Goal: Information Seeking & Learning: Learn about a topic

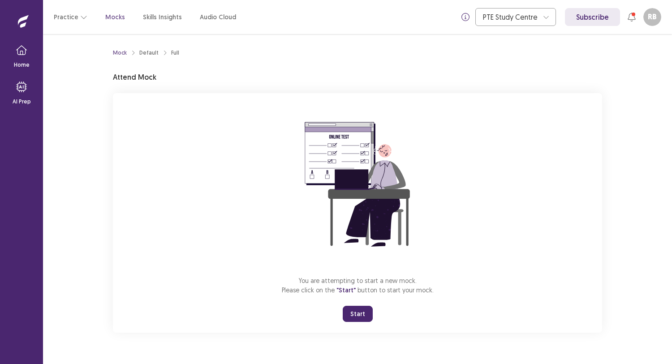
click at [453, 267] on div "You are attempting to start a new mock. Please click on the "Start" button to s…" at bounding box center [357, 213] width 489 height 240
click at [367, 316] on button "Start" at bounding box center [358, 314] width 30 height 16
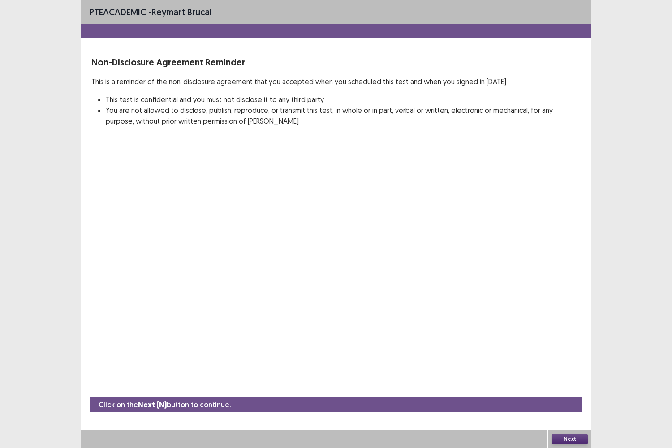
click at [562, 364] on button "Next" at bounding box center [570, 439] width 36 height 11
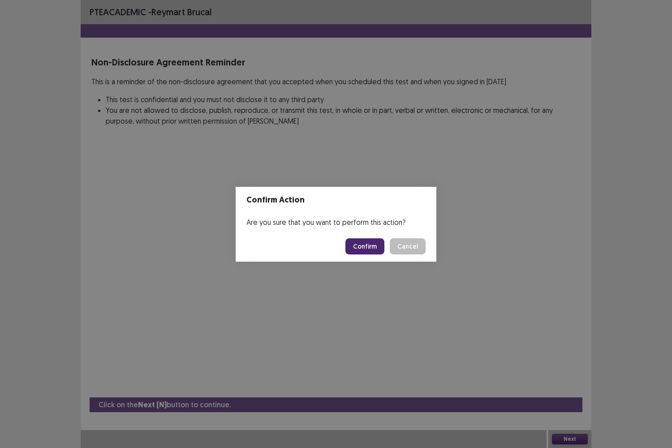
click at [380, 250] on button "Confirm" at bounding box center [365, 246] width 39 height 16
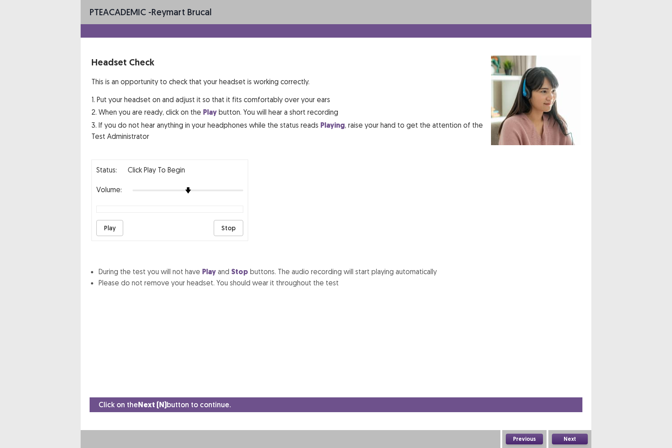
click at [112, 223] on button "Play" at bounding box center [109, 228] width 27 height 16
click at [210, 187] on div at bounding box center [188, 190] width 111 height 7
click at [217, 188] on div at bounding box center [188, 190] width 111 height 7
click at [114, 229] on button "Play" at bounding box center [109, 228] width 27 height 16
click at [193, 214] on div "Status: playing Volume: Play Stop" at bounding box center [169, 201] width 157 height 82
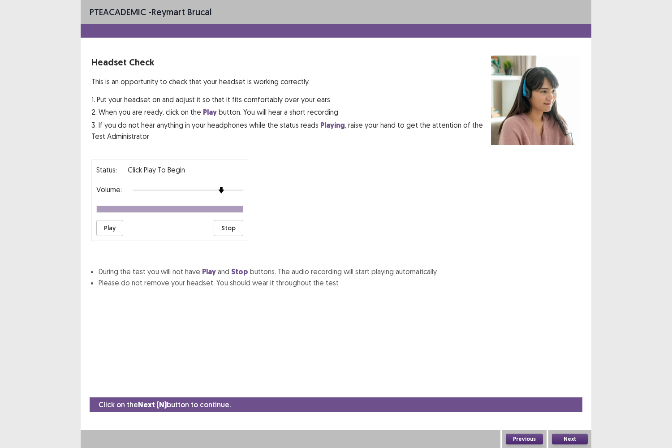
click at [229, 187] on div at bounding box center [188, 190] width 111 height 7
click at [114, 225] on button "Play" at bounding box center [109, 228] width 27 height 16
click at [109, 223] on button "Play" at bounding box center [109, 228] width 27 height 16
click at [242, 187] on div at bounding box center [188, 190] width 111 height 7
click at [112, 220] on button "Play" at bounding box center [109, 228] width 27 height 16
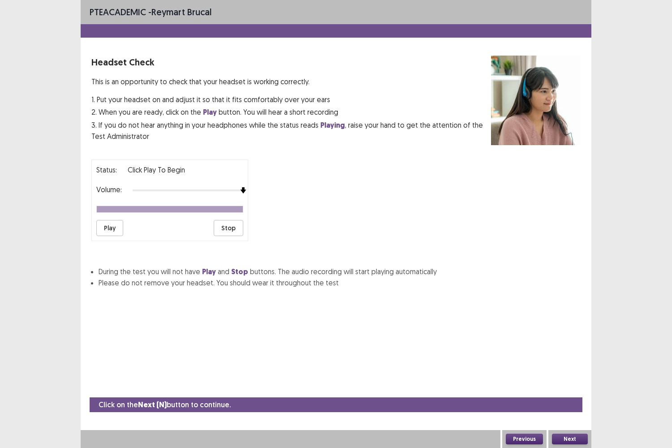
click at [578, 364] on button "Next" at bounding box center [570, 439] width 36 height 11
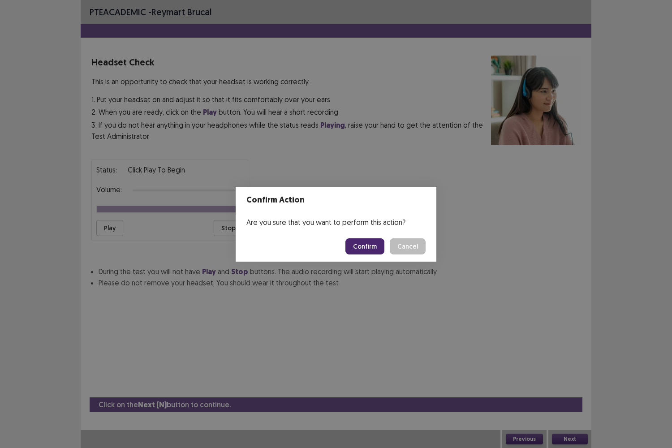
click at [366, 249] on button "Confirm" at bounding box center [365, 246] width 39 height 16
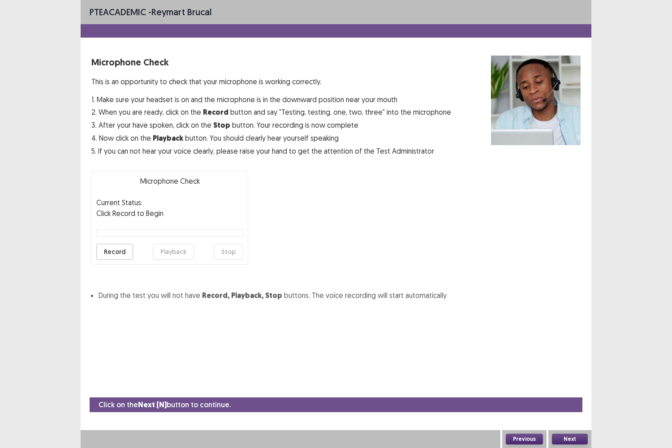
click at [125, 251] on button "Record" at bounding box center [114, 252] width 37 height 16
click at [229, 251] on button "Stop" at bounding box center [229, 252] width 30 height 16
click at [178, 253] on button "Playback" at bounding box center [173, 252] width 41 height 16
click at [581, 364] on button "Next" at bounding box center [570, 439] width 36 height 11
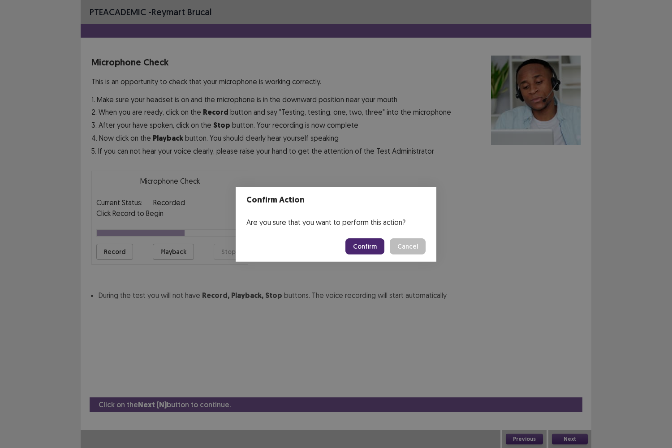
click at [581, 364] on div "Confirm Action Are you sure that you want to perform this action? Confirm Cancel" at bounding box center [336, 224] width 672 height 448
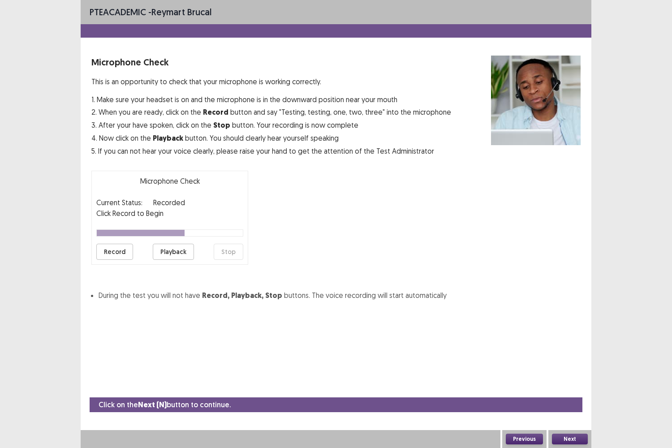
click at [581, 364] on button "Next" at bounding box center [570, 439] width 36 height 11
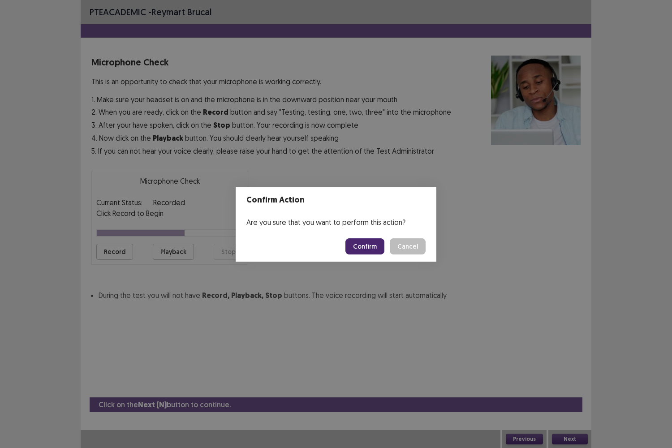
click at [372, 246] on button "Confirm" at bounding box center [365, 246] width 39 height 16
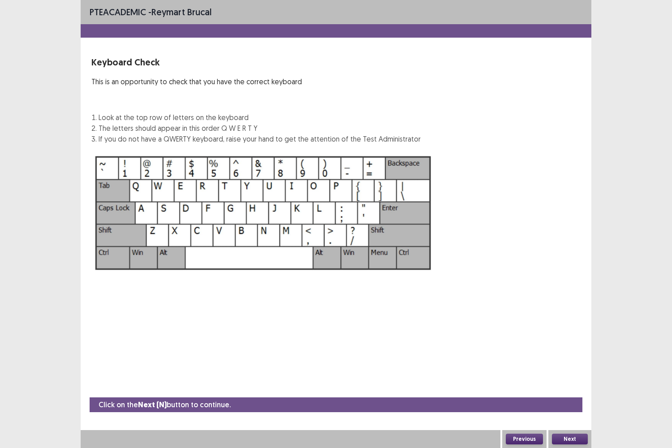
click at [558, 364] on button "Next" at bounding box center [570, 439] width 36 height 11
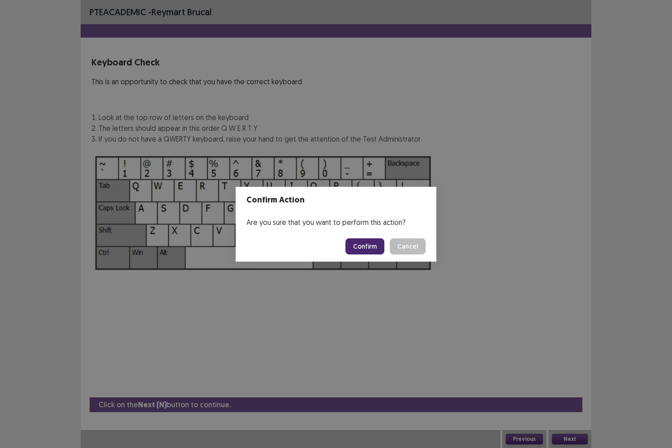
click at [374, 249] on button "Confirm" at bounding box center [365, 246] width 39 height 16
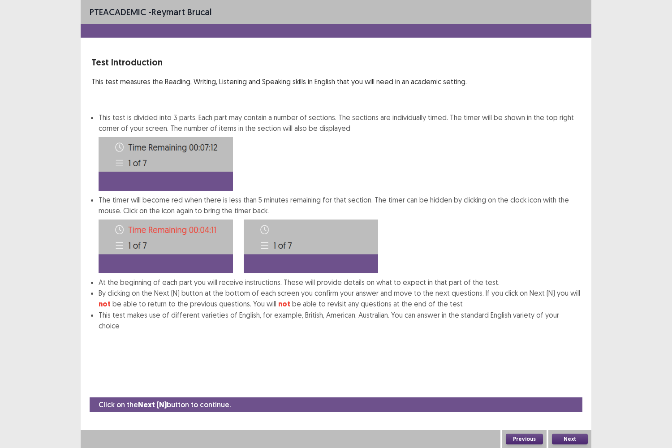
click at [565, 364] on button "Next" at bounding box center [570, 439] width 36 height 11
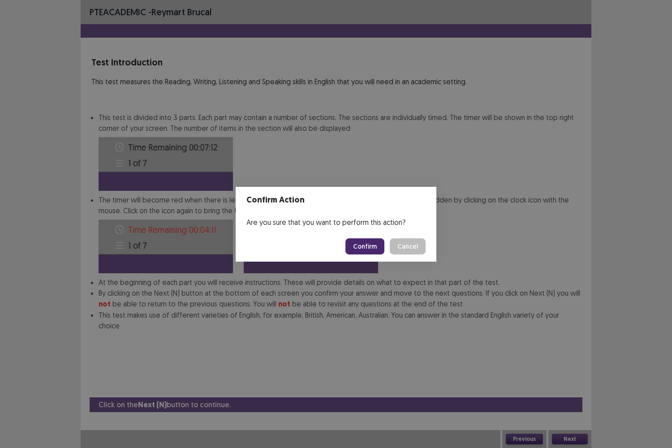
click at [368, 245] on button "Confirm" at bounding box center [365, 246] width 39 height 16
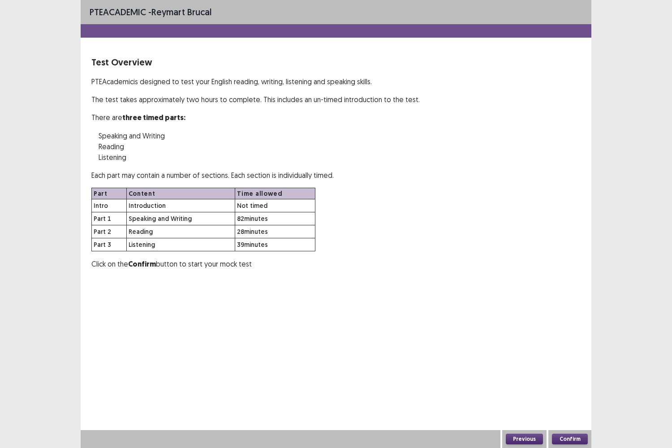
click at [572, 364] on button "Confirm" at bounding box center [570, 439] width 36 height 11
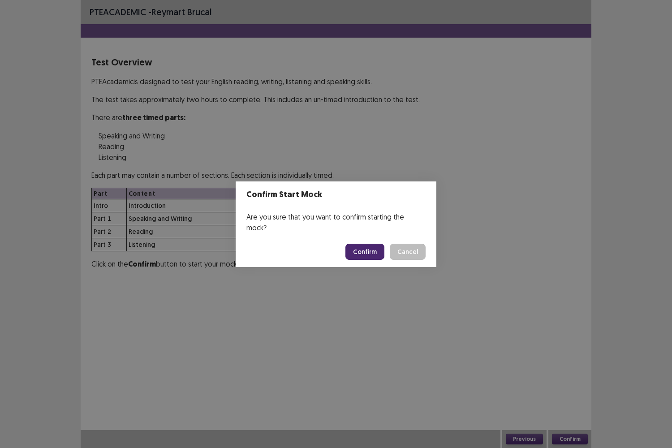
click at [371, 247] on button "Confirm" at bounding box center [365, 252] width 39 height 16
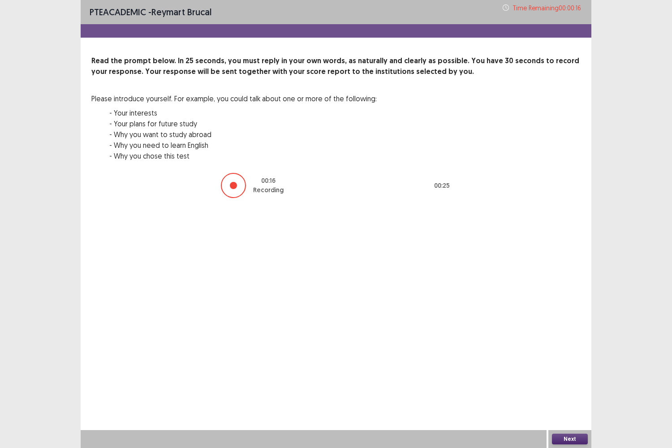
click at [569, 364] on button "Next" at bounding box center [570, 439] width 36 height 11
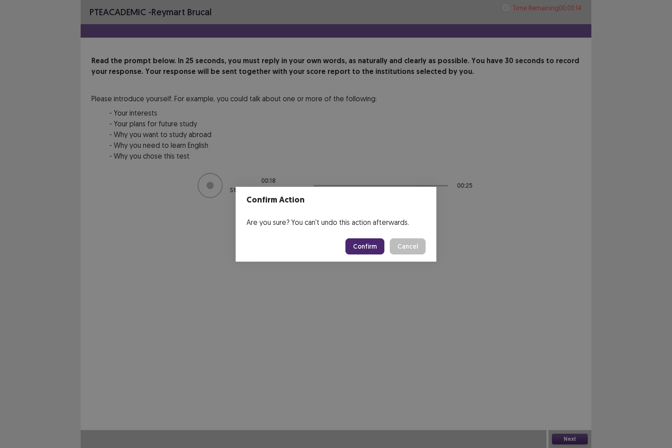
click at [361, 244] on button "Confirm" at bounding box center [365, 246] width 39 height 16
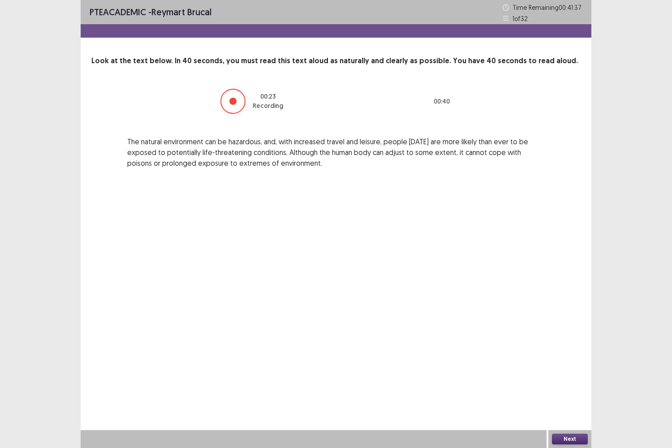
click at [569, 364] on button "Next" at bounding box center [570, 439] width 36 height 11
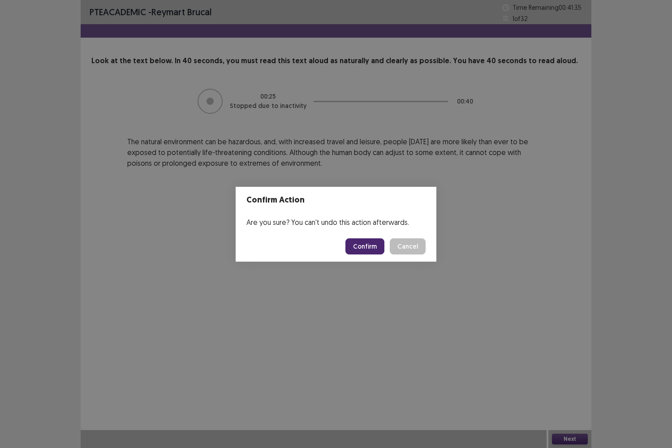
click at [380, 247] on button "Confirm" at bounding box center [365, 246] width 39 height 16
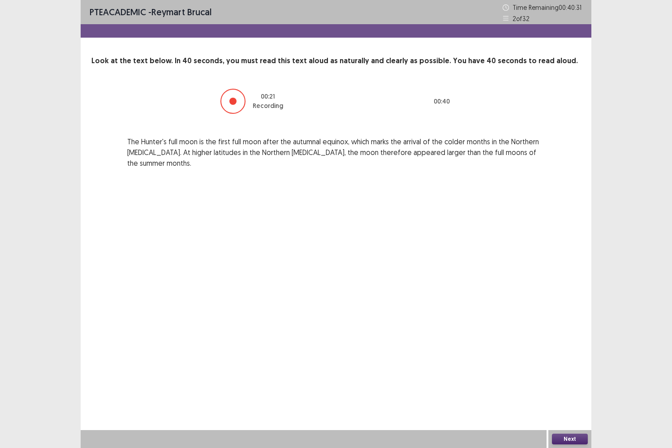
click at [567, 364] on button "Next" at bounding box center [570, 439] width 36 height 11
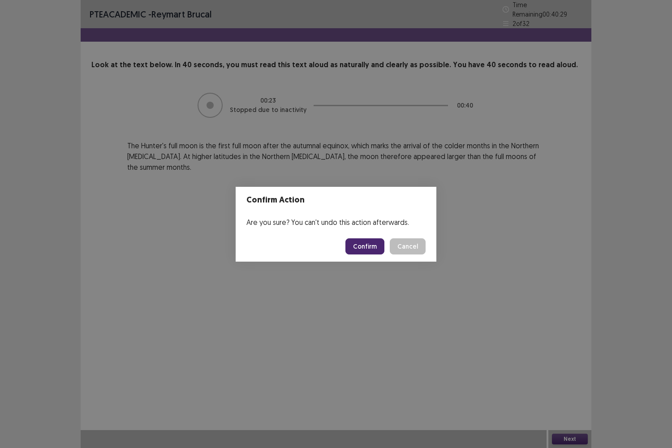
click at [378, 249] on button "Confirm" at bounding box center [365, 246] width 39 height 16
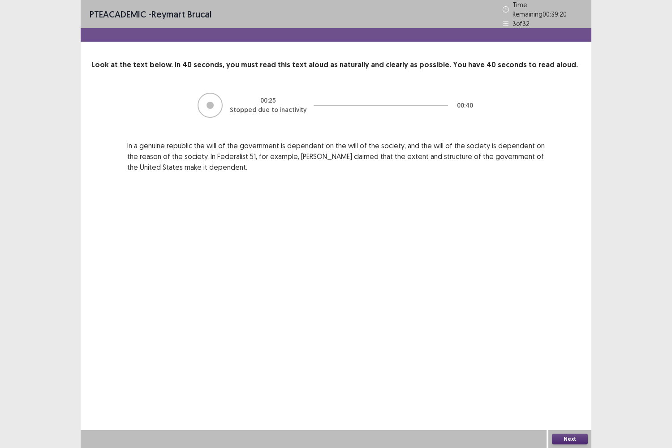
click at [562, 364] on button "Next" at bounding box center [570, 439] width 36 height 11
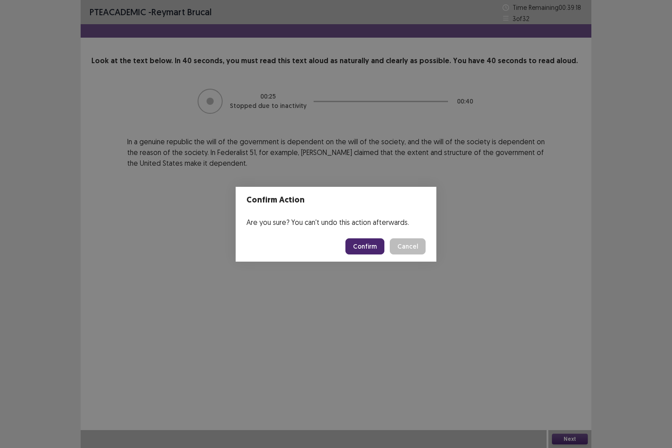
click at [368, 242] on button "Confirm" at bounding box center [365, 246] width 39 height 16
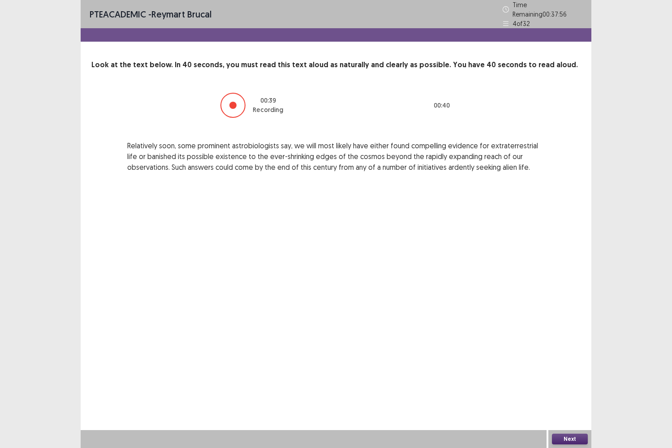
click at [567, 364] on button "Next" at bounding box center [570, 439] width 36 height 11
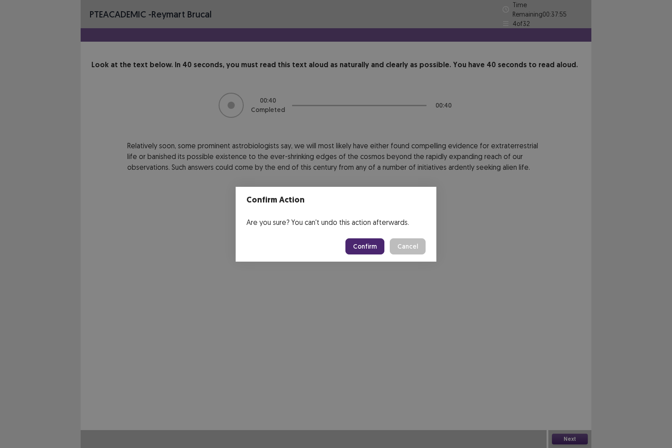
click at [371, 249] on button "Confirm" at bounding box center [365, 246] width 39 height 16
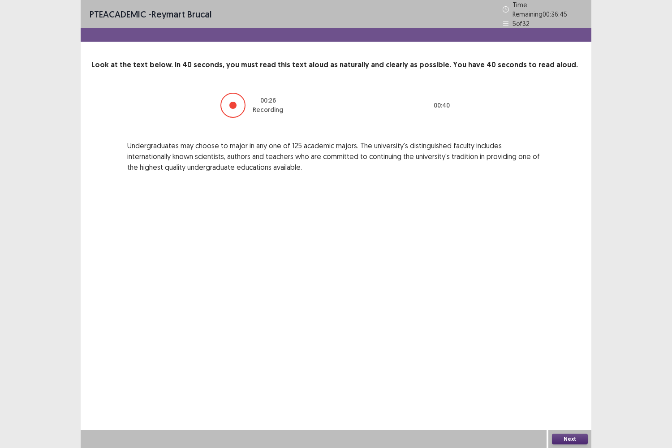
click at [559, 364] on button "Next" at bounding box center [570, 439] width 36 height 11
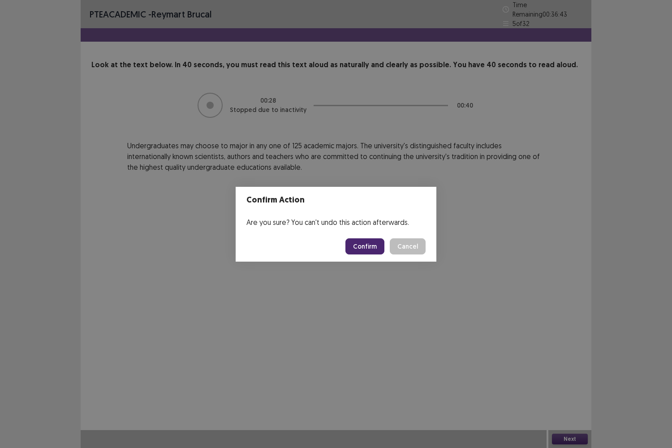
click at [378, 246] on button "Confirm" at bounding box center [365, 246] width 39 height 16
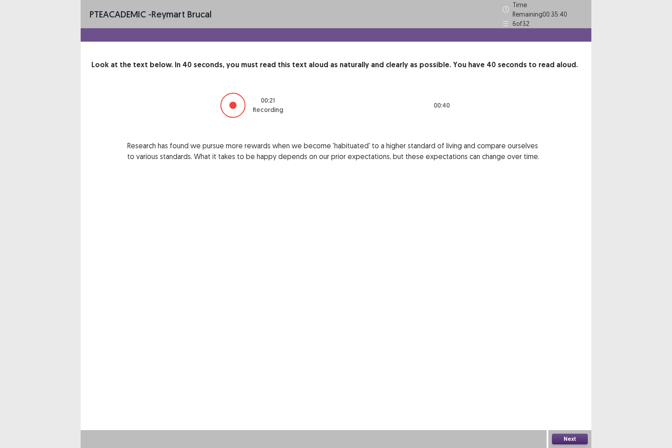
click at [575, 364] on button "Next" at bounding box center [570, 439] width 36 height 11
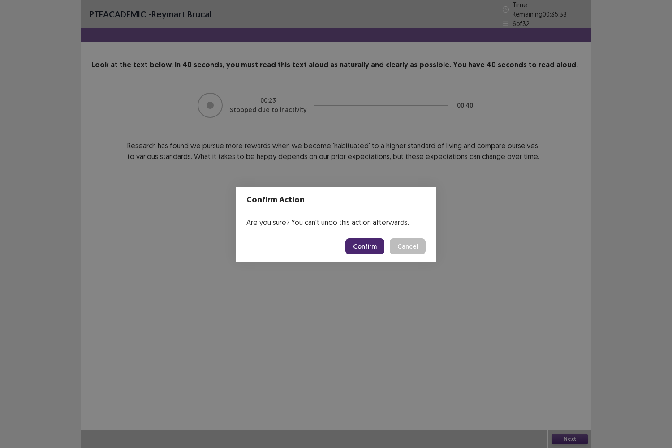
click at [375, 244] on button "Confirm" at bounding box center [365, 246] width 39 height 16
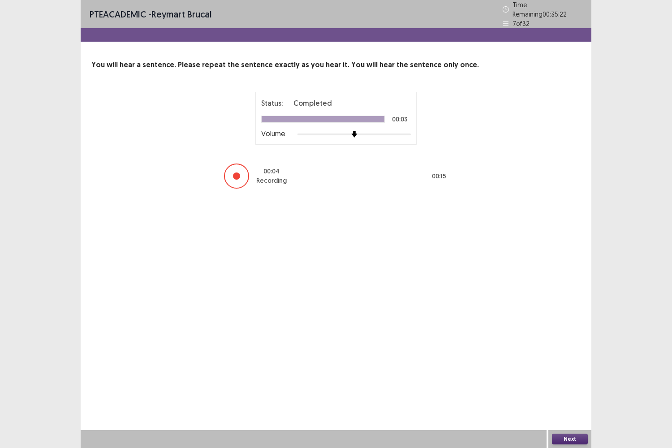
click at [573, 364] on button "Next" at bounding box center [570, 439] width 36 height 11
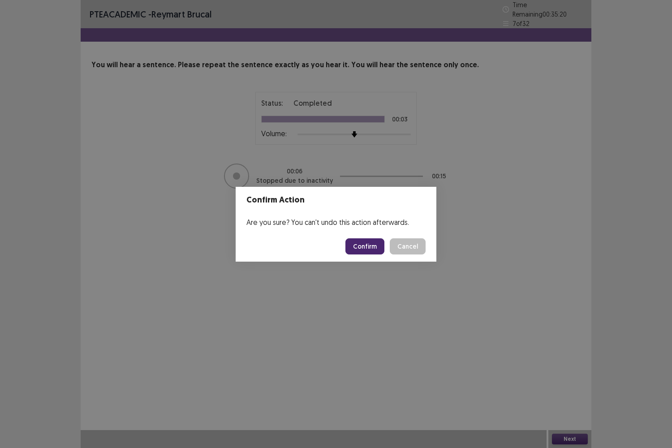
click at [375, 249] on button "Confirm" at bounding box center [365, 246] width 39 height 16
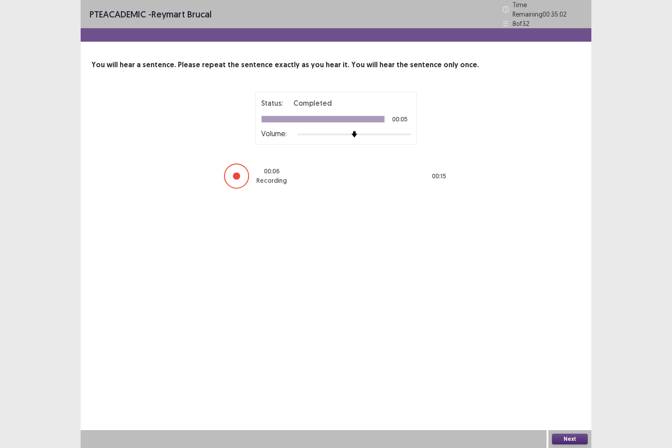
click at [559, 364] on button "Next" at bounding box center [570, 439] width 36 height 11
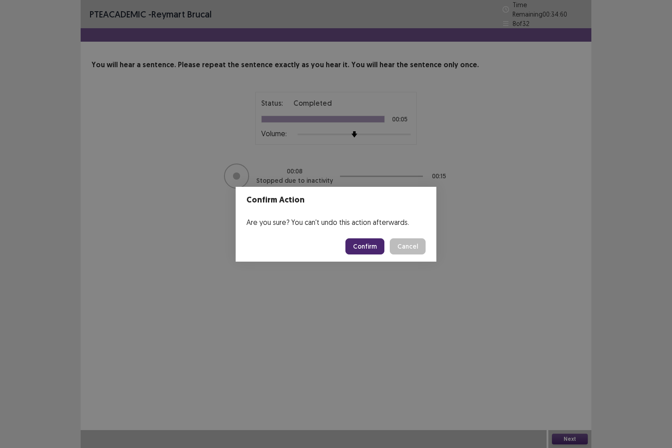
click at [374, 246] on button "Confirm" at bounding box center [365, 246] width 39 height 16
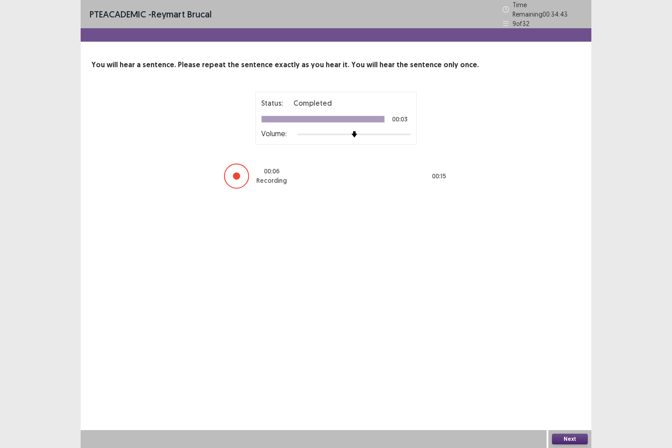
click at [572, 364] on button "Next" at bounding box center [570, 439] width 36 height 11
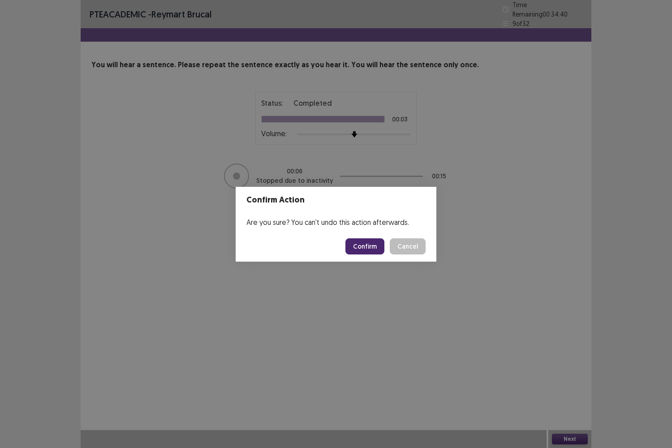
click at [371, 243] on button "Confirm" at bounding box center [365, 246] width 39 height 16
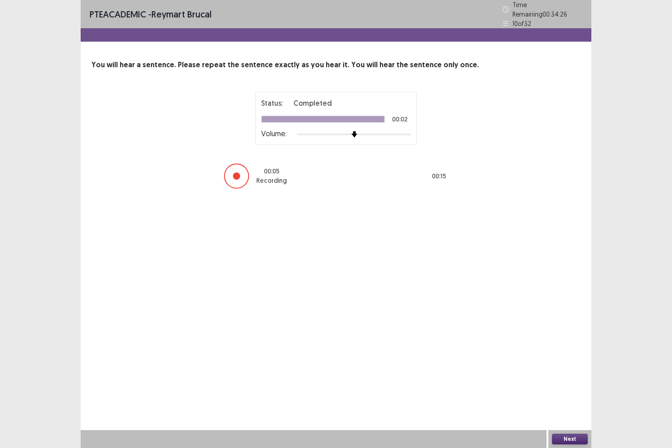
click at [573, 364] on button "Next" at bounding box center [570, 439] width 36 height 11
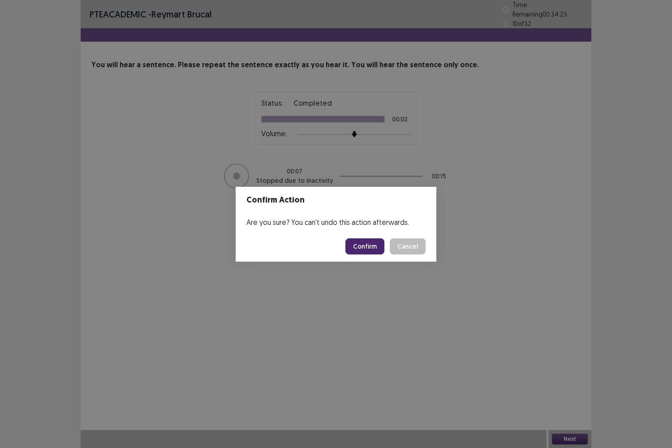
click at [363, 246] on button "Confirm" at bounding box center [365, 246] width 39 height 16
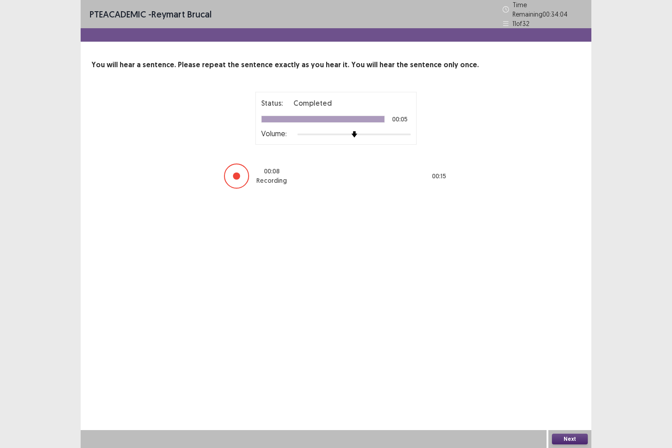
click at [575, 364] on button "Next" at bounding box center [570, 439] width 36 height 11
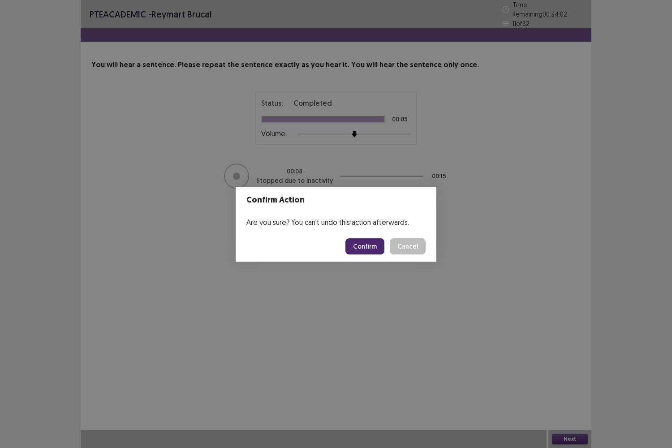
click at [375, 242] on button "Confirm" at bounding box center [365, 246] width 39 height 16
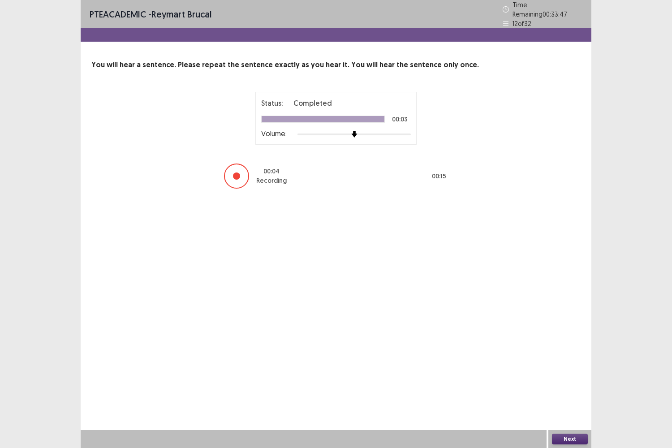
click at [574, 364] on button "Next" at bounding box center [570, 439] width 36 height 11
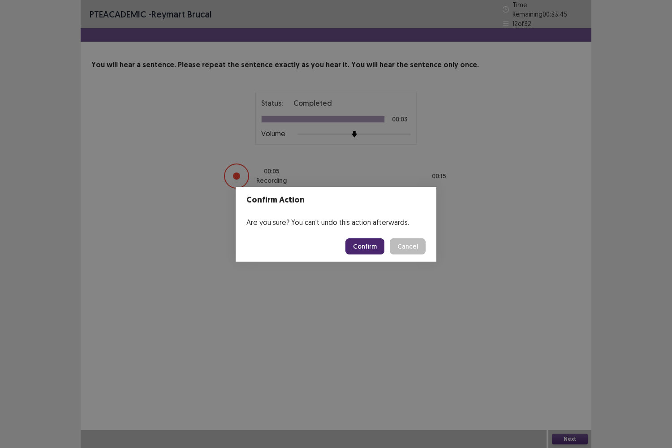
click at [376, 248] on button "Confirm" at bounding box center [365, 246] width 39 height 16
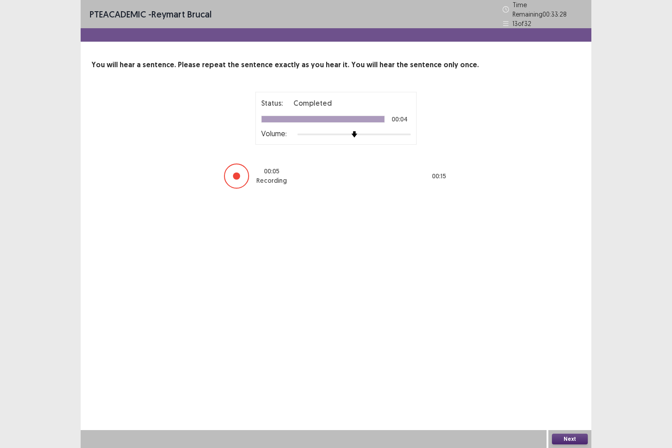
click at [570, 364] on button "Next" at bounding box center [570, 439] width 36 height 11
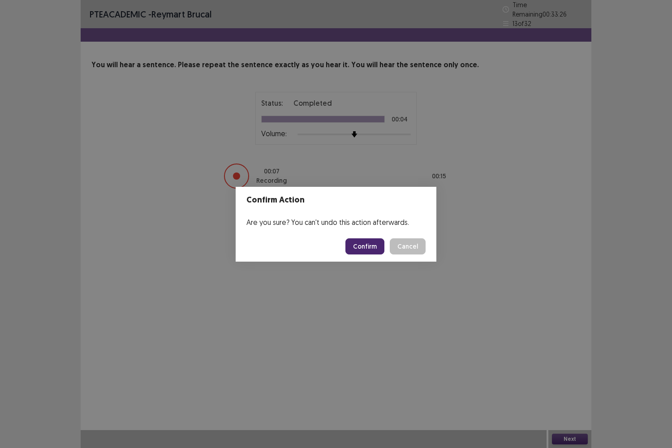
click at [366, 247] on button "Confirm" at bounding box center [365, 246] width 39 height 16
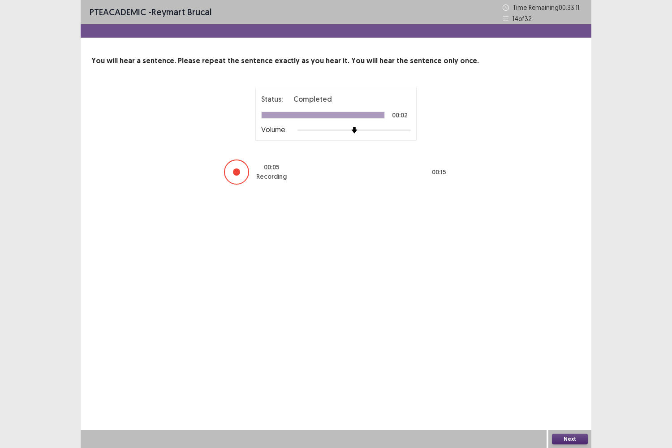
click at [567, 364] on button "Next" at bounding box center [570, 439] width 36 height 11
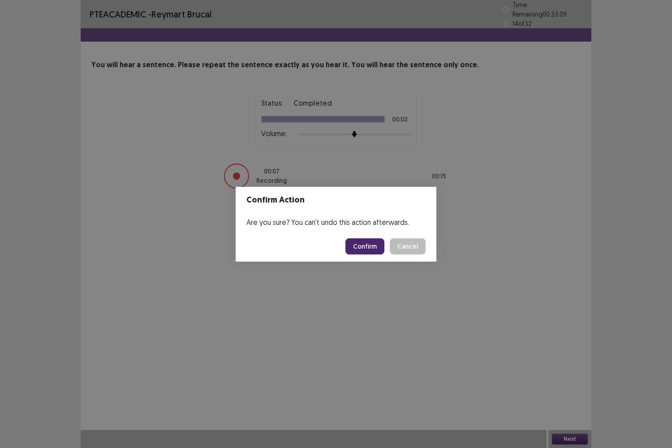
click at [380, 245] on button "Confirm" at bounding box center [365, 246] width 39 height 16
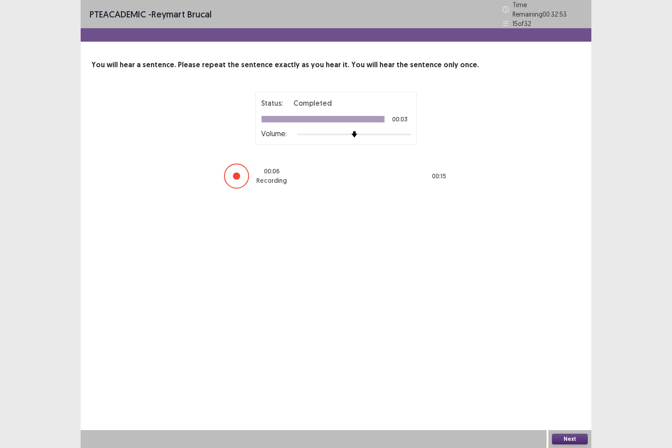
click at [564, 364] on button "Next" at bounding box center [570, 439] width 36 height 11
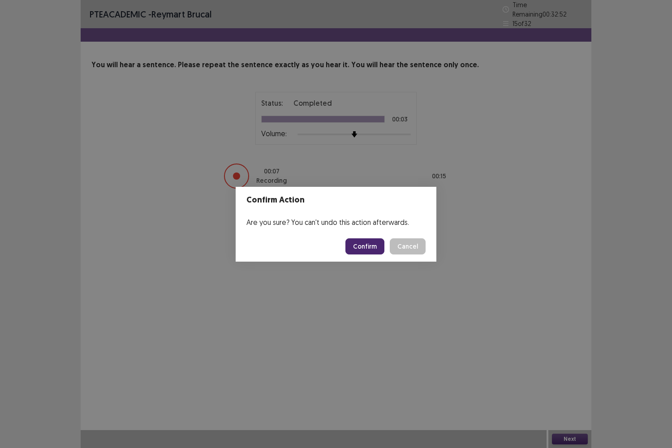
click at [368, 243] on button "Confirm" at bounding box center [365, 246] width 39 height 16
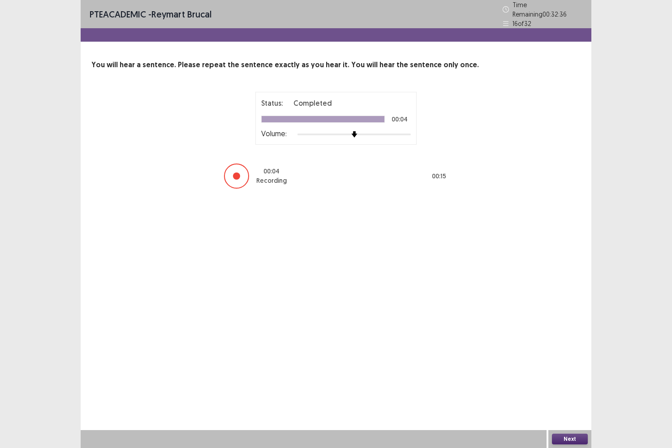
click at [563, 364] on button "Next" at bounding box center [570, 439] width 36 height 11
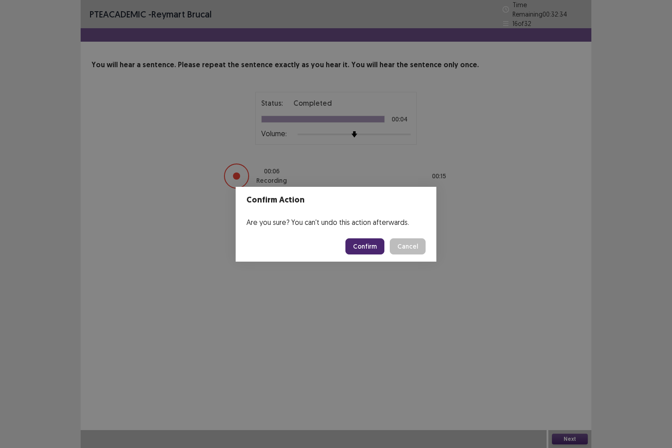
click at [368, 245] on button "Confirm" at bounding box center [365, 246] width 39 height 16
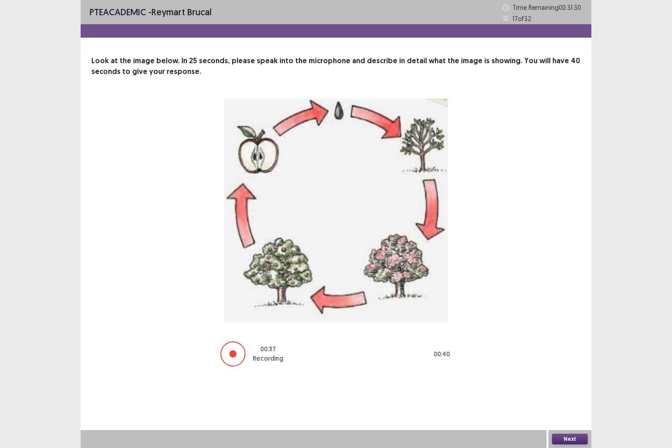
click at [576, 364] on button "Next" at bounding box center [570, 439] width 36 height 11
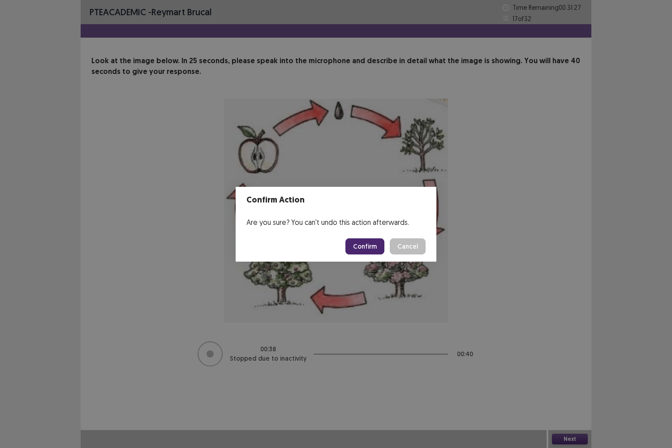
click at [368, 241] on button "Confirm" at bounding box center [365, 246] width 39 height 16
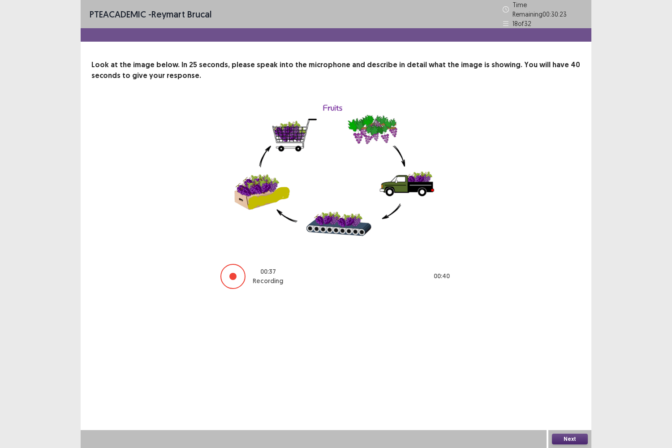
click at [558, 364] on button "Next" at bounding box center [570, 439] width 36 height 11
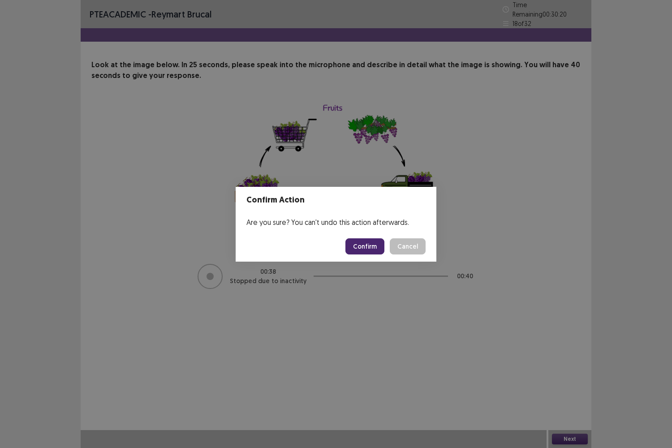
click at [385, 247] on button "Confirm" at bounding box center [365, 246] width 39 height 16
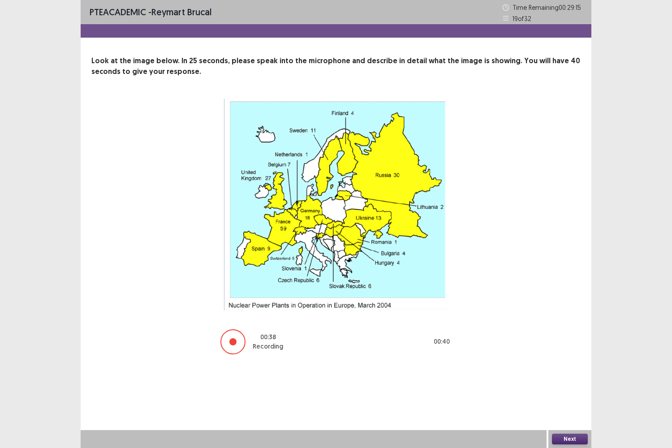
click at [561, 364] on button "Next" at bounding box center [570, 439] width 36 height 11
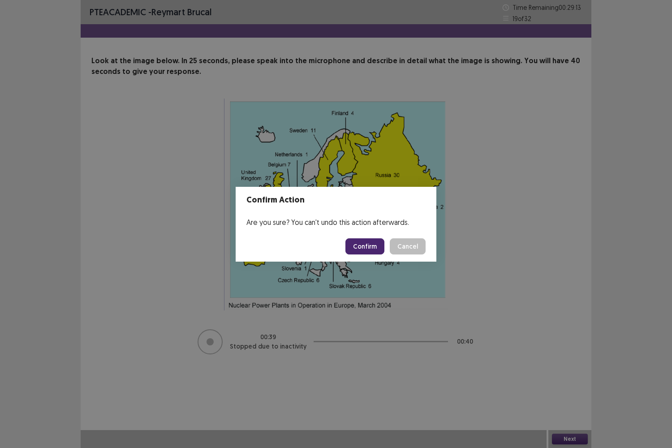
click at [365, 241] on button "Confirm" at bounding box center [365, 246] width 39 height 16
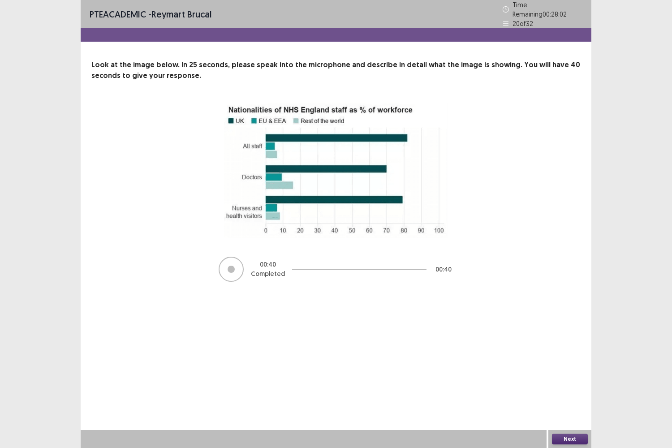
click at [566, 364] on button "Next" at bounding box center [570, 439] width 36 height 11
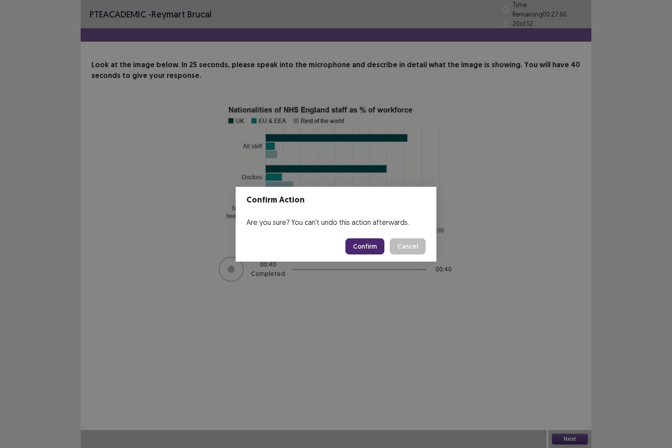
click at [373, 246] on button "Confirm" at bounding box center [365, 246] width 39 height 16
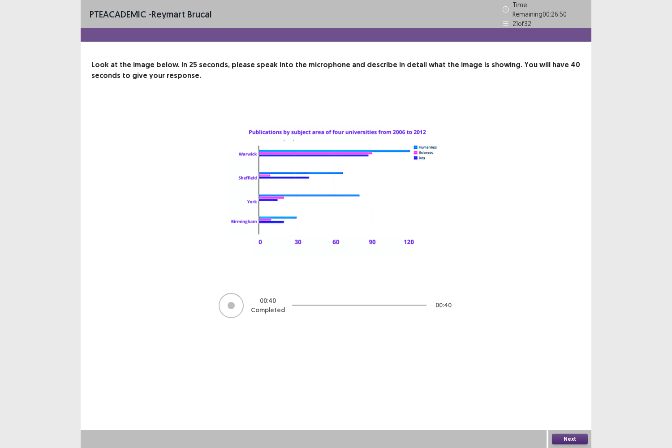
click at [569, 364] on button "Next" at bounding box center [570, 439] width 36 height 11
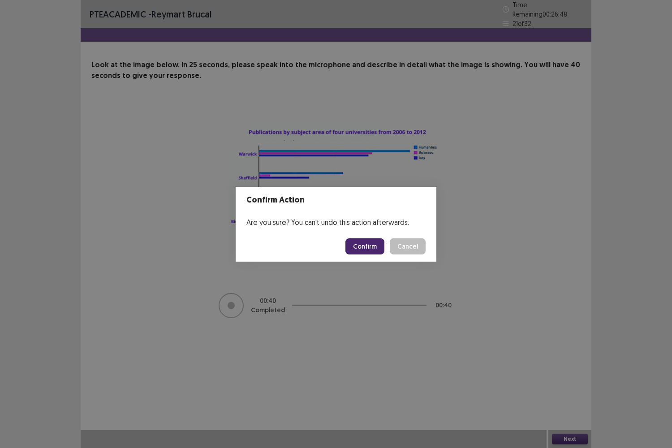
click at [370, 239] on button "Confirm" at bounding box center [365, 246] width 39 height 16
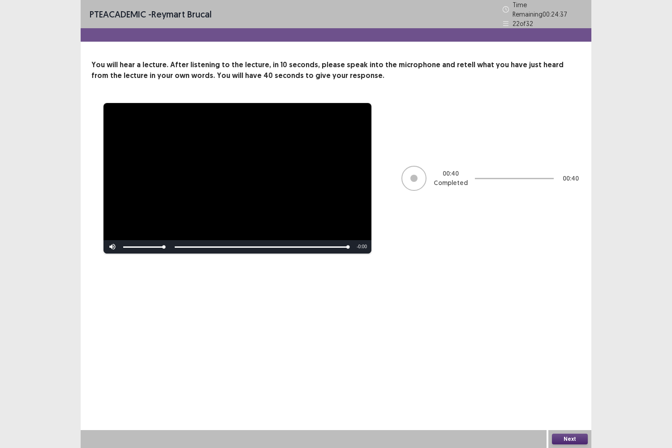
click at [572, 364] on button "Next" at bounding box center [570, 439] width 36 height 11
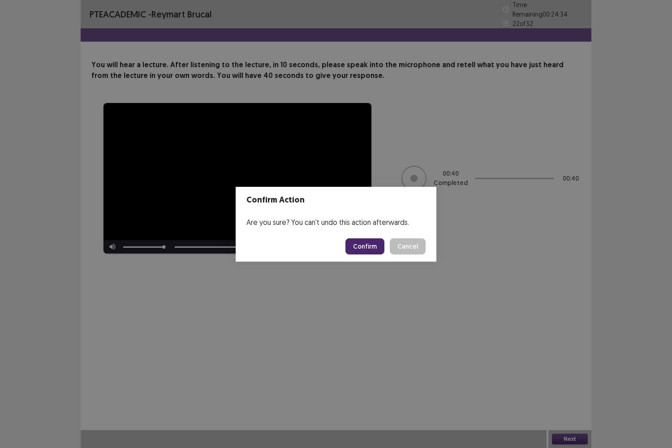
click at [366, 242] on button "Confirm" at bounding box center [365, 246] width 39 height 16
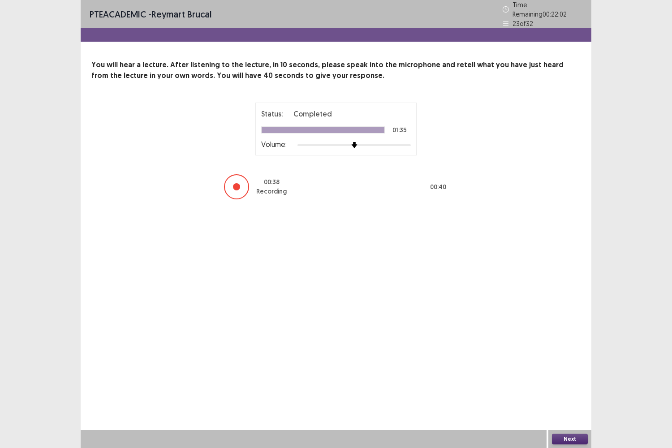
click at [580, 364] on button "Next" at bounding box center [570, 439] width 36 height 11
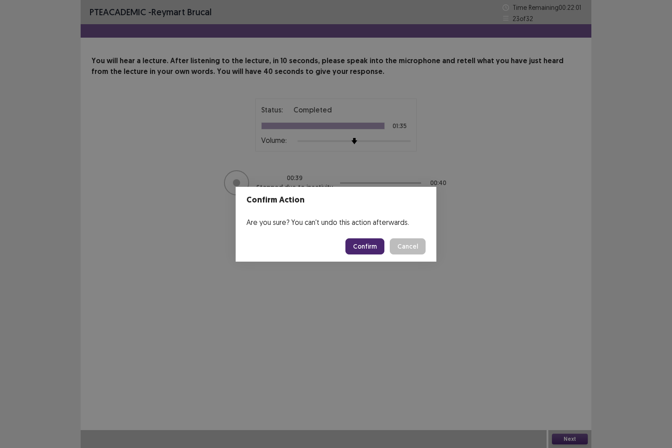
click at [377, 245] on button "Confirm" at bounding box center [365, 246] width 39 height 16
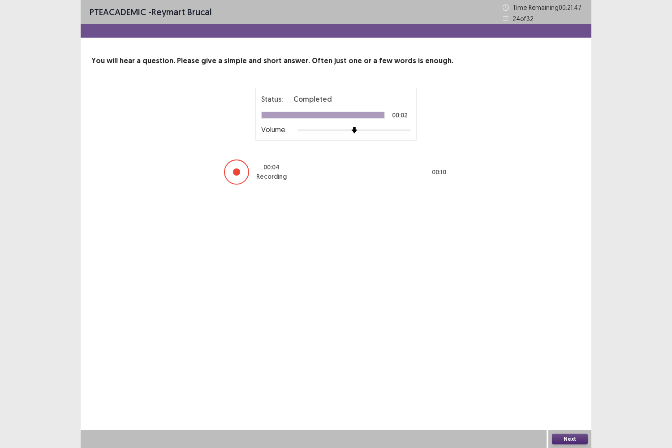
click at [556, 364] on button "Next" at bounding box center [570, 439] width 36 height 11
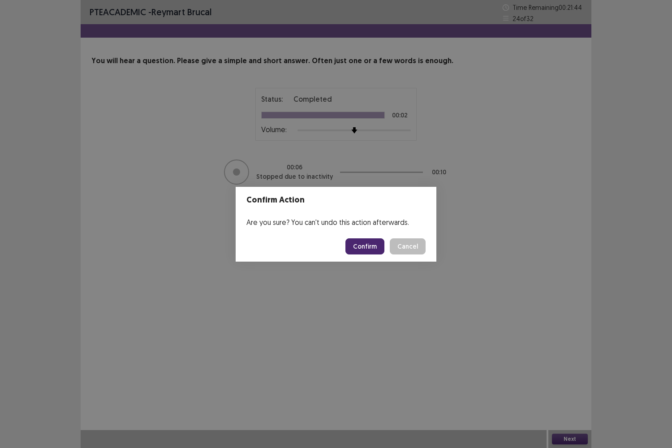
click at [365, 244] on button "Confirm" at bounding box center [365, 246] width 39 height 16
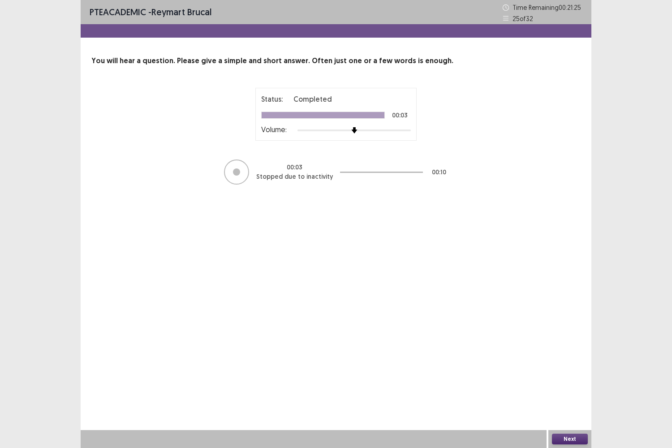
click at [570, 364] on button "Next" at bounding box center [570, 439] width 36 height 11
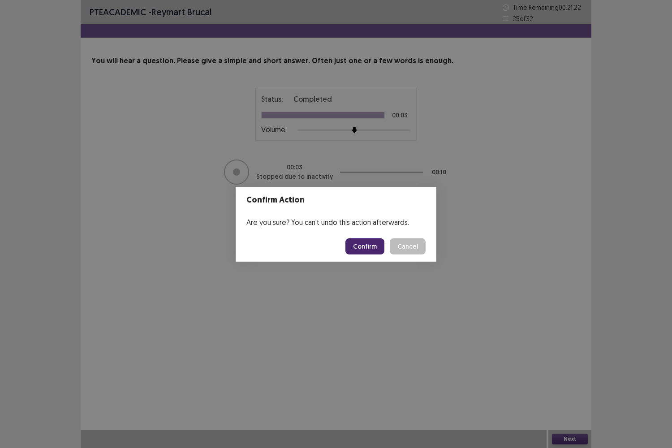
click at [376, 242] on button "Confirm" at bounding box center [365, 246] width 39 height 16
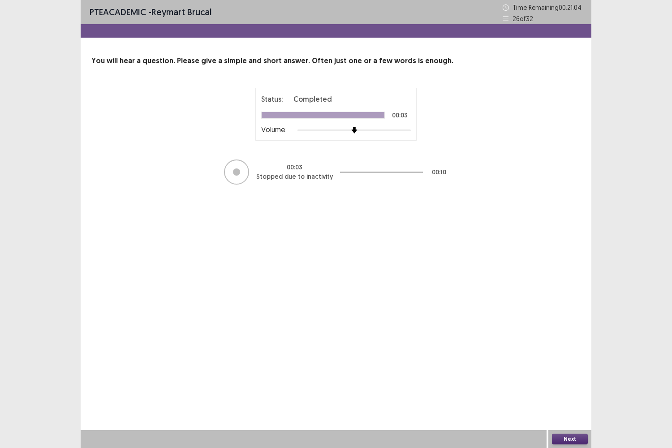
click at [576, 364] on button "Next" at bounding box center [570, 439] width 36 height 11
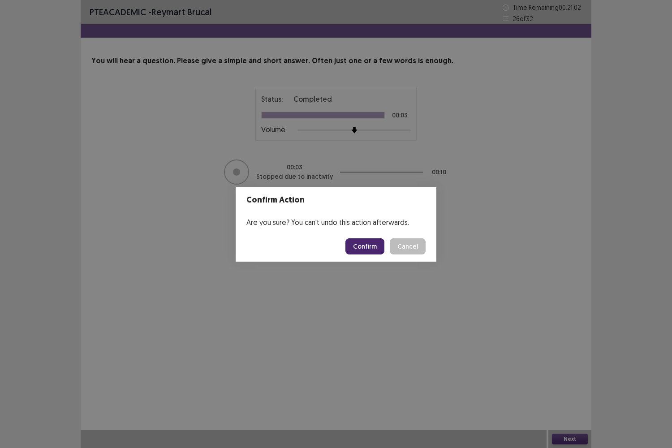
click at [372, 248] on button "Confirm" at bounding box center [365, 246] width 39 height 16
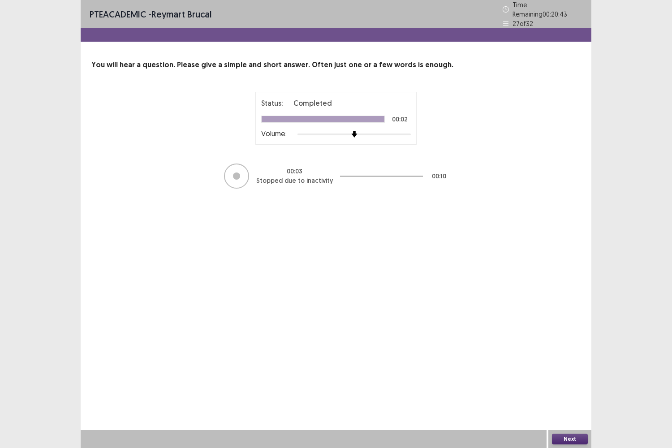
click at [573, 364] on button "Next" at bounding box center [570, 439] width 36 height 11
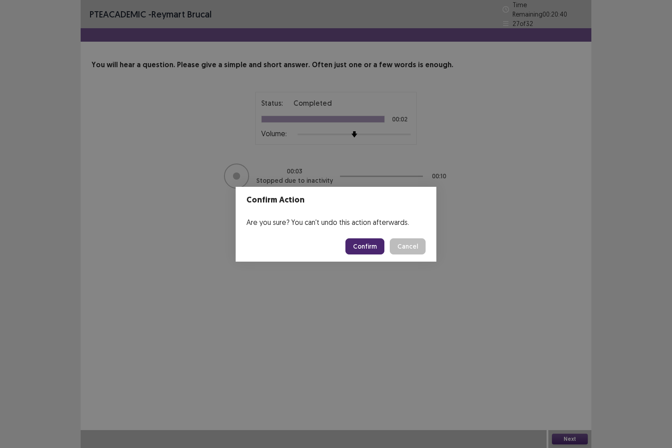
click at [367, 246] on button "Confirm" at bounding box center [365, 246] width 39 height 16
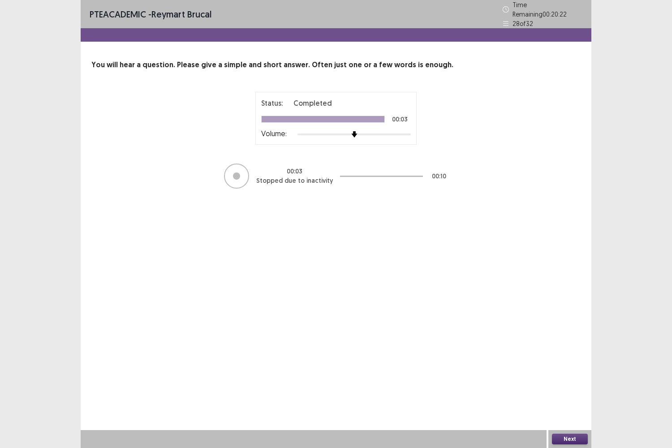
click at [562, 364] on button "Next" at bounding box center [570, 439] width 36 height 11
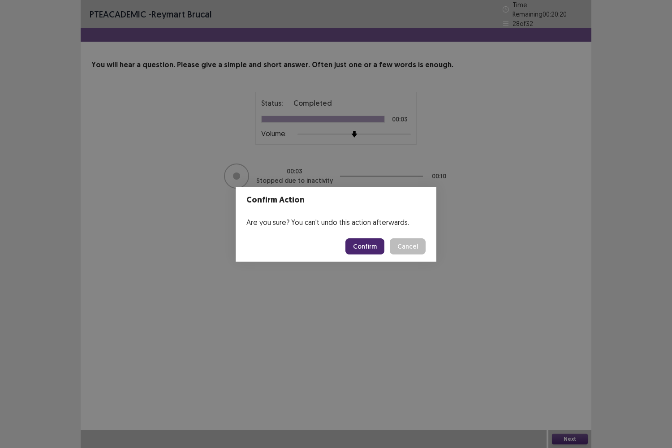
click at [372, 244] on button "Confirm" at bounding box center [365, 246] width 39 height 16
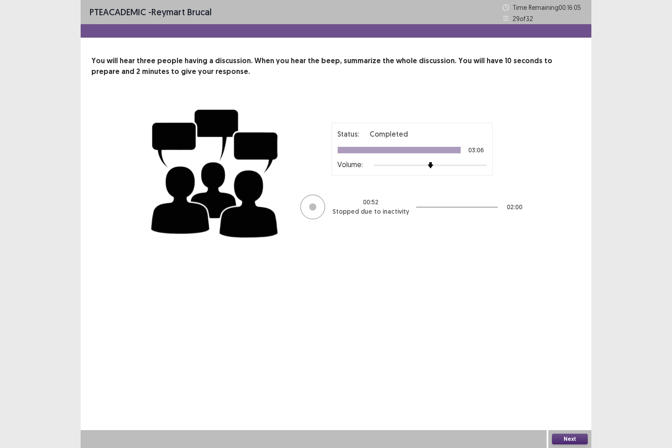
click at [571, 364] on button "Next" at bounding box center [570, 439] width 36 height 11
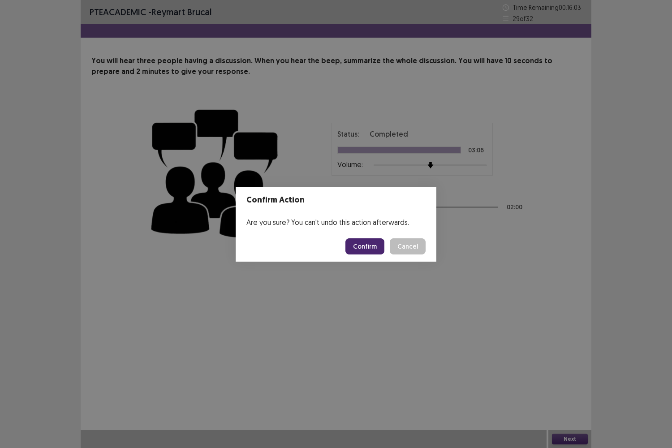
click at [364, 249] on button "Confirm" at bounding box center [365, 246] width 39 height 16
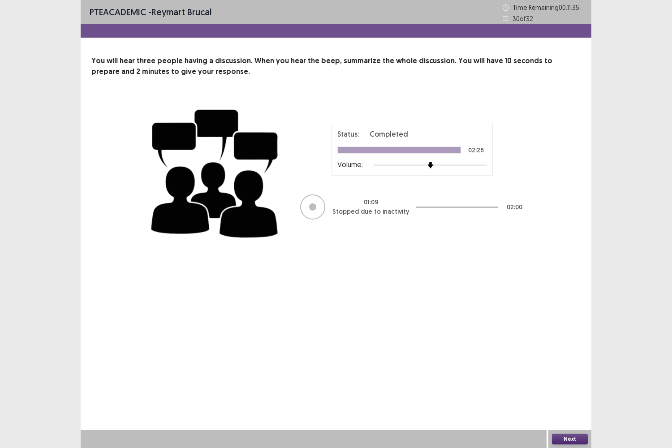
click at [567, 364] on button "Next" at bounding box center [570, 439] width 36 height 11
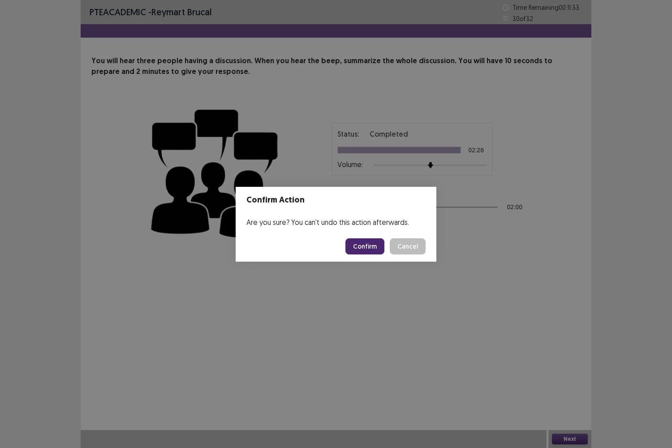
click at [376, 246] on button "Confirm" at bounding box center [365, 246] width 39 height 16
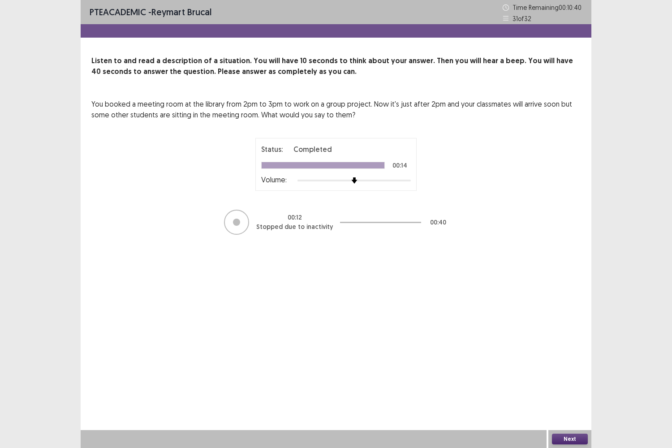
click at [563, 364] on button "Next" at bounding box center [570, 439] width 36 height 11
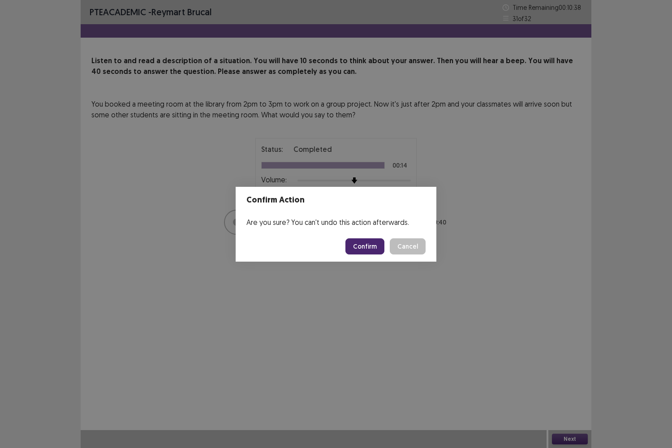
click at [378, 245] on button "Confirm" at bounding box center [365, 246] width 39 height 16
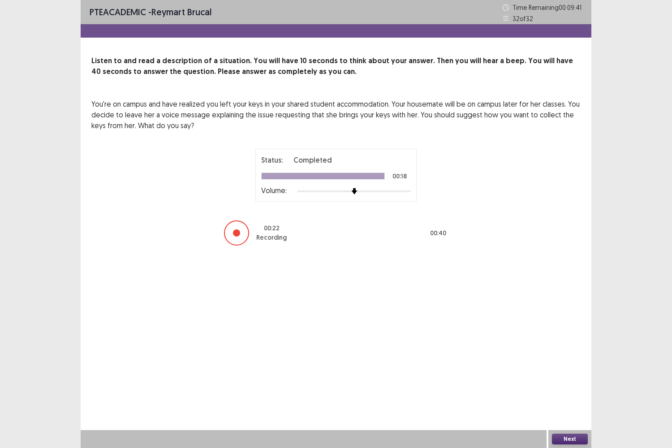
click at [563, 364] on button "Next" at bounding box center [570, 439] width 36 height 11
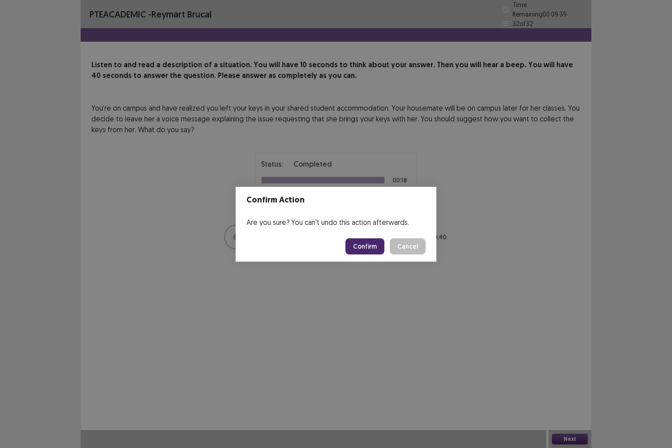
click at [367, 250] on button "Confirm" at bounding box center [365, 246] width 39 height 16
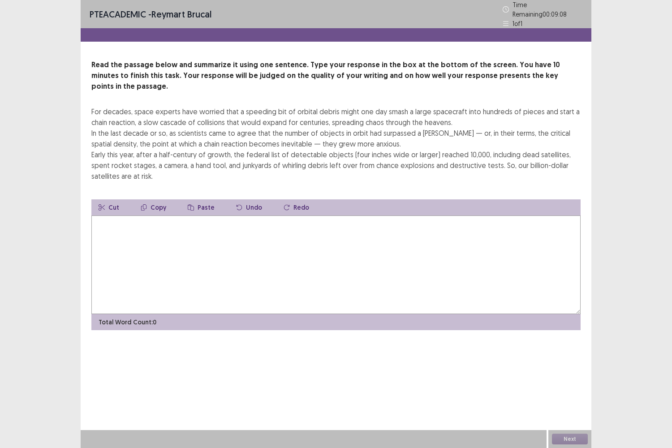
click at [227, 227] on textarea at bounding box center [335, 265] width 489 height 99
type textarea "*"
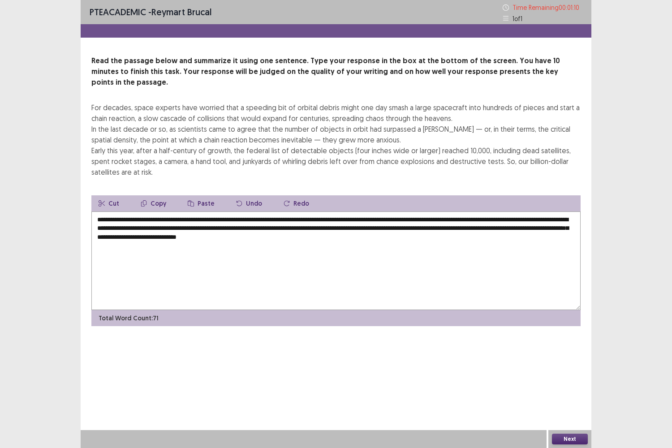
type textarea "**********"
click at [567, 364] on button "Next" at bounding box center [570, 439] width 36 height 11
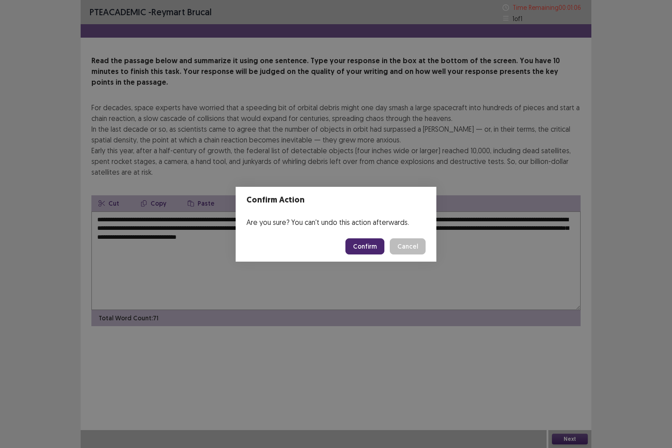
click at [371, 251] on button "Confirm" at bounding box center [365, 246] width 39 height 16
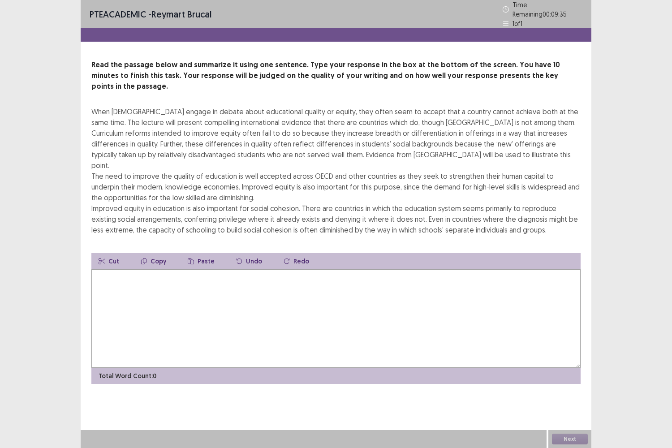
click at [251, 286] on textarea at bounding box center [335, 318] width 489 height 99
type textarea "*"
click at [235, 269] on textarea at bounding box center [335, 318] width 489 height 99
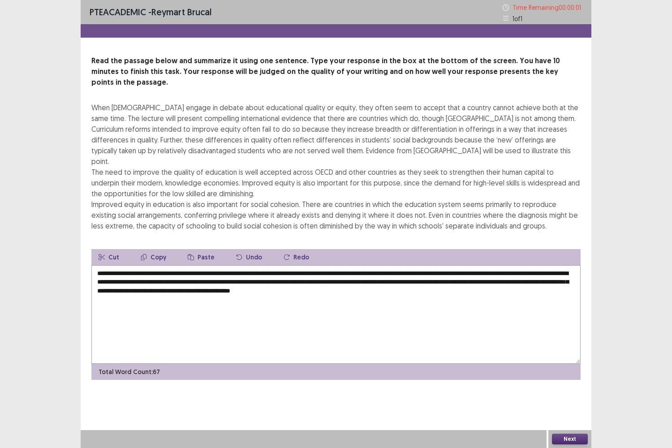
type textarea "**********"
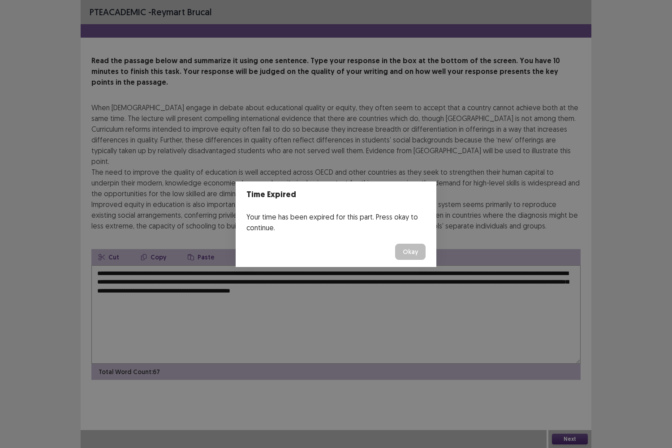
click at [401, 249] on button "Okay" at bounding box center [410, 252] width 30 height 16
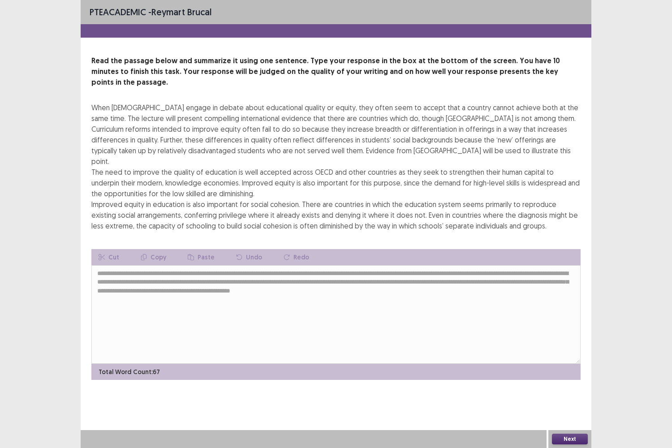
click at [555, 364] on button "Next" at bounding box center [570, 439] width 36 height 11
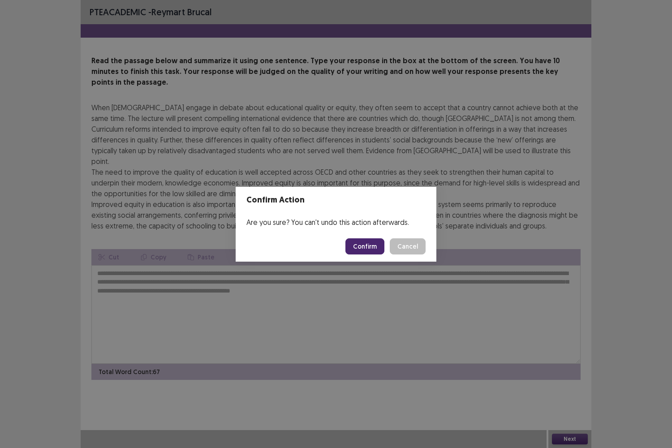
click at [360, 250] on button "Confirm" at bounding box center [365, 246] width 39 height 16
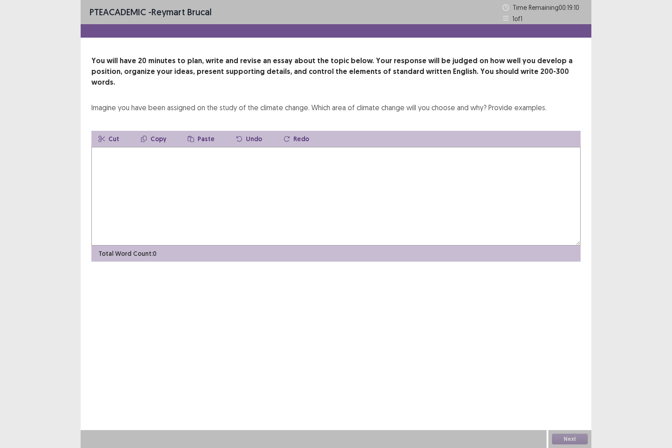
click at [209, 147] on textarea at bounding box center [335, 196] width 489 height 99
type textarea "*"
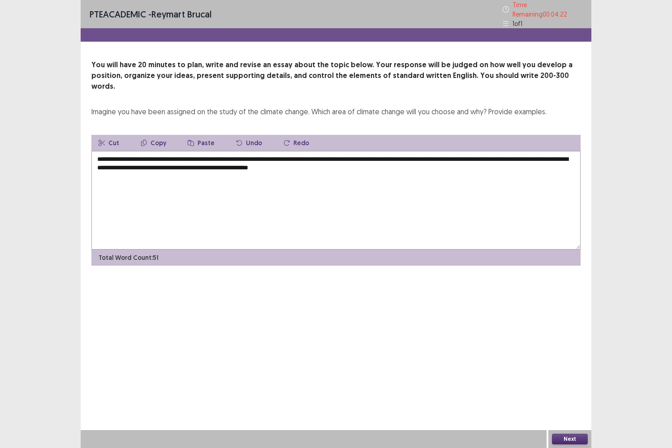
type textarea "*"
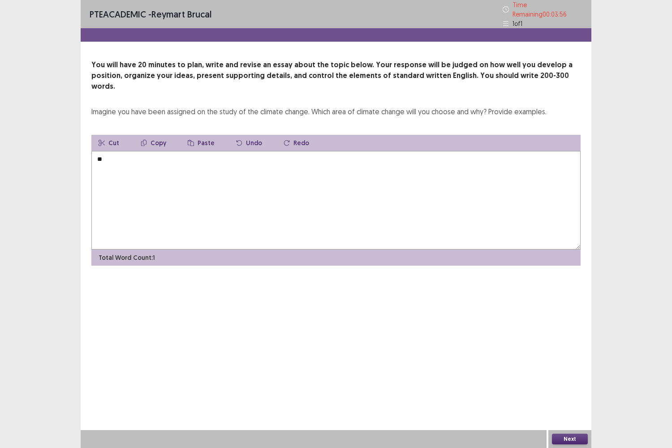
type textarea "*"
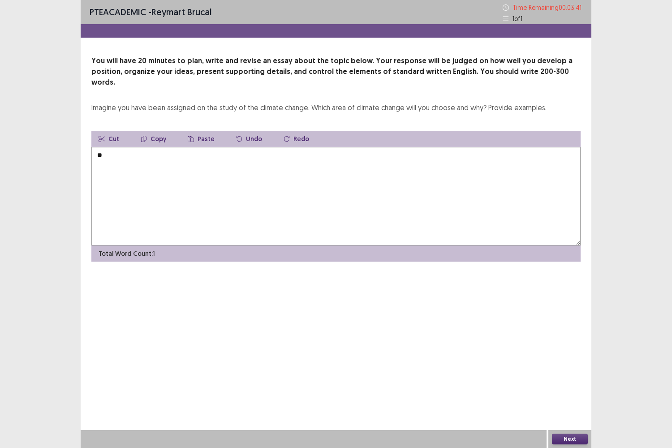
type textarea "*"
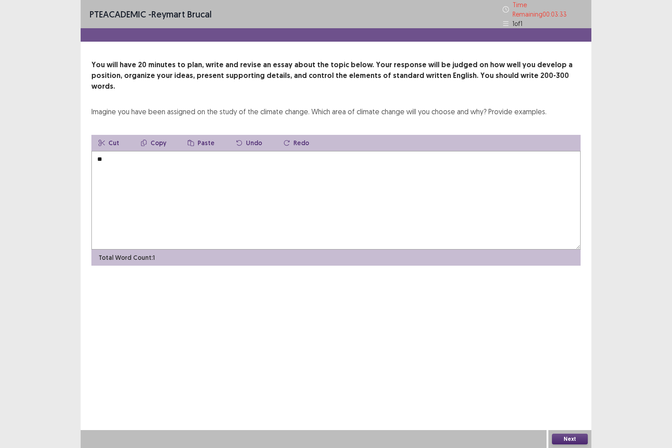
type textarea "*"
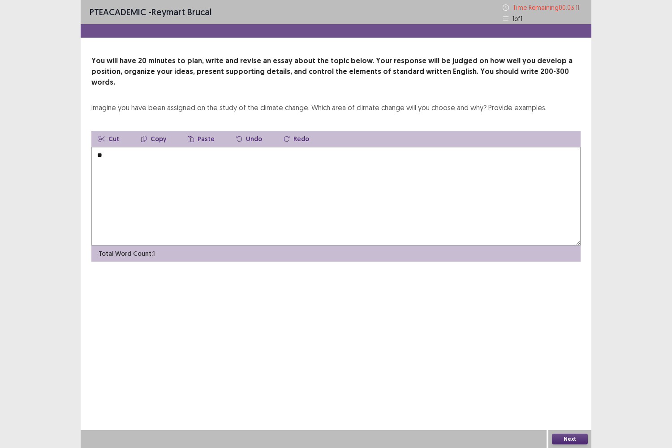
type textarea "*"
click at [188, 147] on textarea "**********" at bounding box center [335, 196] width 489 height 99
click at [262, 147] on textarea "**********" at bounding box center [335, 196] width 489 height 99
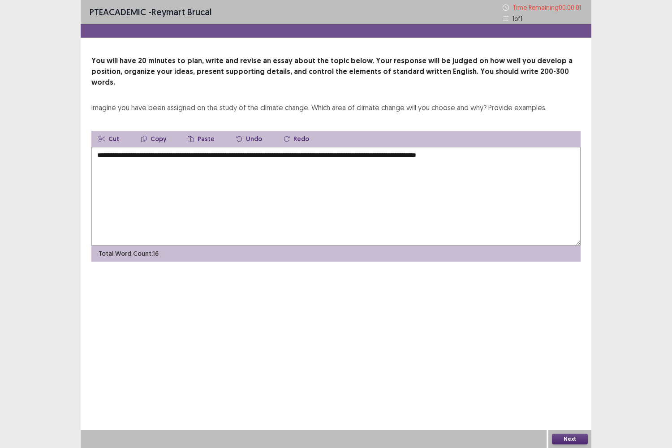
type textarea "**********"
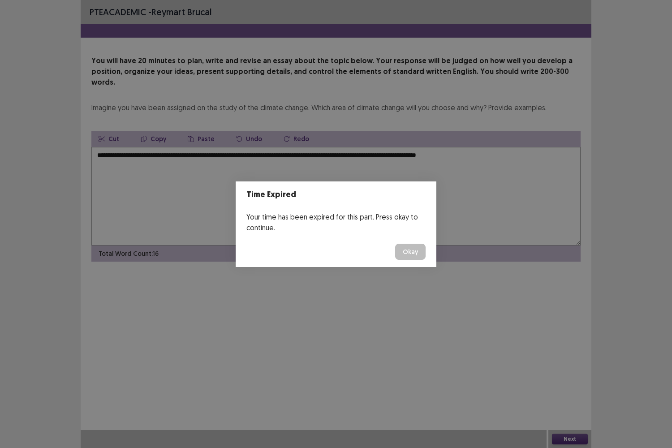
click at [395, 244] on button "Okay" at bounding box center [410, 252] width 30 height 16
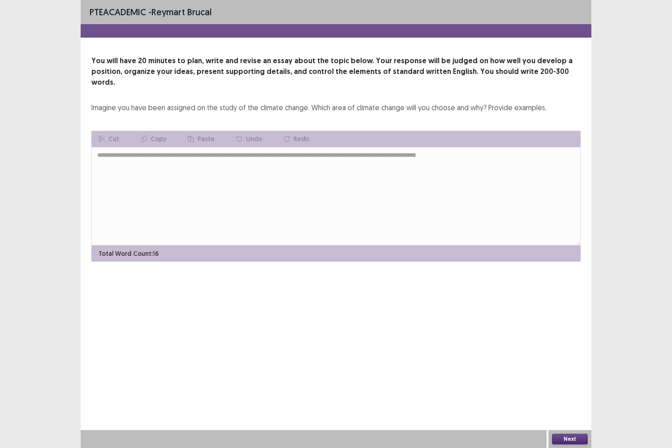
click at [567, 364] on button "Next" at bounding box center [570, 439] width 36 height 11
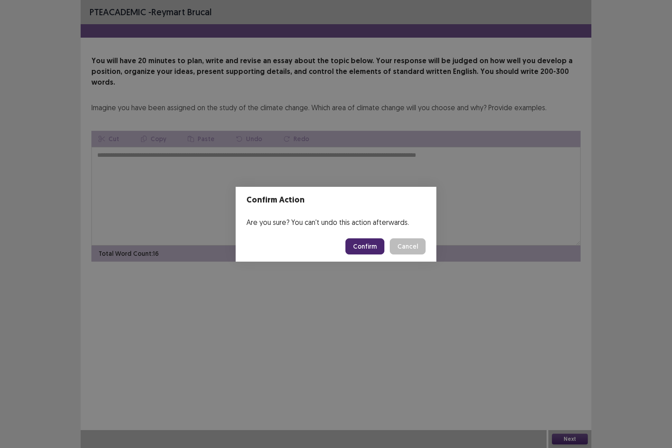
click at [366, 251] on button "Confirm" at bounding box center [365, 246] width 39 height 16
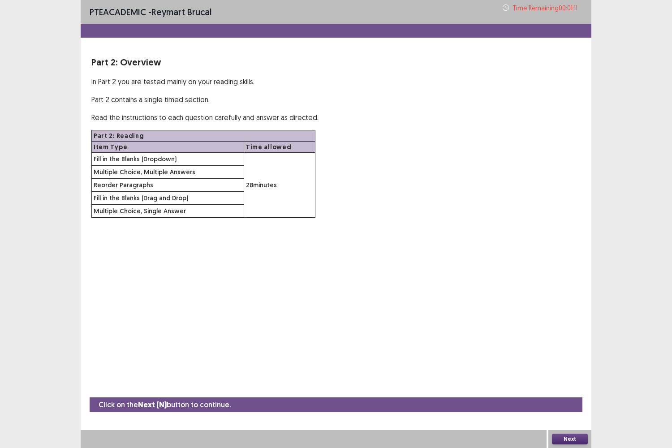
click at [571, 364] on button "Next" at bounding box center [570, 439] width 36 height 11
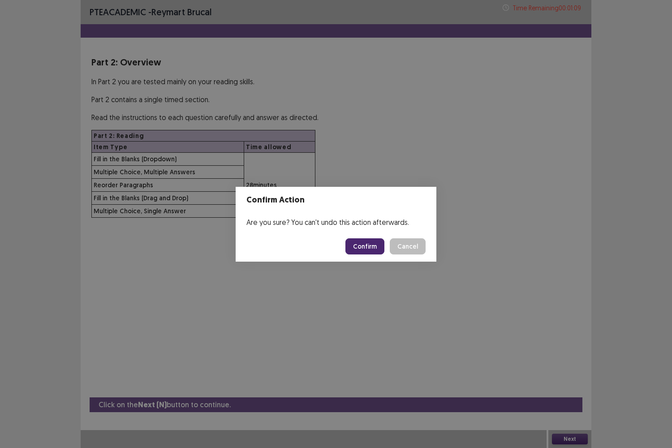
click at [365, 244] on button "Confirm" at bounding box center [365, 246] width 39 height 16
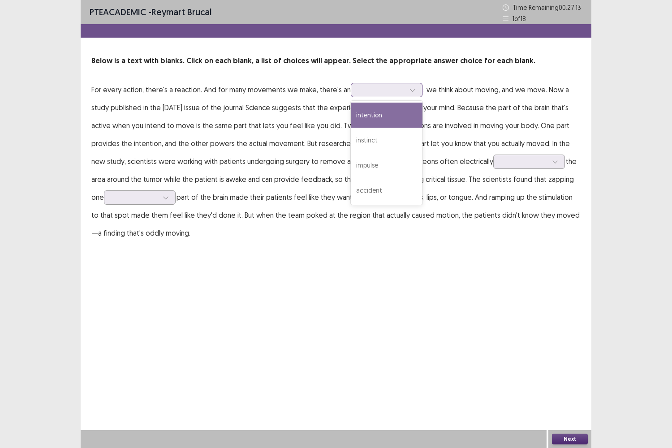
click at [414, 91] on icon at bounding box center [413, 90] width 6 height 6
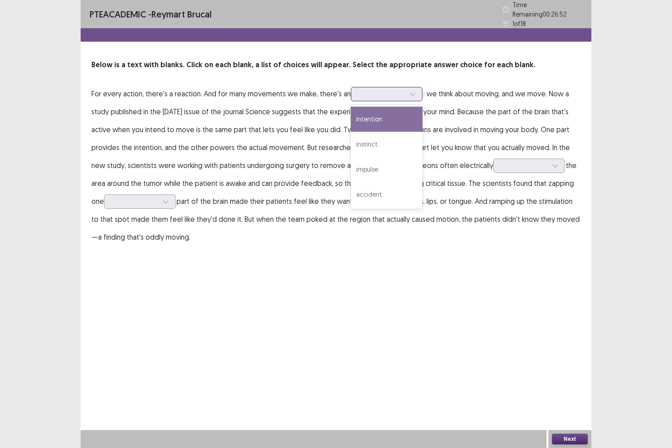
click at [385, 124] on div "intention" at bounding box center [387, 119] width 72 height 25
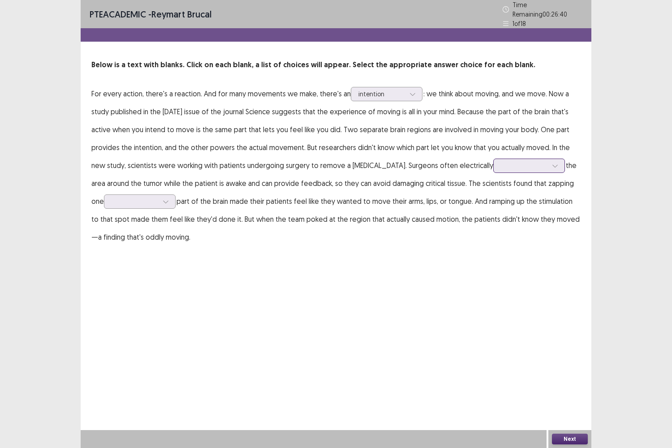
click at [552, 163] on icon at bounding box center [555, 166] width 6 height 6
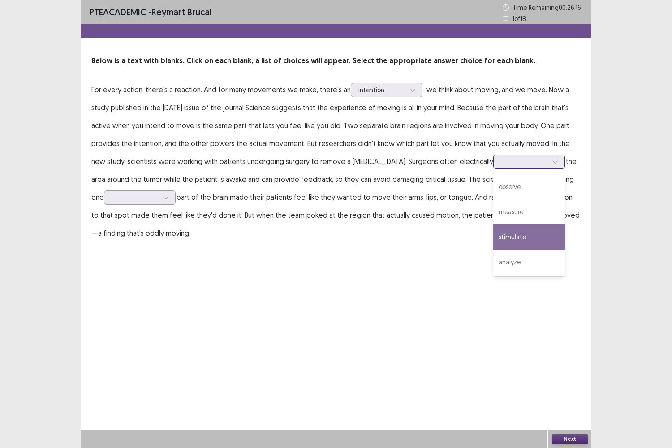
click at [496, 225] on div "observe measure stimulate analyze" at bounding box center [529, 225] width 72 height 104
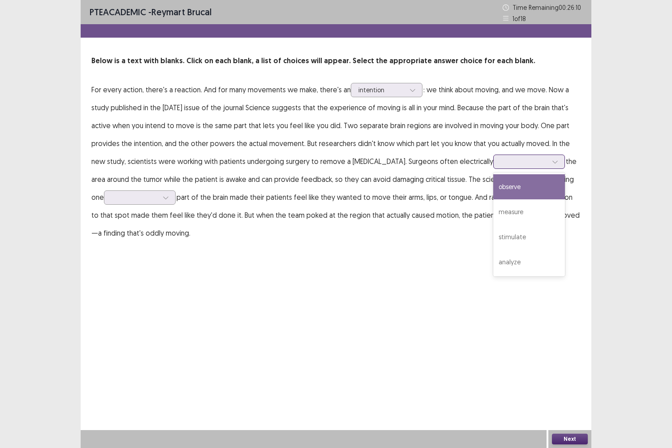
click at [499, 187] on div "observe" at bounding box center [529, 186] width 72 height 25
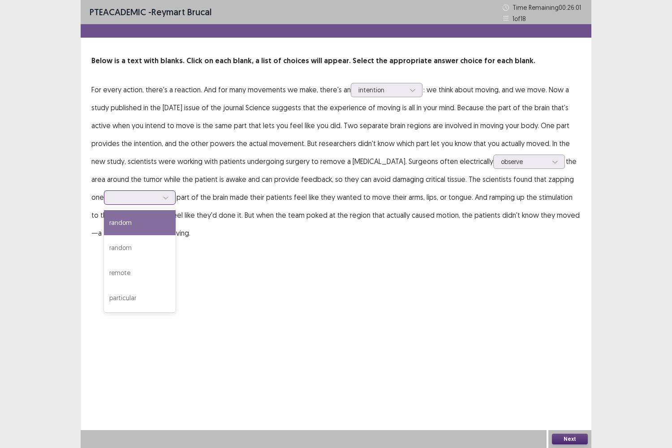
click at [163, 199] on icon at bounding box center [166, 198] width 6 height 6
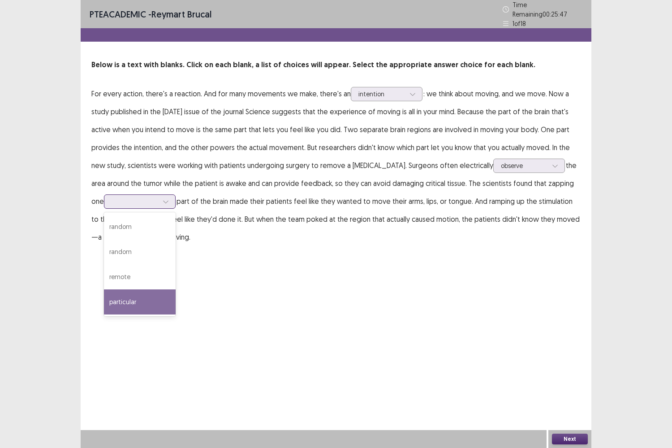
click at [125, 296] on div "particular" at bounding box center [140, 302] width 72 height 25
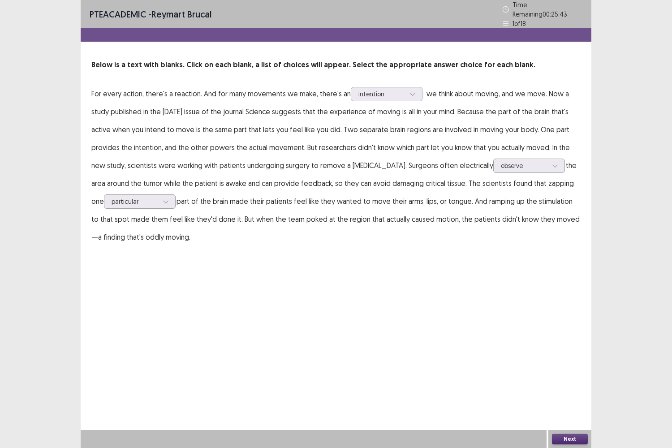
click at [562, 364] on button "Next" at bounding box center [570, 439] width 36 height 11
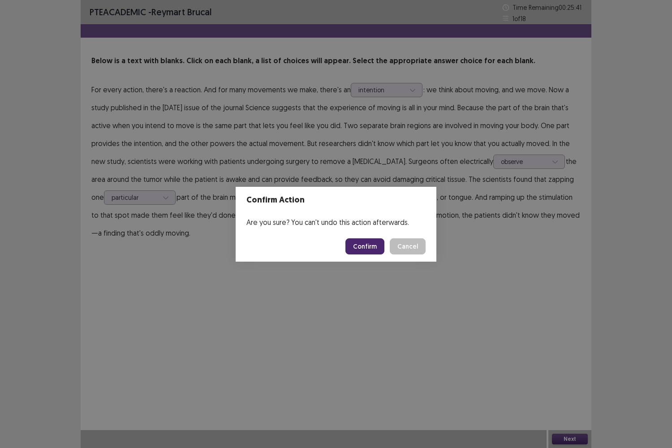
click at [368, 250] on button "Confirm" at bounding box center [365, 246] width 39 height 16
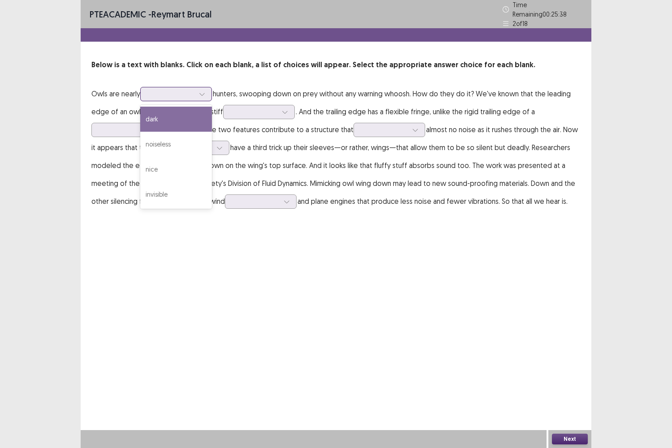
click at [203, 92] on icon at bounding box center [202, 94] width 6 height 6
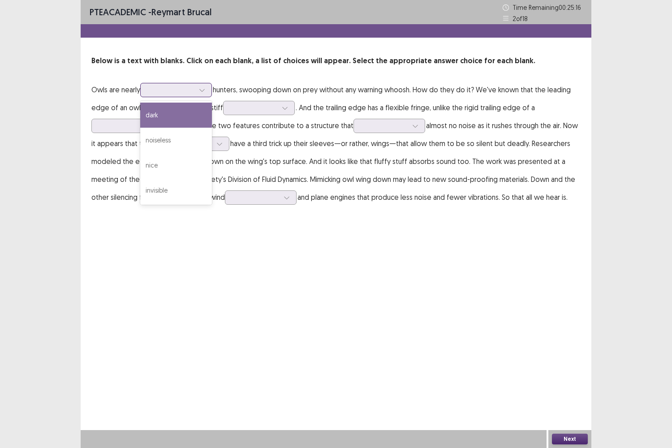
click at [178, 116] on div "dark" at bounding box center [176, 115] width 72 height 25
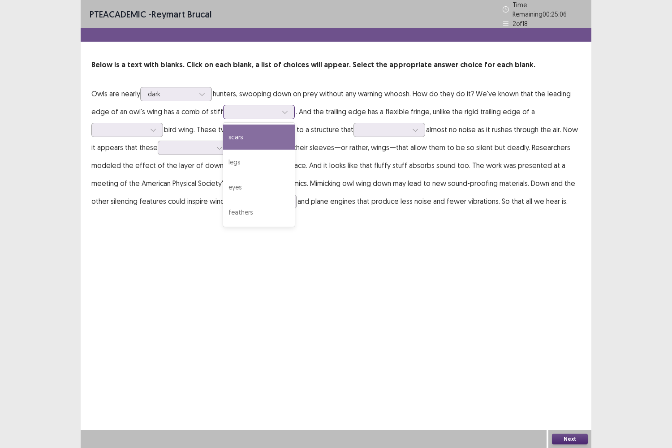
click at [286, 109] on icon at bounding box center [285, 112] width 6 height 6
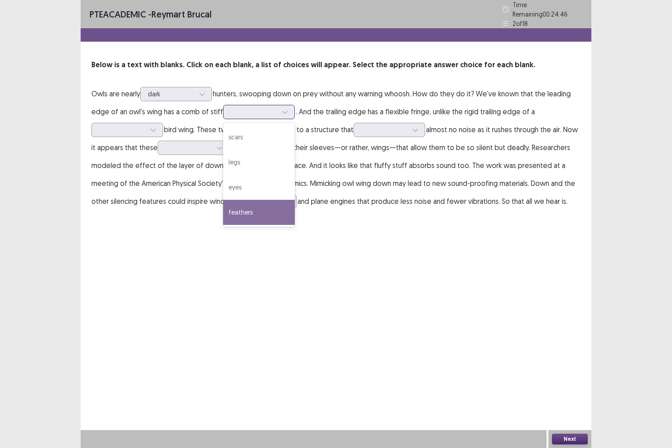
click at [260, 211] on div "feathers" at bounding box center [259, 212] width 72 height 25
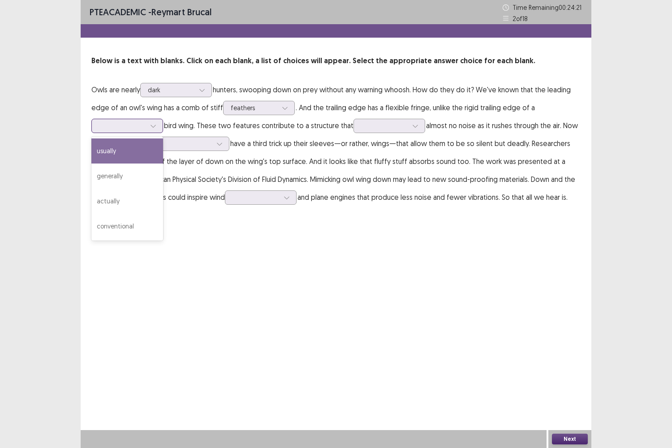
click at [153, 126] on icon at bounding box center [153, 126] width 6 height 6
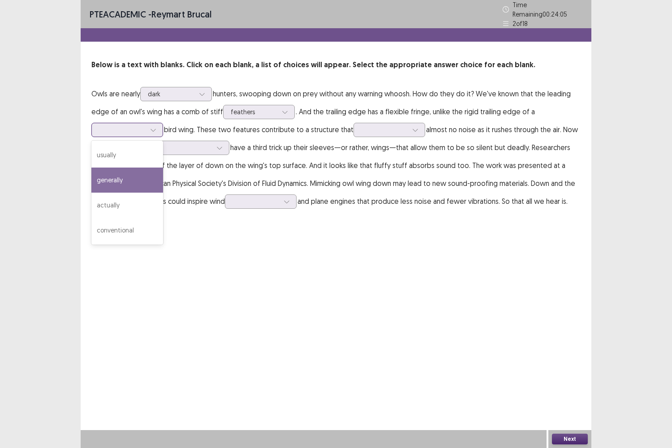
drag, startPoint x: 131, startPoint y: 203, endPoint x: 150, endPoint y: 200, distance: 18.6
click at [150, 200] on div "actually" at bounding box center [127, 205] width 72 height 25
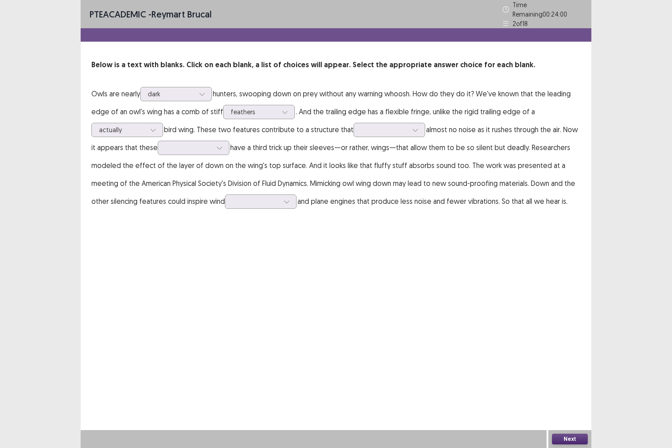
drag, startPoint x: 159, startPoint y: 211, endPoint x: 133, endPoint y: 167, distance: 51.0
click at [132, 176] on div "PTE academic - [PERSON_NAME] Time Remaining 00 : 24 : 00 2 of 18 Below is a tex…" at bounding box center [336, 114] width 511 height 228
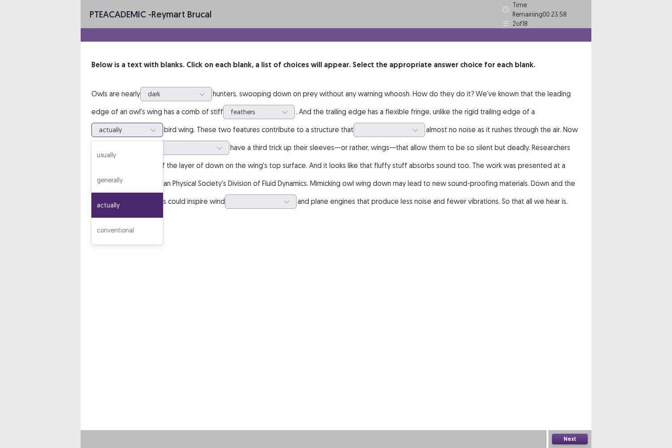
click at [156, 127] on icon at bounding box center [153, 130] width 6 height 6
click at [130, 157] on div "usually" at bounding box center [127, 155] width 72 height 25
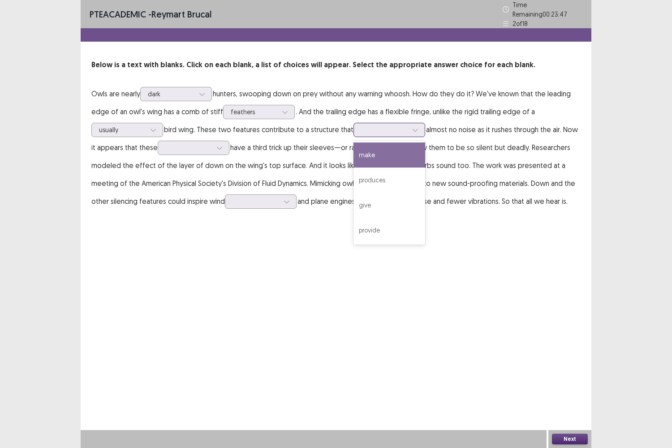
click at [414, 128] on icon at bounding box center [415, 130] width 6 height 6
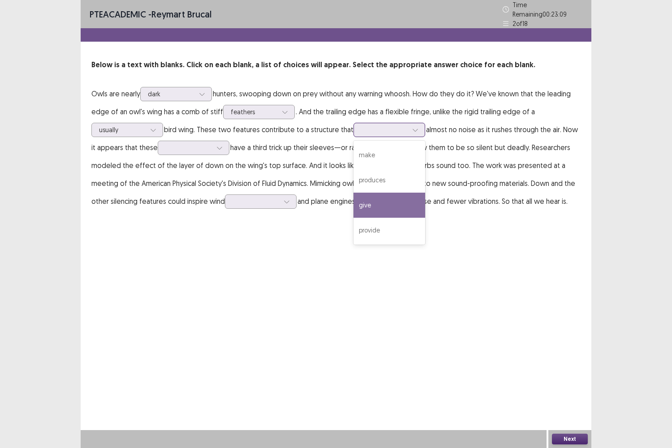
drag, startPoint x: 383, startPoint y: 218, endPoint x: 377, endPoint y: 193, distance: 25.8
click at [377, 193] on div "make produces give provide" at bounding box center [390, 193] width 72 height 104
click at [377, 178] on div "produces" at bounding box center [390, 180] width 72 height 25
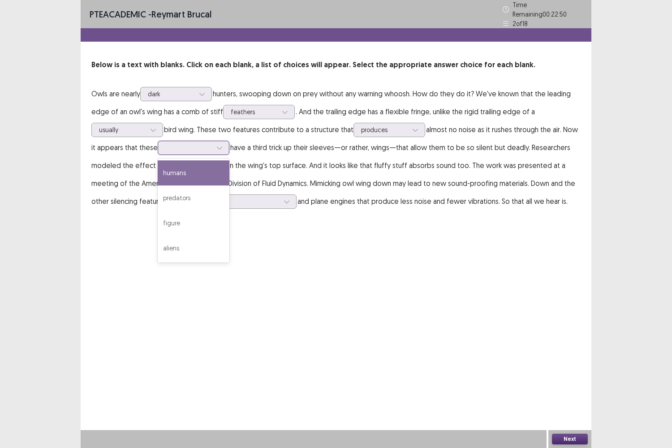
click at [221, 148] on div at bounding box center [219, 147] width 13 height 13
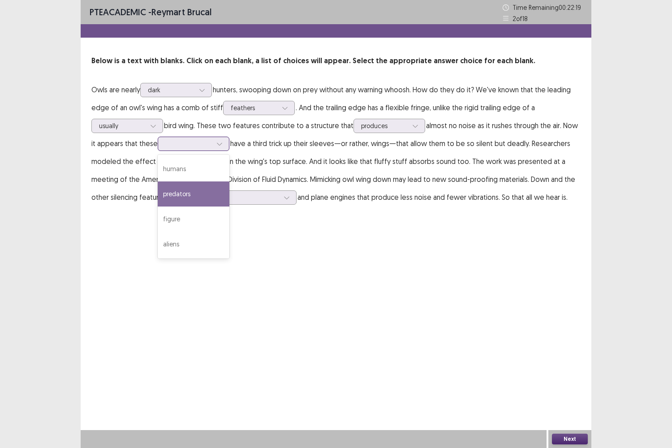
click at [203, 197] on div "predators" at bounding box center [194, 194] width 72 height 25
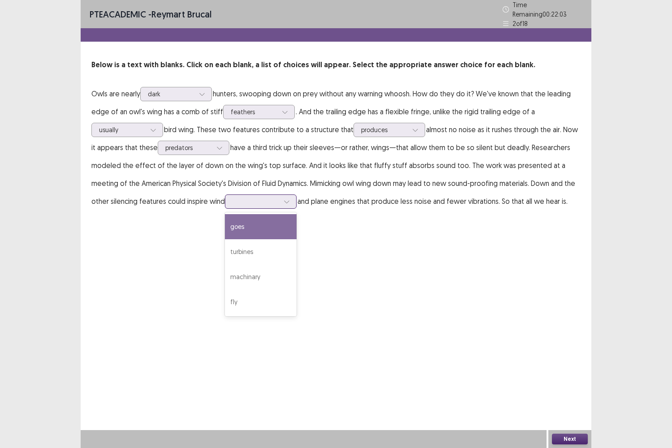
click at [284, 199] on icon at bounding box center [287, 202] width 6 height 6
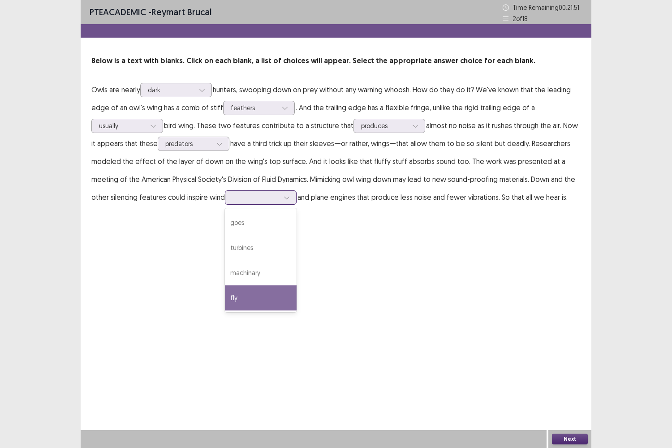
click at [244, 305] on div "fly" at bounding box center [261, 298] width 72 height 25
click at [569, 364] on button "Next" at bounding box center [570, 439] width 36 height 11
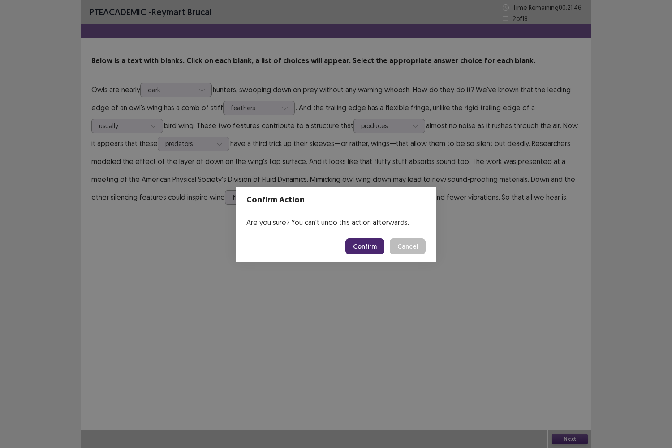
click at [374, 247] on button "Confirm" at bounding box center [365, 246] width 39 height 16
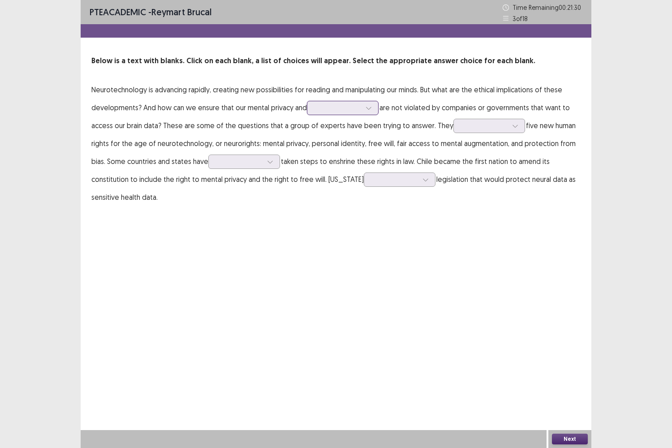
click at [372, 107] on icon at bounding box center [369, 108] width 6 height 6
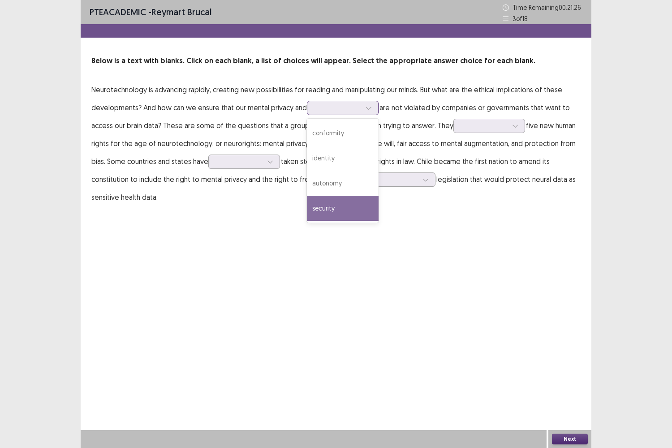
click at [343, 203] on div "security" at bounding box center [343, 208] width 72 height 25
click at [376, 109] on div at bounding box center [368, 107] width 13 height 13
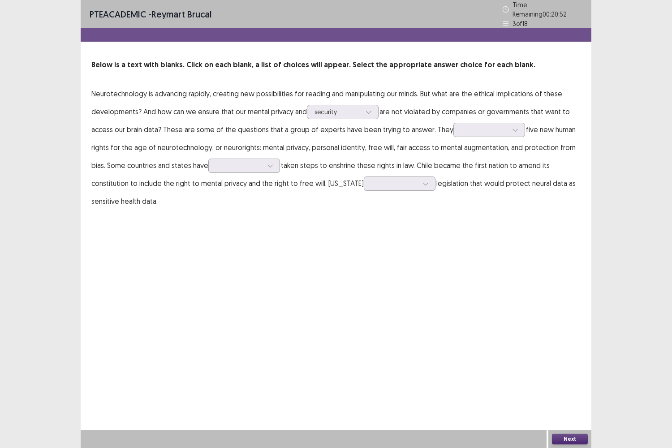
click at [432, 218] on div "PTE academic - [PERSON_NAME] Time Remaining 00 : 20 : 52 3 of 18 Below is a tex…" at bounding box center [336, 114] width 511 height 228
click at [512, 127] on icon at bounding box center [515, 130] width 6 height 6
drag, startPoint x: 462, startPoint y: 187, endPoint x: 466, endPoint y: 173, distance: 14.5
click at [466, 173] on div "propose" at bounding box center [490, 180] width 72 height 25
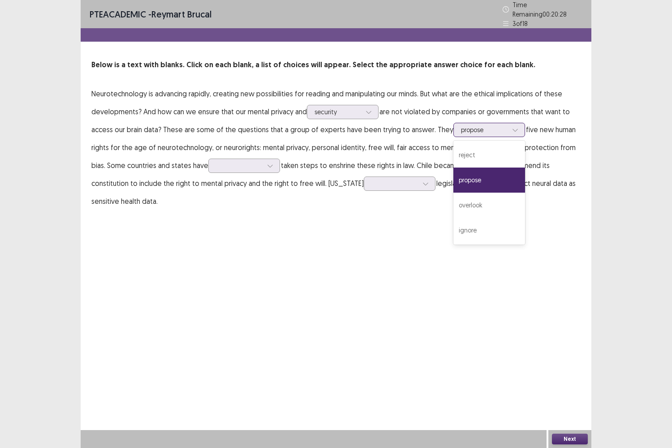
click at [512, 127] on icon at bounding box center [515, 130] width 6 height 6
click at [477, 202] on div "overlook" at bounding box center [490, 205] width 72 height 25
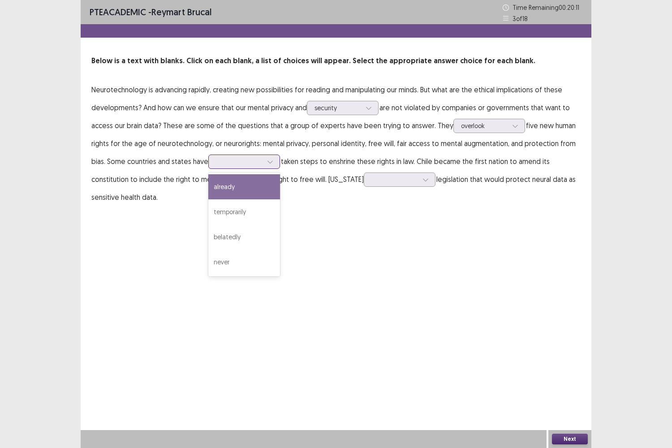
click at [273, 164] on icon at bounding box center [270, 162] width 6 height 6
click at [246, 195] on div "already" at bounding box center [244, 186] width 72 height 25
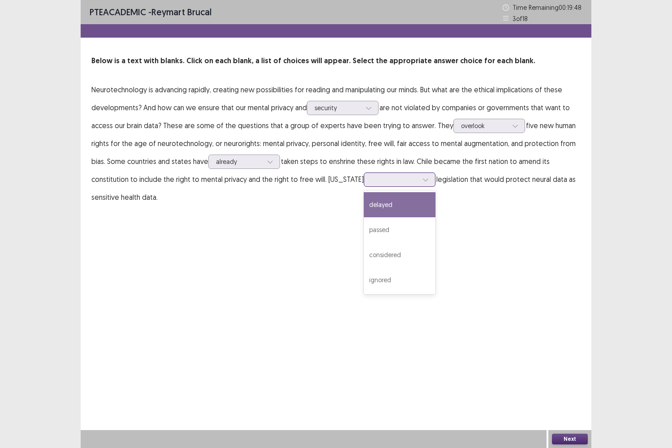
click at [419, 178] on div at bounding box center [425, 179] width 13 height 13
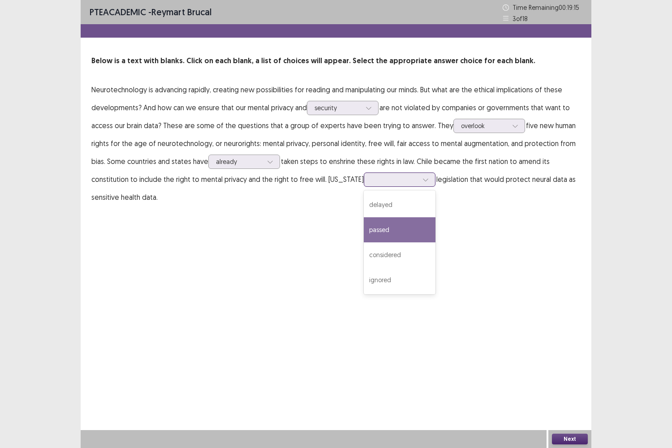
click at [379, 236] on div "passed" at bounding box center [400, 229] width 72 height 25
click at [581, 364] on button "Next" at bounding box center [570, 439] width 36 height 11
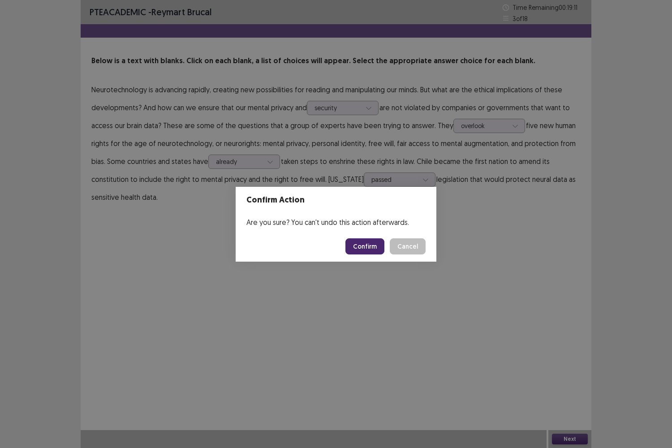
click at [360, 247] on button "Confirm" at bounding box center [365, 246] width 39 height 16
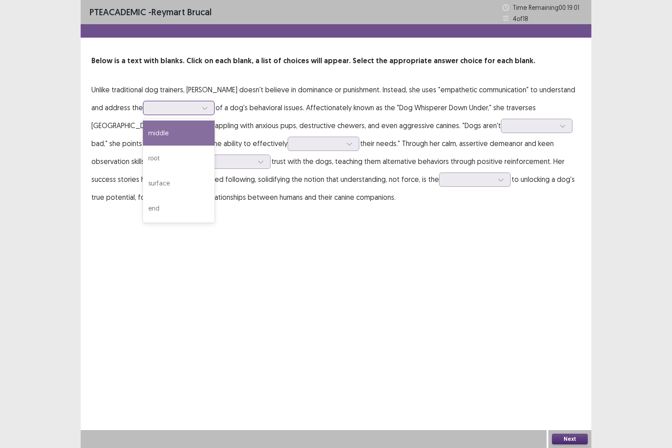
click at [206, 107] on icon at bounding box center [205, 108] width 6 height 6
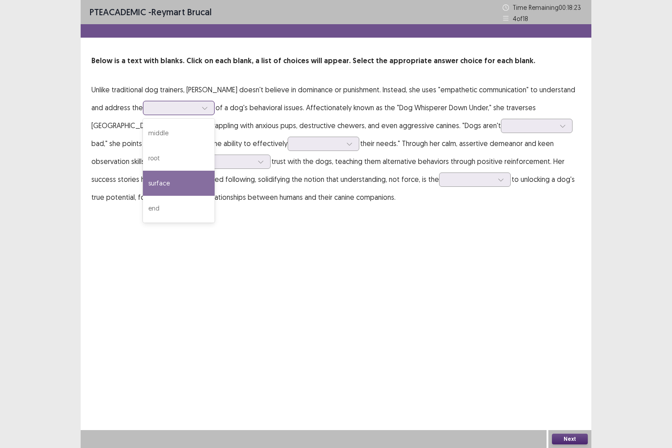
click at [172, 187] on div "surface" at bounding box center [179, 183] width 72 height 25
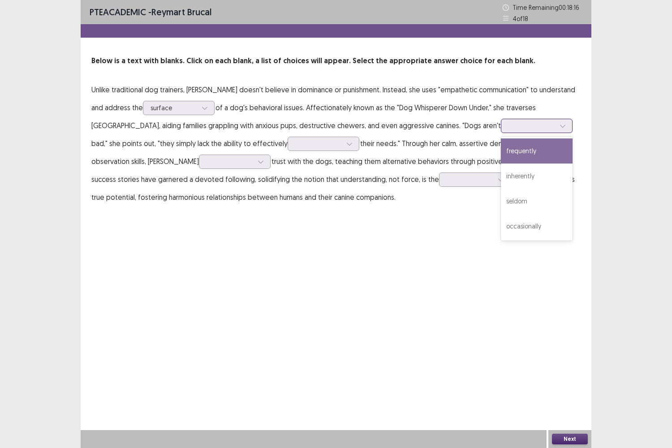
click at [560, 125] on icon at bounding box center [563, 126] width 6 height 6
click at [501, 160] on div "frequently" at bounding box center [537, 150] width 72 height 25
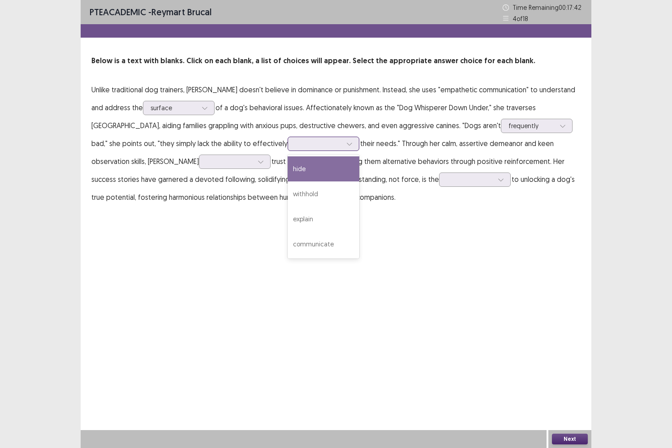
click at [343, 144] on div at bounding box center [349, 143] width 13 height 13
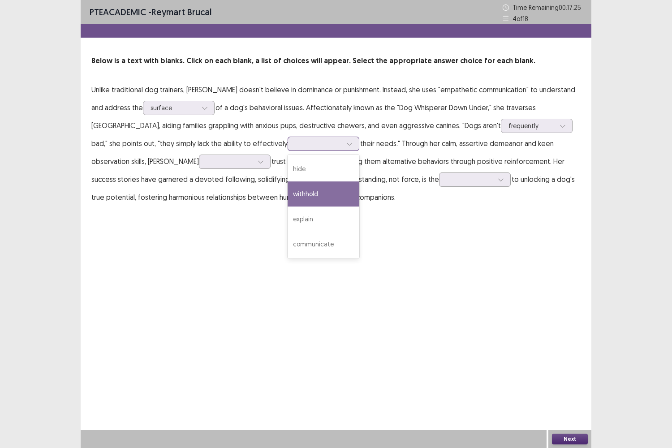
click at [288, 187] on div "withhold" at bounding box center [324, 194] width 72 height 25
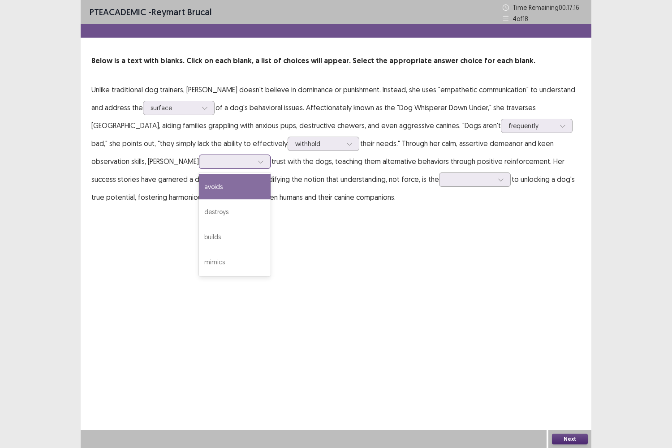
click at [254, 162] on div at bounding box center [260, 161] width 13 height 13
click at [199, 194] on div "avoids" at bounding box center [235, 186] width 72 height 25
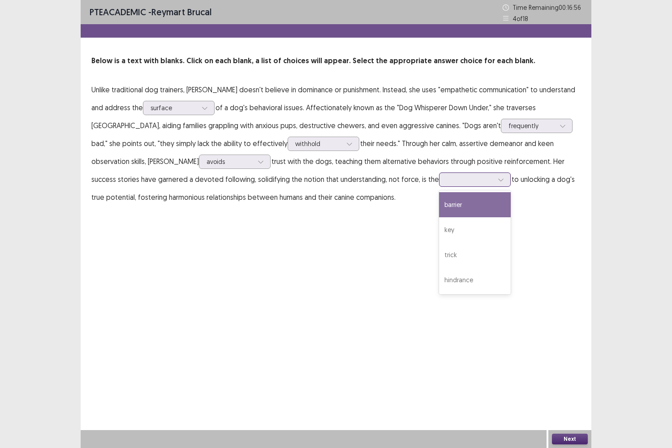
click at [498, 178] on icon at bounding box center [501, 180] width 6 height 6
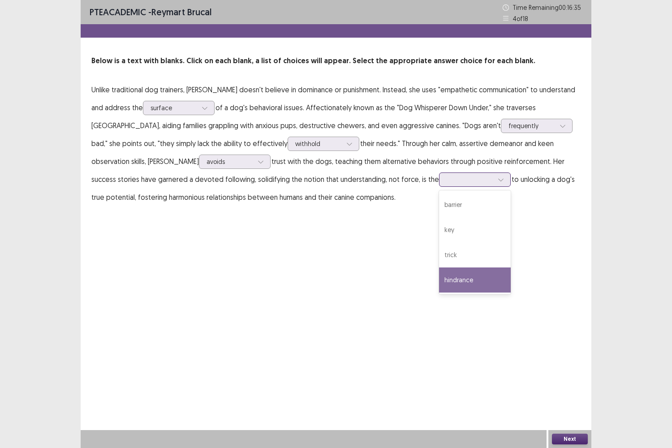
click at [439, 287] on div "hindrance" at bounding box center [475, 280] width 72 height 25
click at [570, 364] on button "Next" at bounding box center [570, 439] width 36 height 11
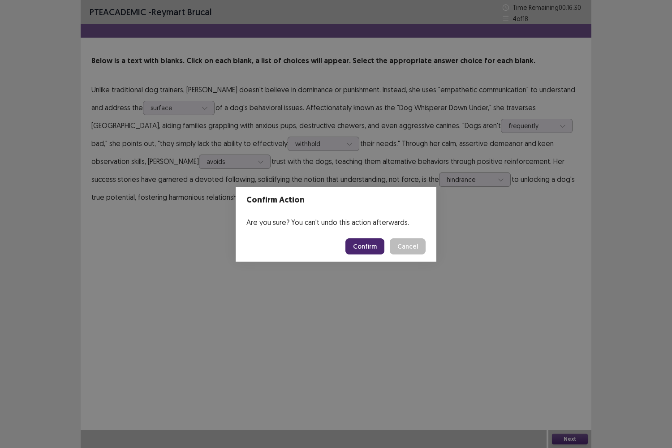
click at [370, 240] on button "Confirm" at bounding box center [365, 246] width 39 height 16
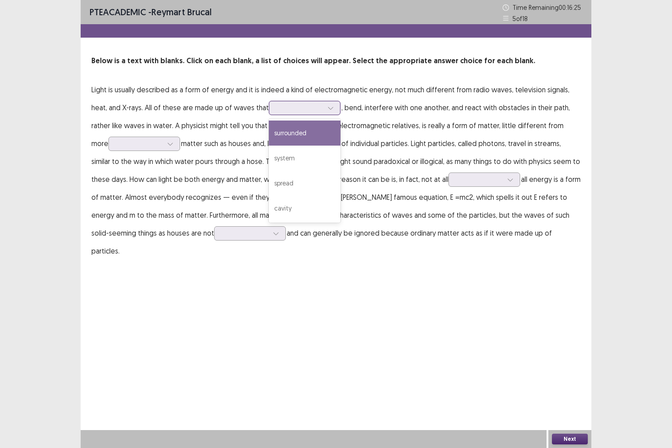
click at [328, 111] on icon at bounding box center [331, 108] width 6 height 6
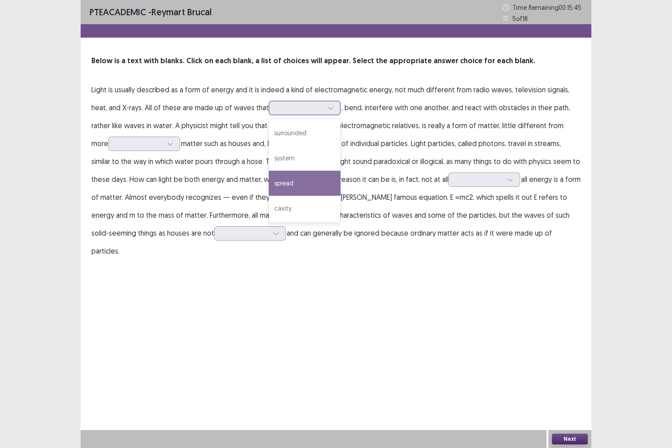
click at [298, 182] on div "spread" at bounding box center [305, 183] width 72 height 25
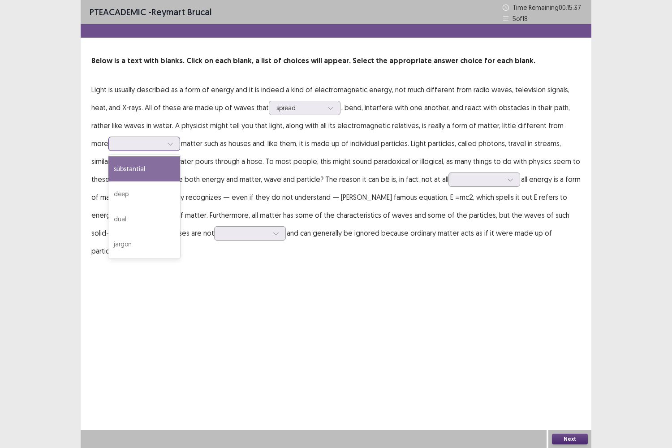
click at [164, 139] on div at bounding box center [170, 143] width 13 height 13
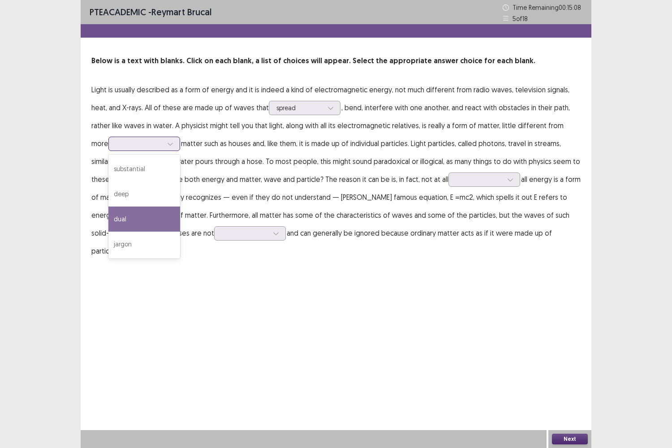
click at [116, 212] on div "dual" at bounding box center [144, 219] width 72 height 25
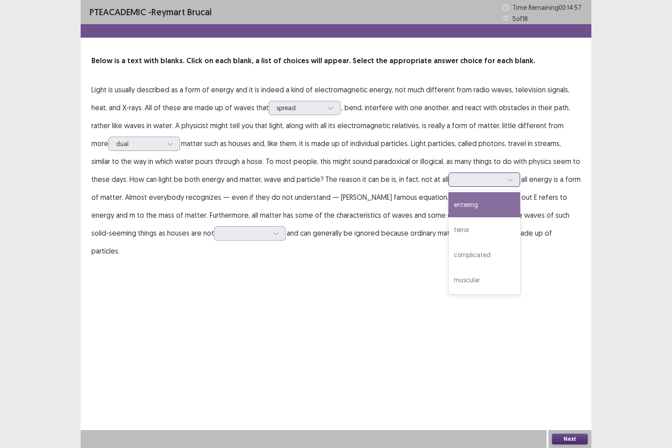
click at [507, 182] on icon at bounding box center [510, 180] width 6 height 6
click at [461, 208] on div "entering" at bounding box center [485, 204] width 72 height 25
click at [273, 235] on icon at bounding box center [276, 233] width 6 height 6
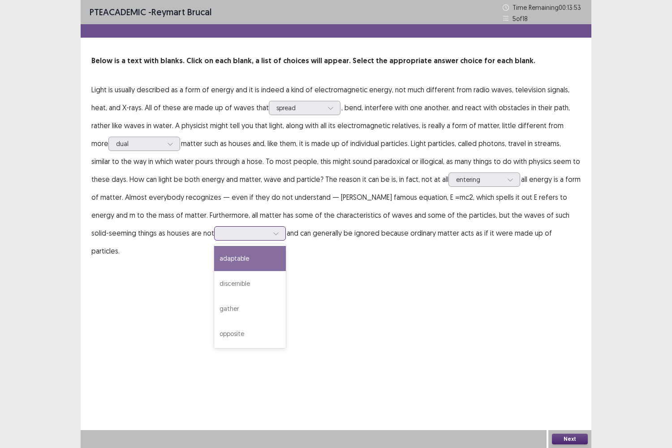
click at [214, 264] on div "adaptable" at bounding box center [250, 258] width 72 height 25
click at [572, 364] on button "Next" at bounding box center [570, 439] width 36 height 11
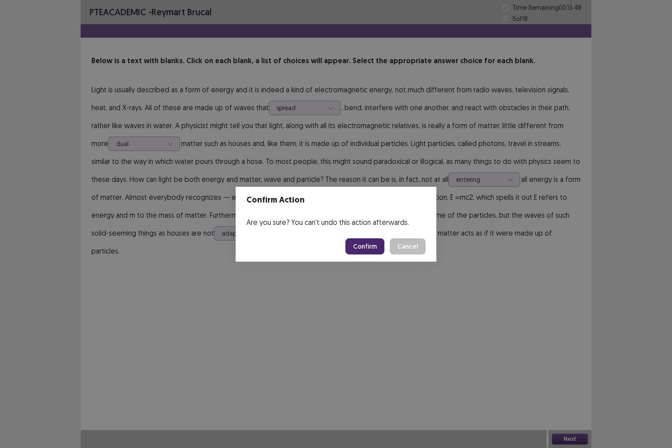
click at [378, 250] on button "Confirm" at bounding box center [365, 246] width 39 height 16
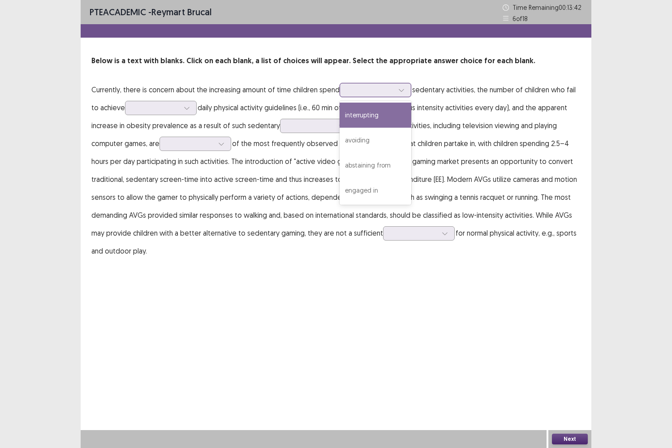
click at [404, 84] on div at bounding box center [401, 89] width 13 height 13
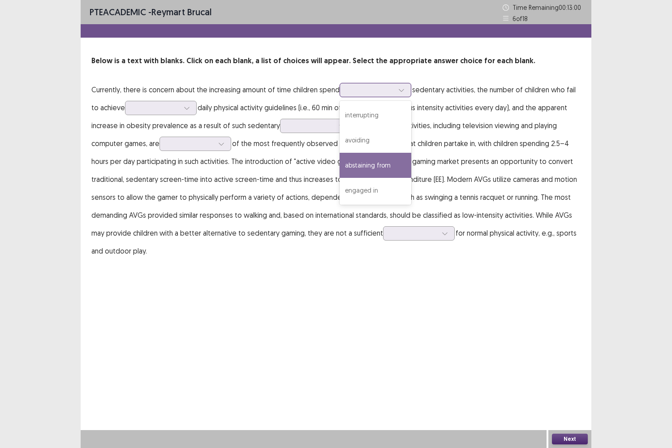
click at [383, 171] on div "abstaining from" at bounding box center [376, 165] width 72 height 25
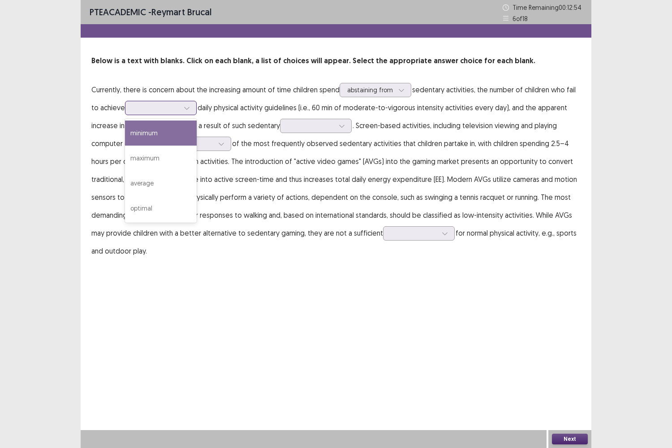
click at [191, 108] on div at bounding box center [186, 107] width 13 height 13
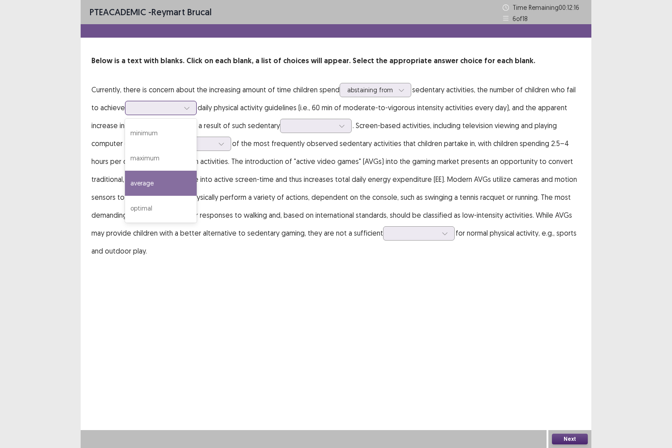
click at [151, 186] on div "average" at bounding box center [161, 183] width 72 height 25
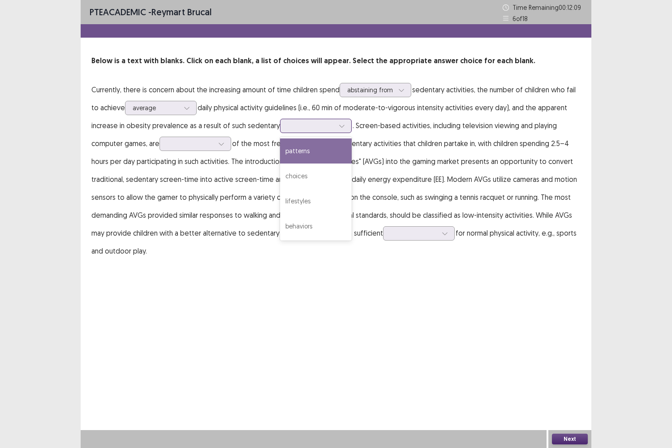
click at [339, 124] on icon at bounding box center [342, 126] width 6 height 6
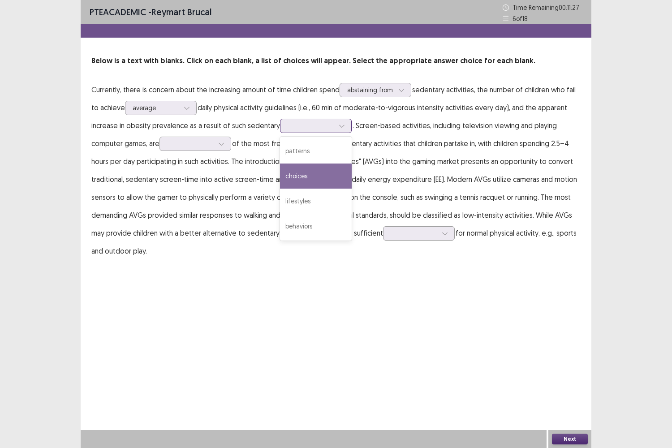
click at [296, 174] on div "choices" at bounding box center [316, 176] width 72 height 25
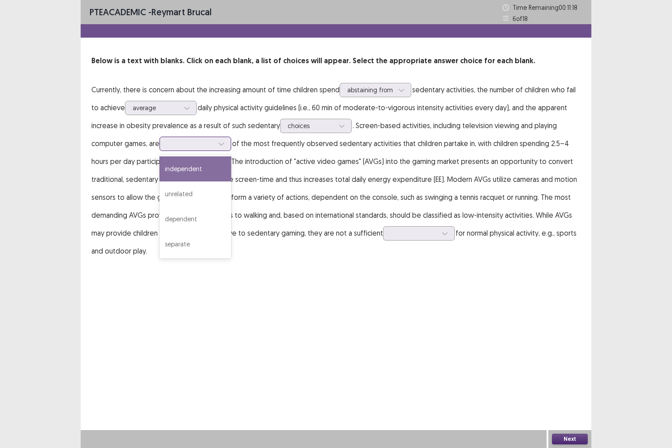
click at [228, 147] on div at bounding box center [221, 143] width 13 height 13
click at [200, 174] on div "independent" at bounding box center [196, 168] width 72 height 25
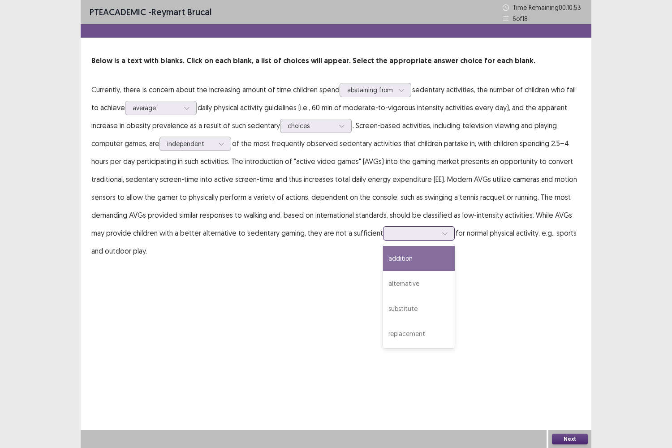
click at [438, 234] on div at bounding box center [444, 233] width 13 height 13
click at [411, 270] on div "addition" at bounding box center [419, 258] width 72 height 25
click at [411, 270] on div "PTE academic - [PERSON_NAME] Time Remaining 00 : 10 : 40 6 of 18 Below is a tex…" at bounding box center [336, 139] width 511 height 278
click at [570, 364] on button "Next" at bounding box center [570, 439] width 36 height 11
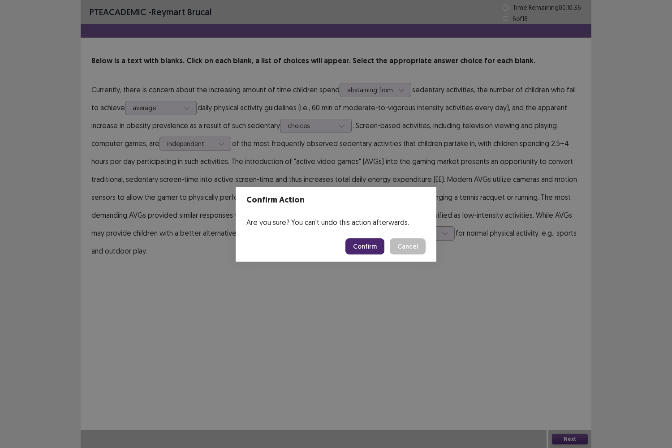
click at [367, 242] on button "Confirm" at bounding box center [365, 246] width 39 height 16
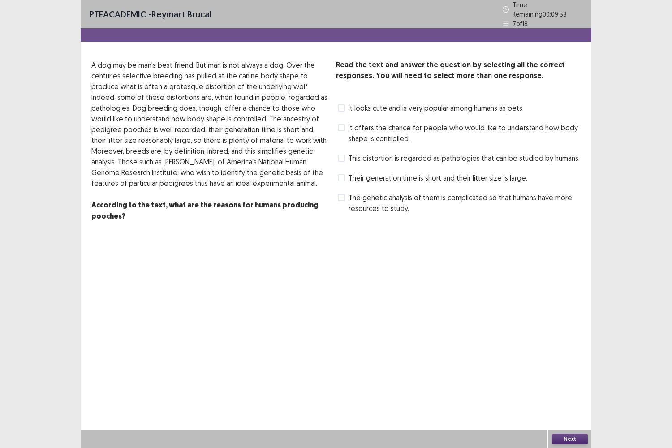
click at [342, 125] on span at bounding box center [341, 127] width 7 height 7
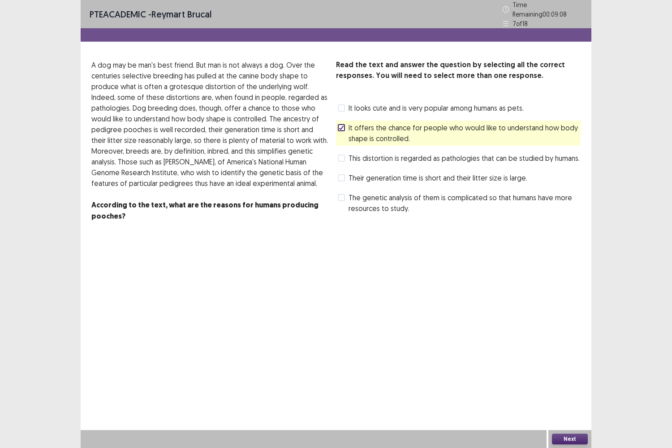
click at [344, 194] on span at bounding box center [341, 197] width 7 height 7
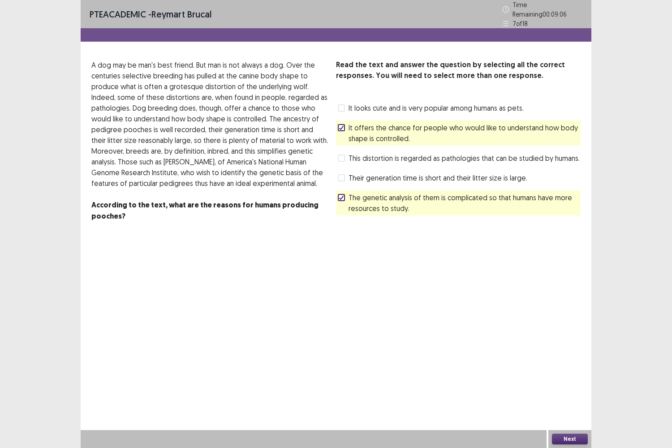
click at [338, 124] on span at bounding box center [341, 127] width 7 height 7
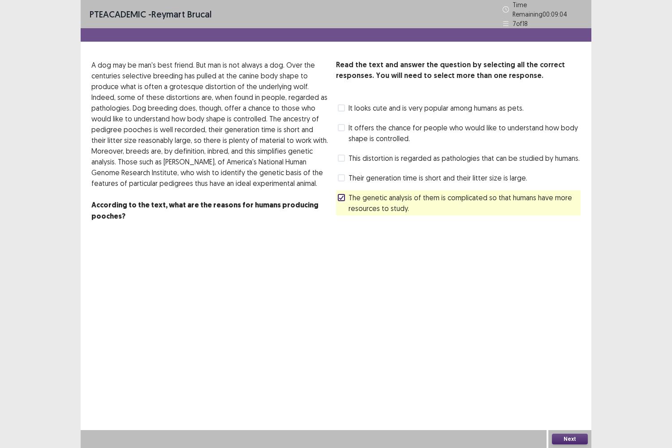
click at [570, 364] on button "Next" at bounding box center [570, 439] width 36 height 11
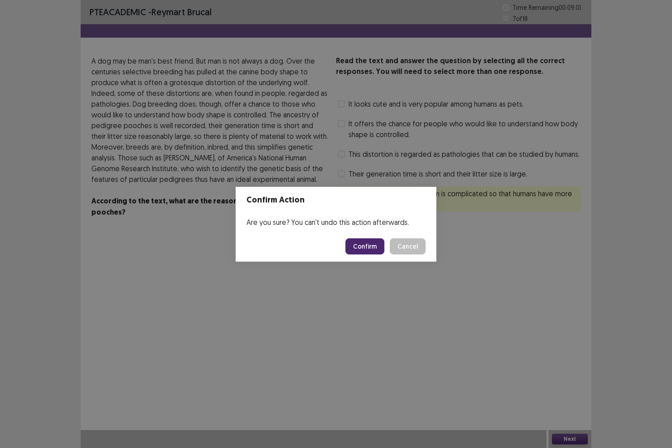
click at [381, 245] on button "Confirm" at bounding box center [365, 246] width 39 height 16
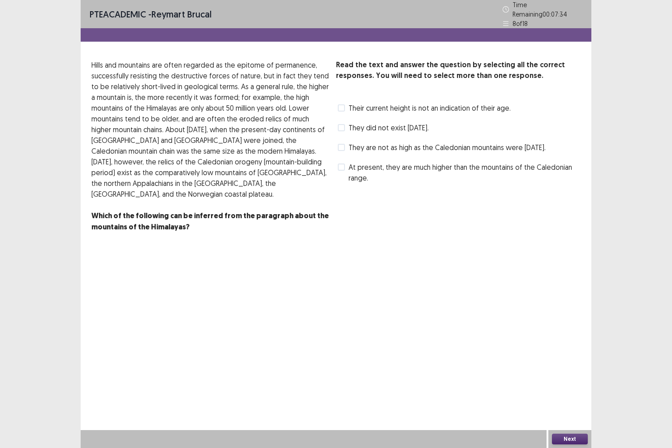
click at [345, 126] on span at bounding box center [341, 127] width 7 height 7
click at [554, 364] on button "Next" at bounding box center [570, 439] width 36 height 11
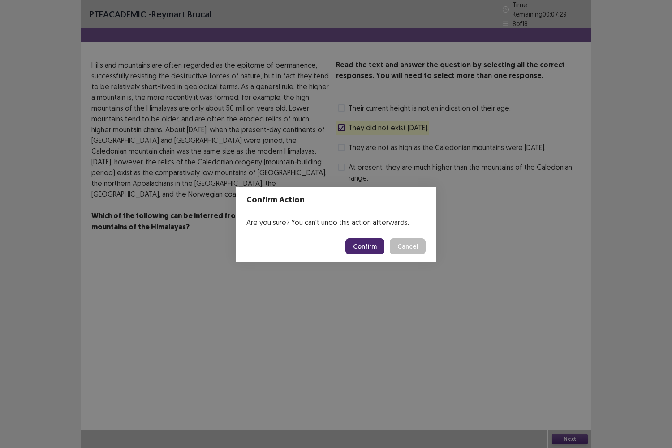
click at [374, 243] on button "Confirm" at bounding box center [365, 246] width 39 height 16
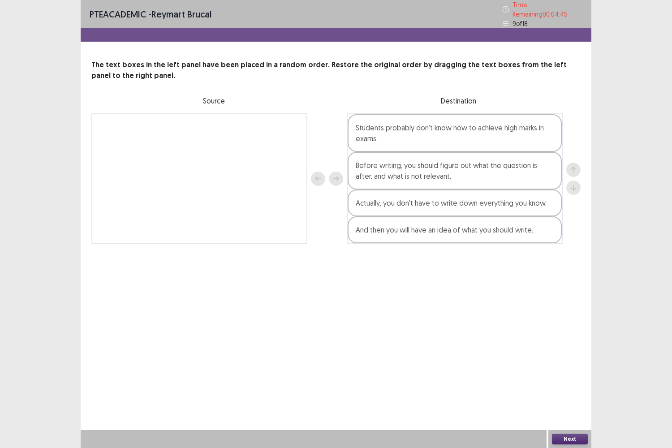
click at [577, 364] on button "Next" at bounding box center [570, 439] width 36 height 11
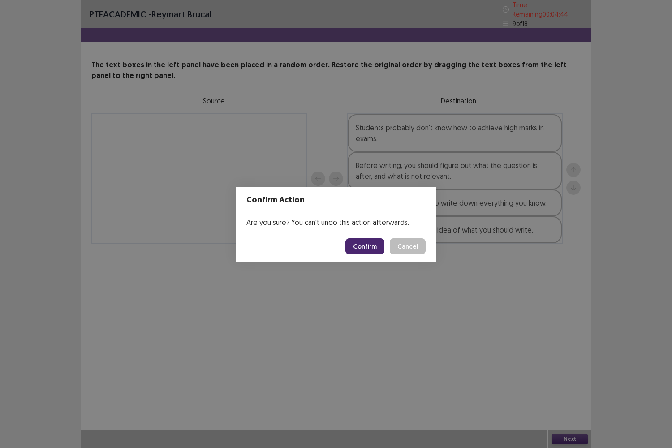
click at [376, 251] on button "Confirm" at bounding box center [365, 246] width 39 height 16
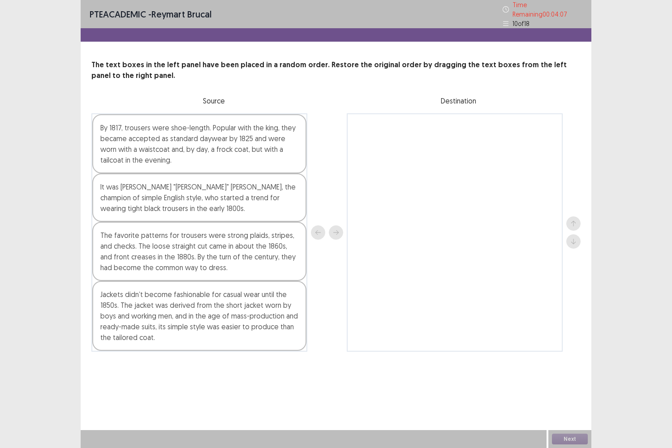
click at [211, 143] on div "By 1817, trousers were shoe-length. Popular with the king, they became accepted…" at bounding box center [199, 143] width 214 height 59
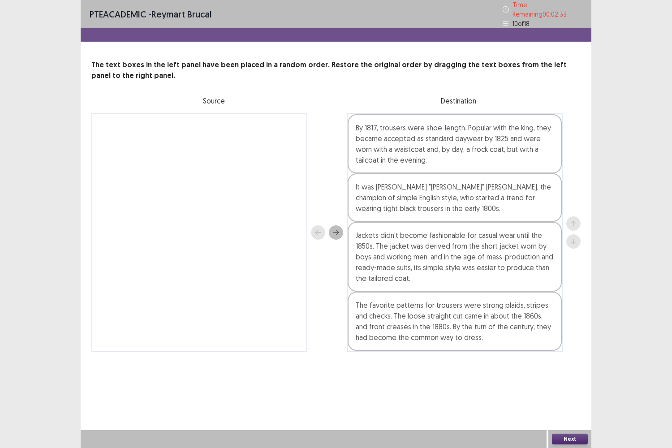
click at [577, 364] on button "Next" at bounding box center [570, 439] width 36 height 11
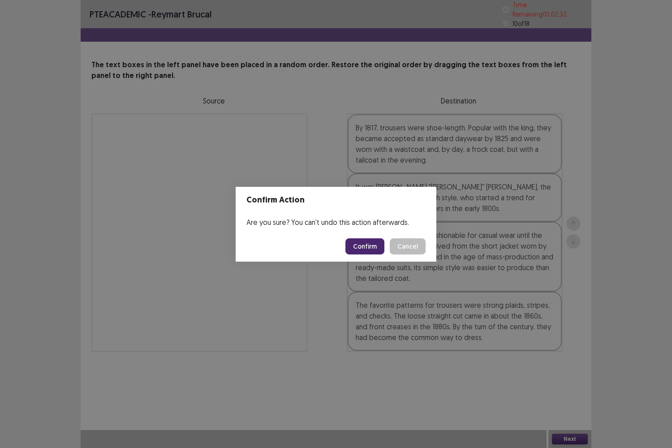
click at [355, 251] on button "Confirm" at bounding box center [365, 246] width 39 height 16
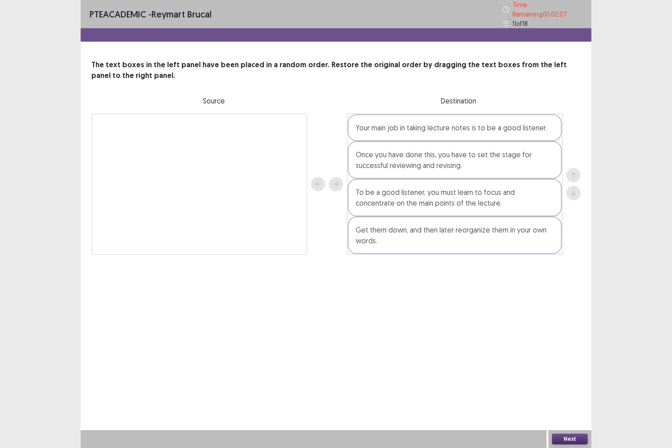
click at [570, 364] on button "Next" at bounding box center [570, 439] width 36 height 11
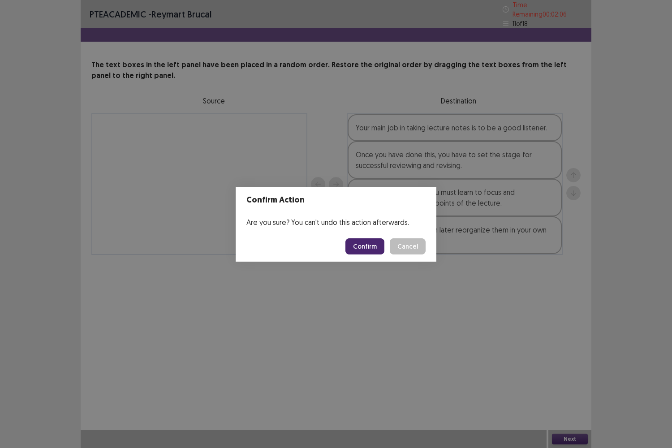
click at [375, 250] on button "Confirm" at bounding box center [365, 246] width 39 height 16
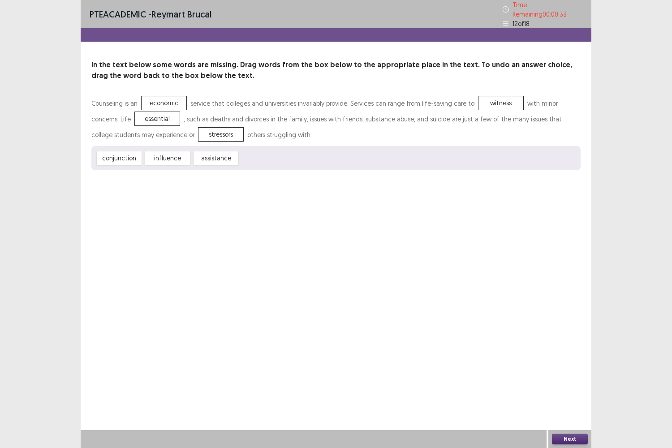
click at [568, 364] on button "Next" at bounding box center [570, 439] width 36 height 11
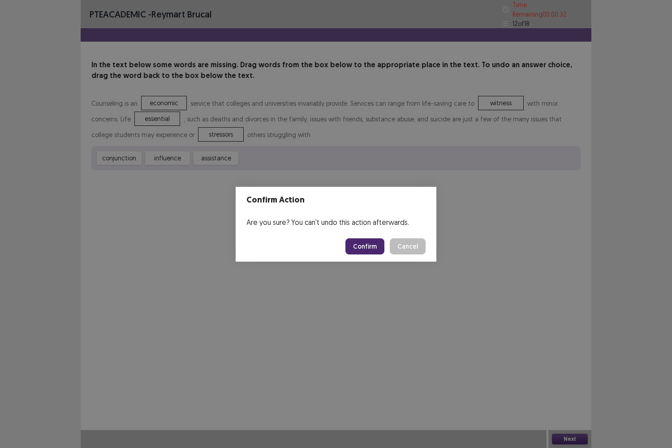
click at [353, 246] on button "Confirm" at bounding box center [365, 246] width 39 height 16
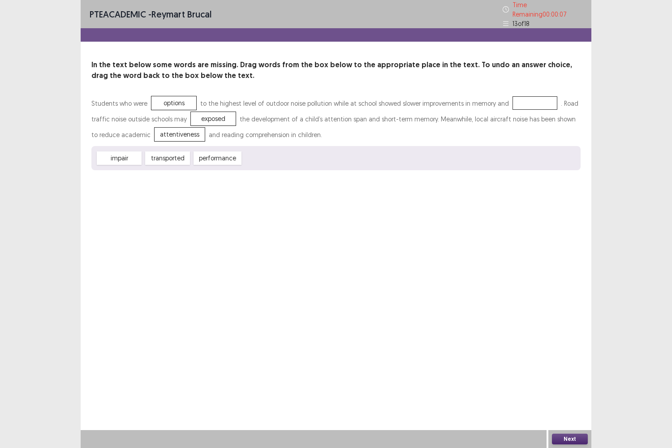
click at [573, 364] on button "Next" at bounding box center [570, 439] width 36 height 11
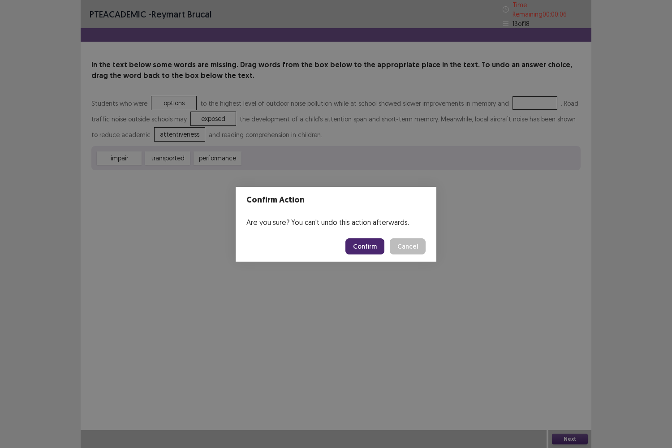
click at [376, 250] on button "Confirm" at bounding box center [365, 246] width 39 height 16
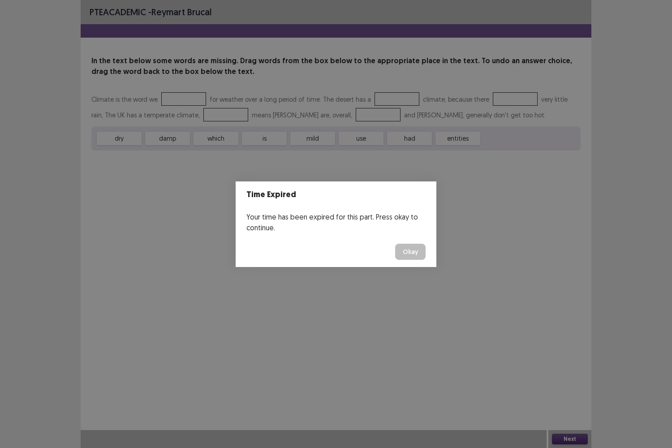
click at [409, 257] on button "Okay" at bounding box center [410, 252] width 30 height 16
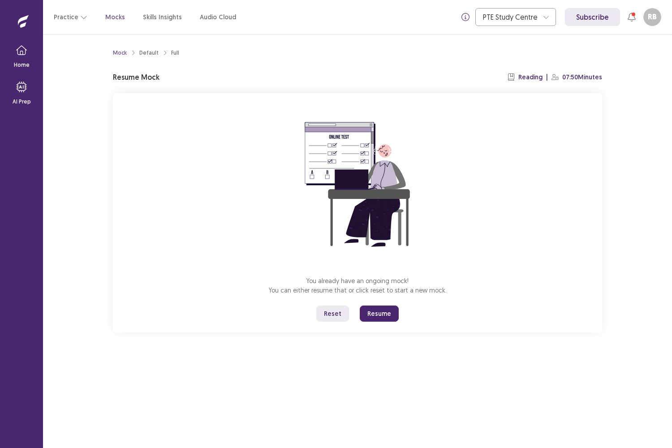
click at [388, 315] on button "Resume" at bounding box center [379, 314] width 39 height 16
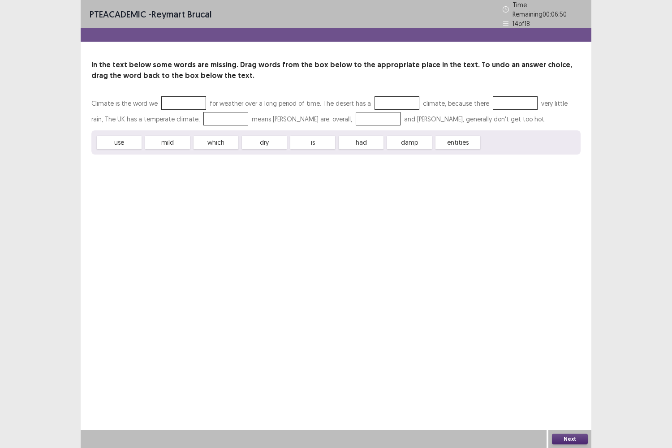
click at [379, 144] on div "had" at bounding box center [361, 142] width 45 height 13
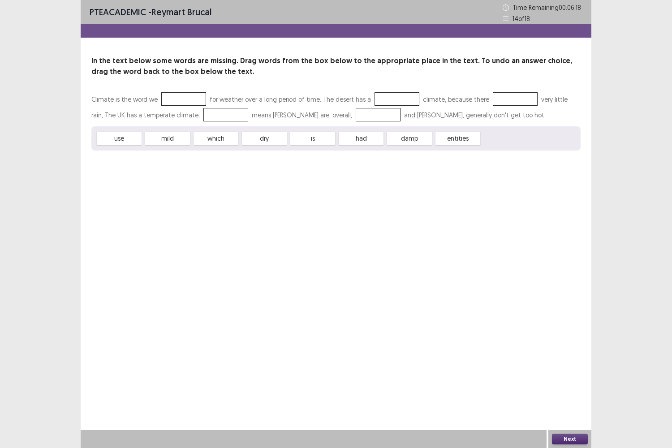
click at [180, 101] on div at bounding box center [183, 98] width 45 height 13
click at [566, 364] on button "Next" at bounding box center [570, 439] width 36 height 11
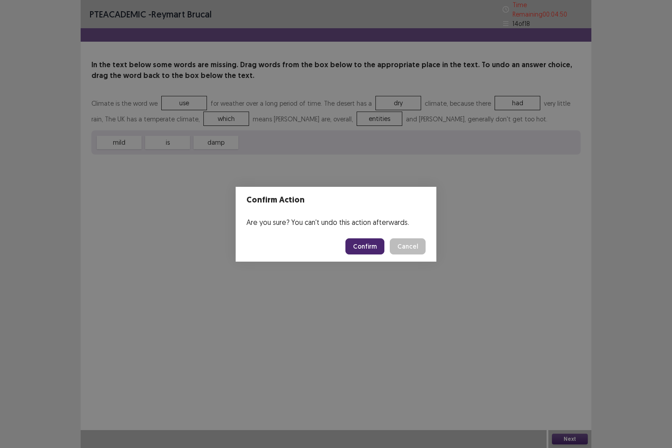
click at [374, 253] on button "Confirm" at bounding box center [365, 246] width 39 height 16
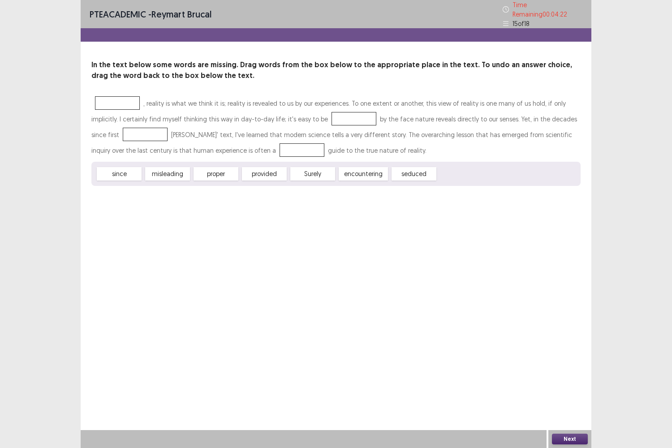
click at [134, 207] on div "PTE academic - [PERSON_NAME] Time Remaining 00 : 04 : 22 15 of 18 In the text b…" at bounding box center [336, 224] width 511 height 448
click at [577, 364] on button "Next" at bounding box center [570, 439] width 36 height 11
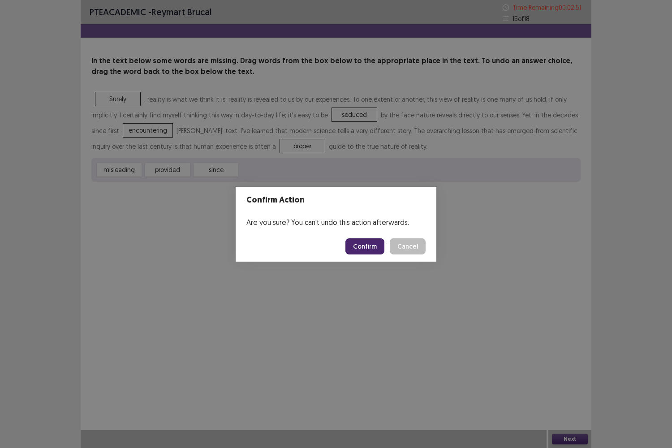
click at [364, 247] on button "Confirm" at bounding box center [365, 246] width 39 height 16
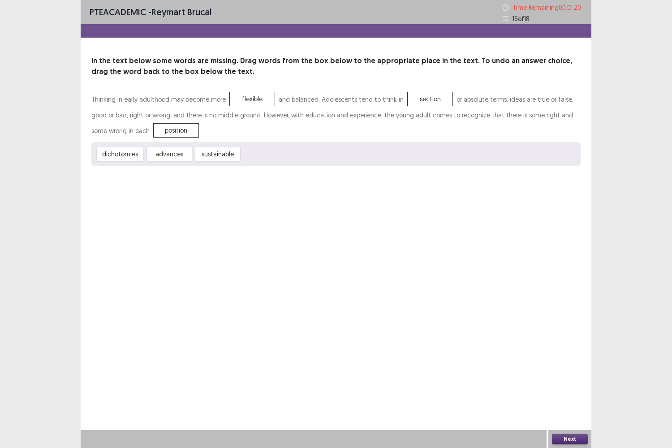
click at [563, 364] on button "Next" at bounding box center [570, 439] width 36 height 11
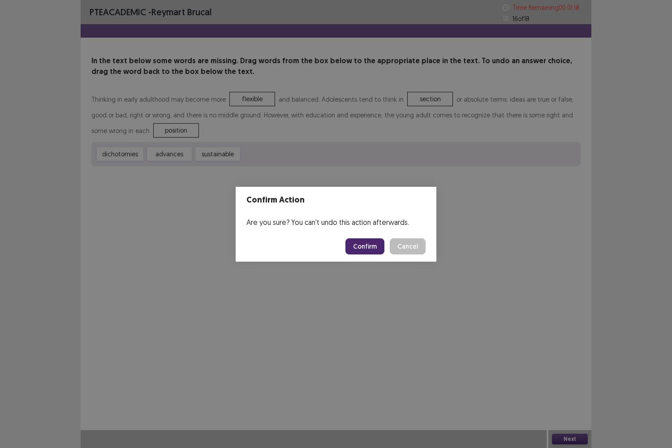
click at [377, 247] on button "Confirm" at bounding box center [365, 246] width 39 height 16
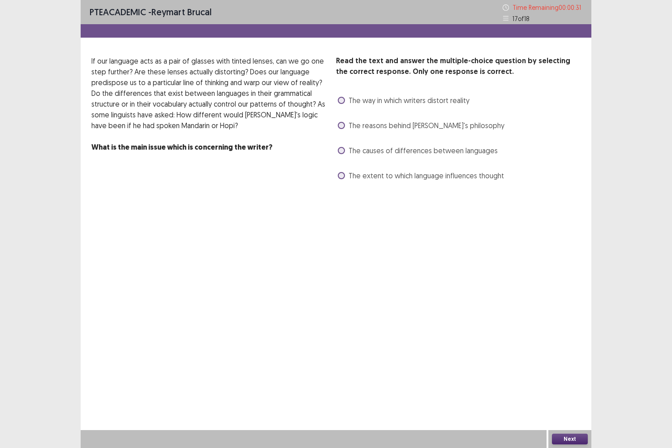
click at [344, 175] on span at bounding box center [341, 175] width 7 height 7
click at [346, 177] on label "The extent to which language influences thought" at bounding box center [421, 175] width 166 height 11
click at [340, 178] on span at bounding box center [341, 175] width 7 height 7
click at [339, 100] on span at bounding box center [341, 100] width 7 height 7
click at [568, 364] on button "Next" at bounding box center [570, 439] width 36 height 11
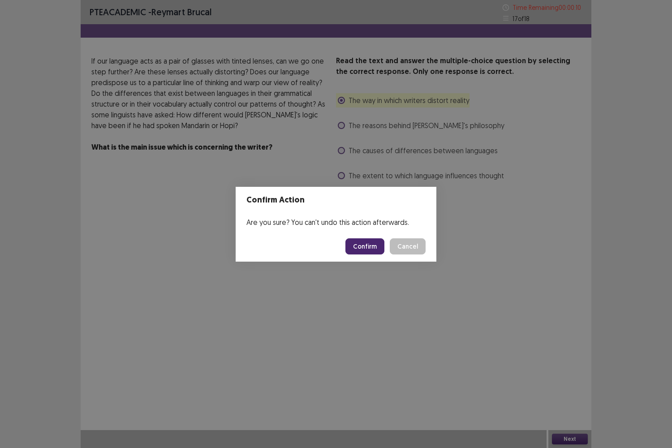
click at [377, 240] on button "Confirm" at bounding box center [365, 246] width 39 height 16
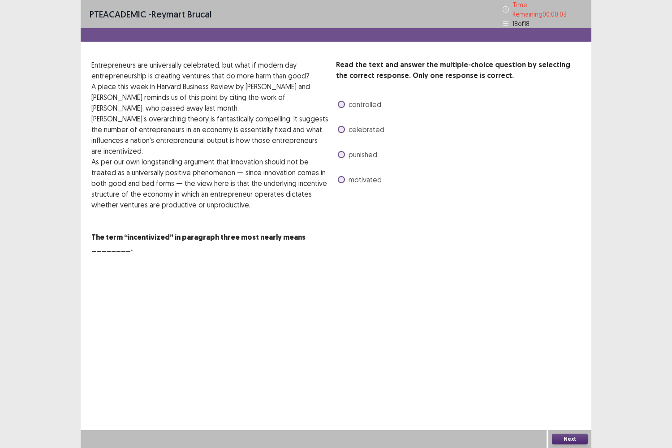
click at [342, 101] on span at bounding box center [341, 104] width 7 height 7
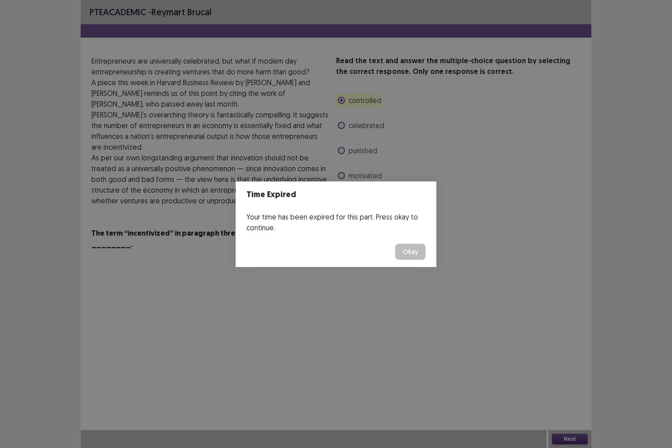
click at [581, 364] on div "Time Expired Your time has been expired for this part. Press okay to continue. …" at bounding box center [336, 224] width 672 height 448
click at [413, 254] on button "Okay" at bounding box center [410, 252] width 30 height 16
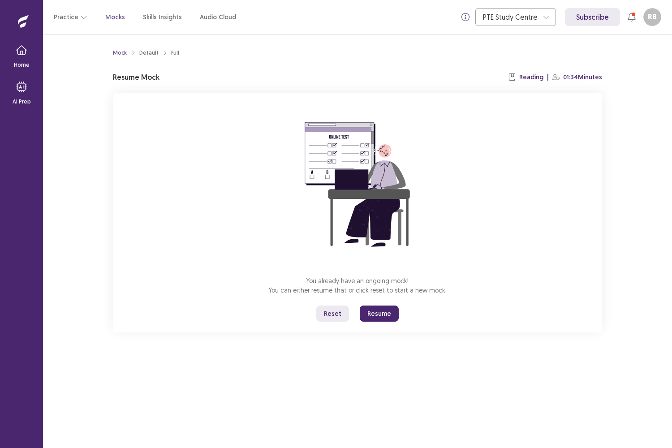
click at [374, 321] on button "Resume" at bounding box center [379, 314] width 39 height 16
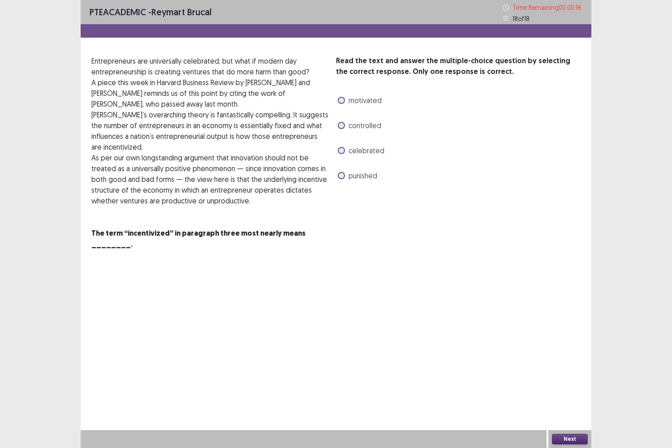
click at [341, 125] on span at bounding box center [341, 125] width 7 height 7
click at [559, 364] on button "Next" at bounding box center [570, 439] width 36 height 11
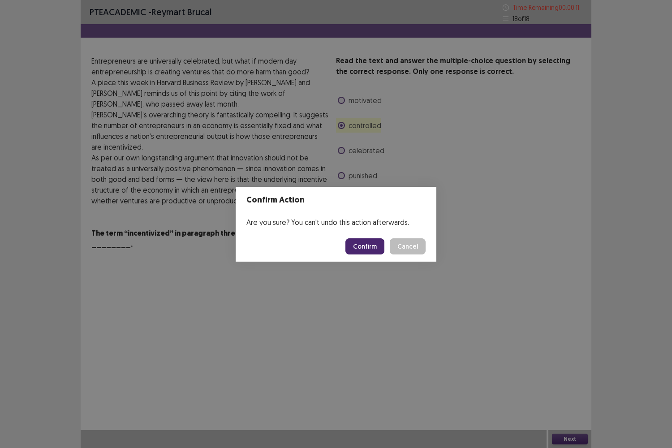
click at [370, 248] on button "Confirm" at bounding box center [365, 246] width 39 height 16
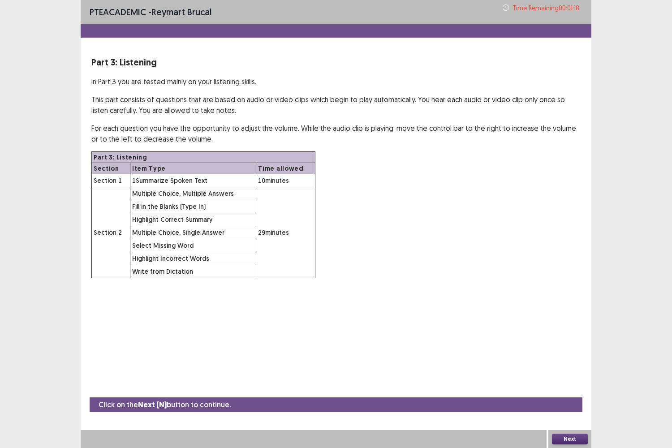
click at [567, 364] on button "Next" at bounding box center [570, 439] width 36 height 11
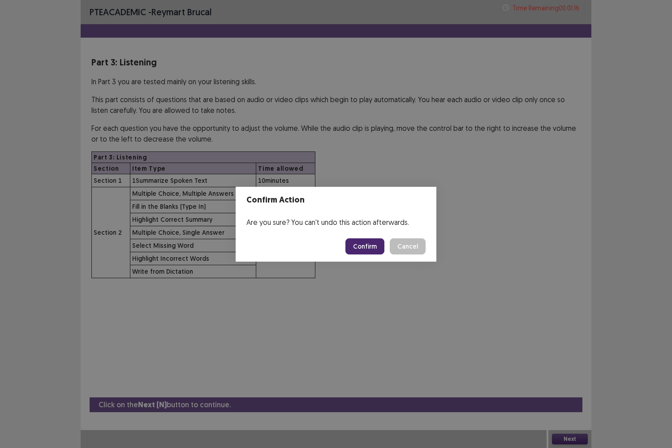
click at [372, 254] on button "Confirm" at bounding box center [365, 246] width 39 height 16
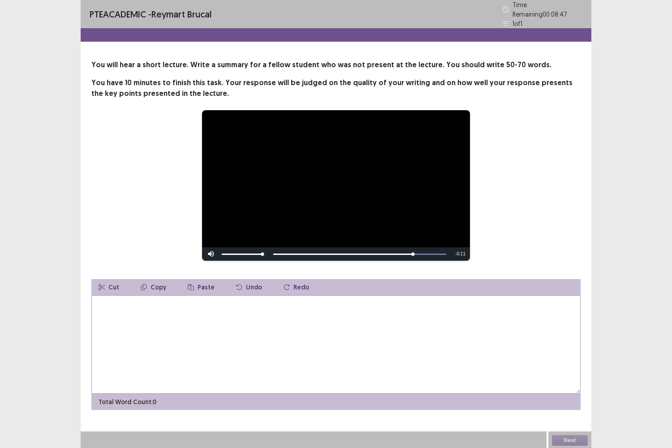
click at [262, 330] on textarea at bounding box center [335, 344] width 489 height 99
click at [99, 303] on textarea "**********" at bounding box center [335, 344] width 489 height 99
click at [165, 300] on textarea "**********" at bounding box center [335, 344] width 489 height 99
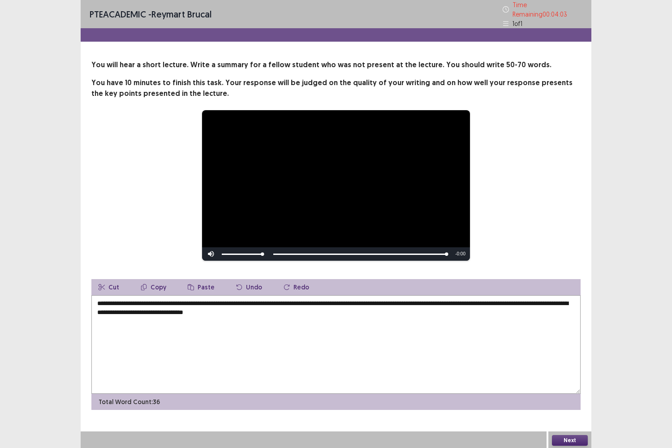
click at [313, 299] on textarea "**********" at bounding box center [335, 344] width 489 height 99
click at [316, 300] on textarea "**********" at bounding box center [335, 344] width 489 height 99
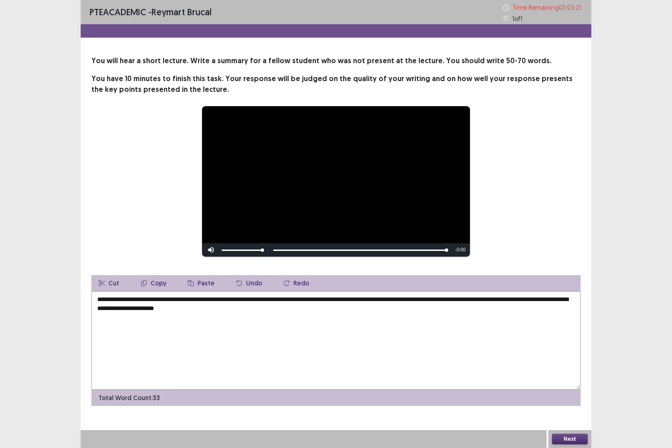
click at [290, 298] on textarea "**********" at bounding box center [335, 340] width 489 height 99
click at [285, 308] on textarea "**********" at bounding box center [335, 340] width 489 height 99
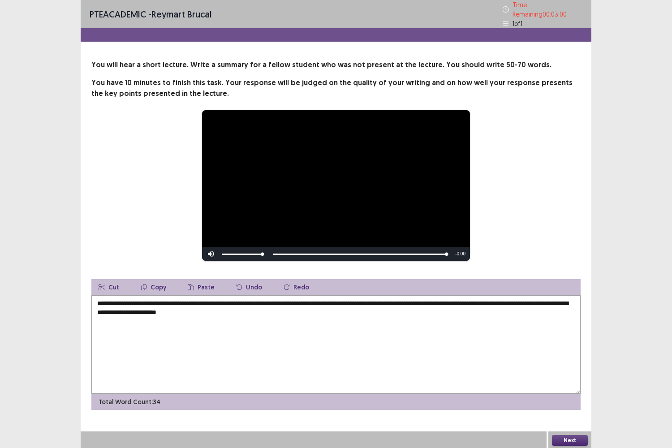
click at [125, 311] on textarea "**********" at bounding box center [335, 344] width 489 height 99
click at [127, 311] on textarea "**********" at bounding box center [335, 344] width 489 height 99
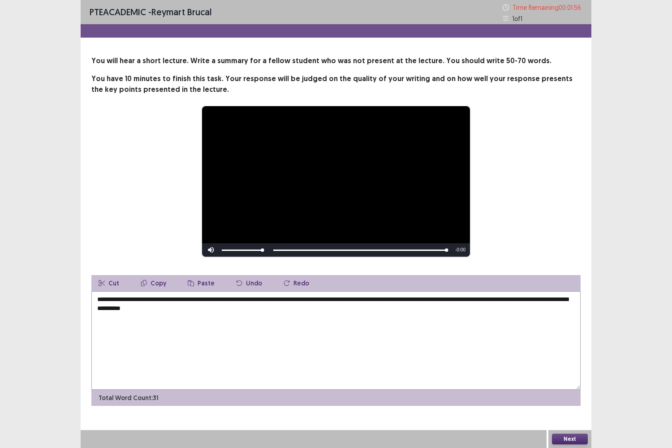
click at [247, 316] on textarea "**********" at bounding box center [335, 340] width 489 height 99
click at [376, 316] on textarea "**********" at bounding box center [335, 340] width 489 height 99
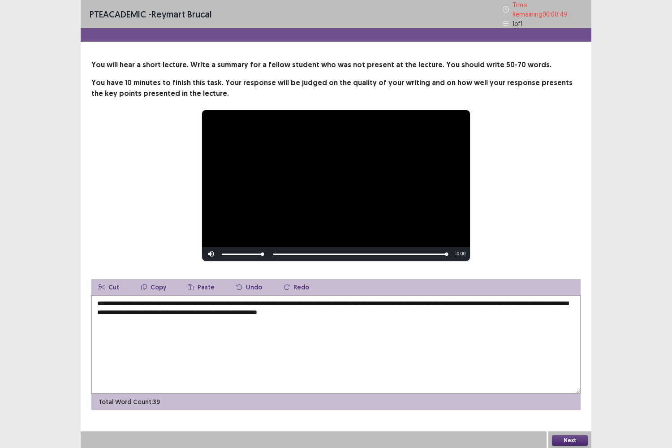
click at [372, 311] on textarea "**********" at bounding box center [335, 344] width 489 height 99
click at [430, 312] on textarea "**********" at bounding box center [335, 344] width 489 height 99
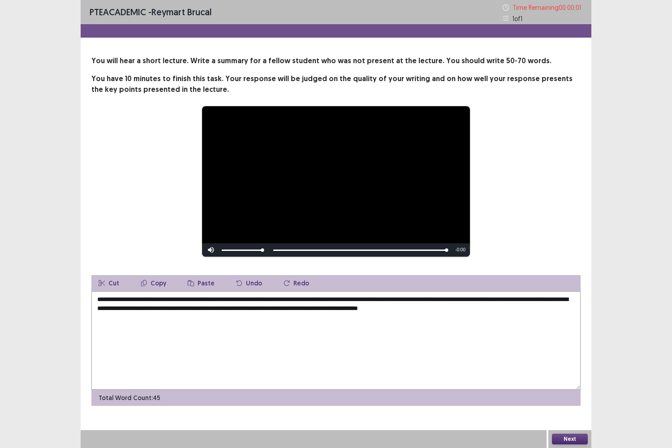
type textarea "**********"
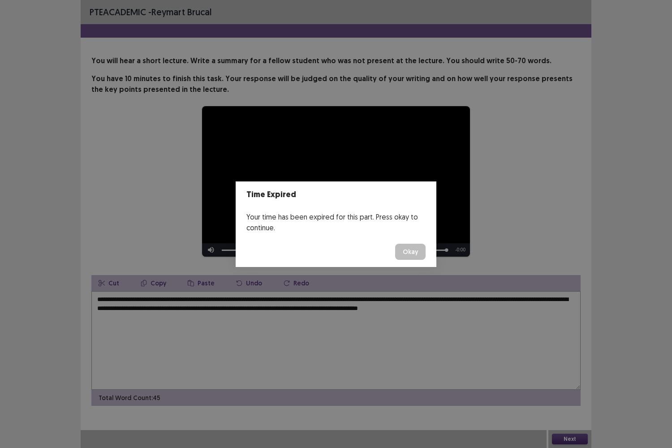
click at [401, 246] on button "Okay" at bounding box center [410, 252] width 30 height 16
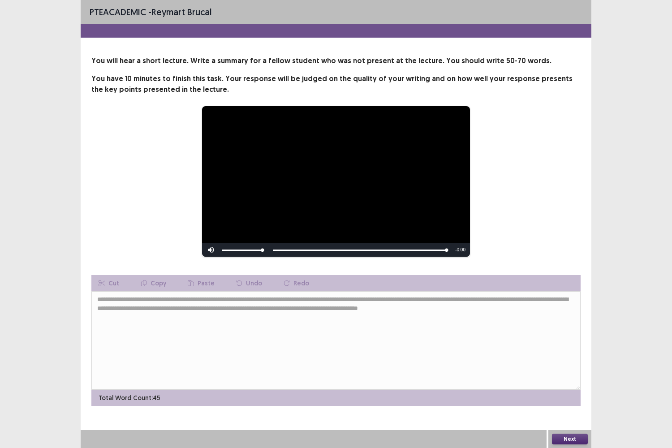
click at [436, 364] on div "Total Word Count: 45" at bounding box center [335, 398] width 489 height 16
click at [566, 364] on button "Next" at bounding box center [570, 439] width 36 height 11
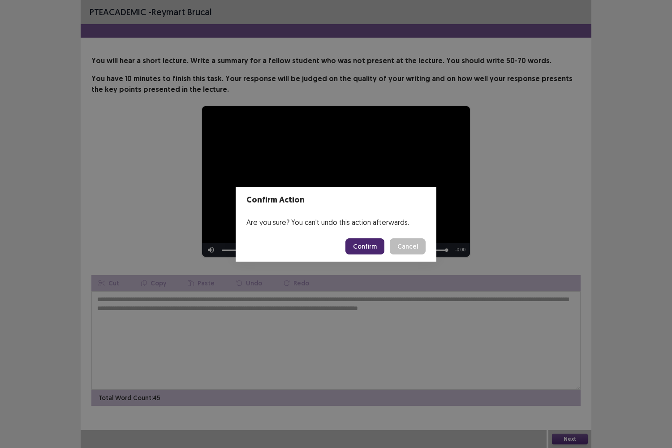
click at [367, 247] on button "Confirm" at bounding box center [365, 246] width 39 height 16
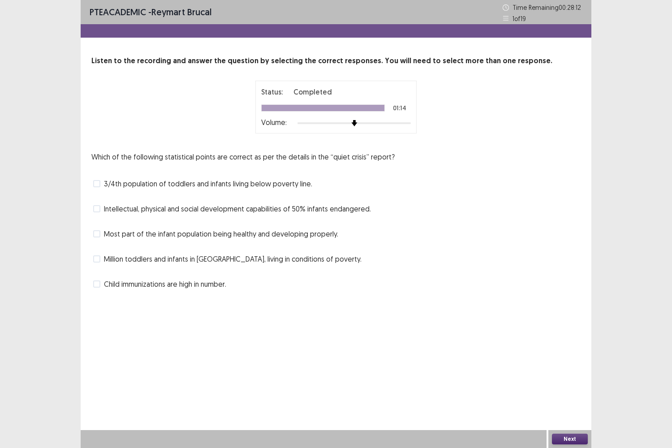
click at [98, 234] on span at bounding box center [96, 233] width 7 height 7
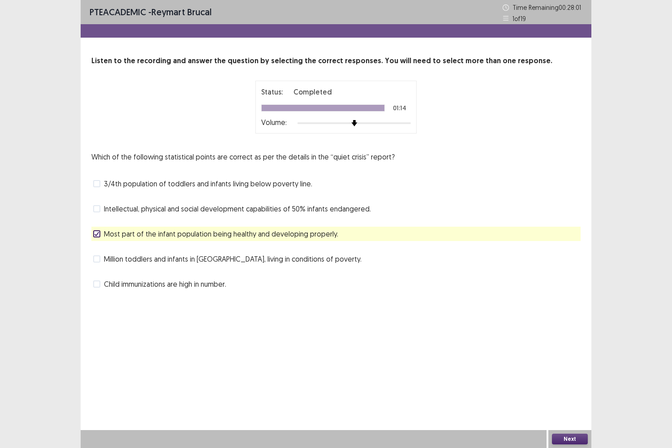
click at [562, 364] on button "Next" at bounding box center [570, 439] width 36 height 11
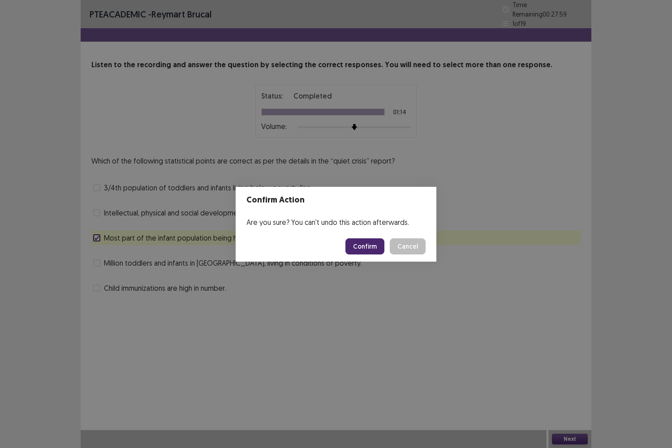
click at [380, 240] on button "Confirm" at bounding box center [365, 246] width 39 height 16
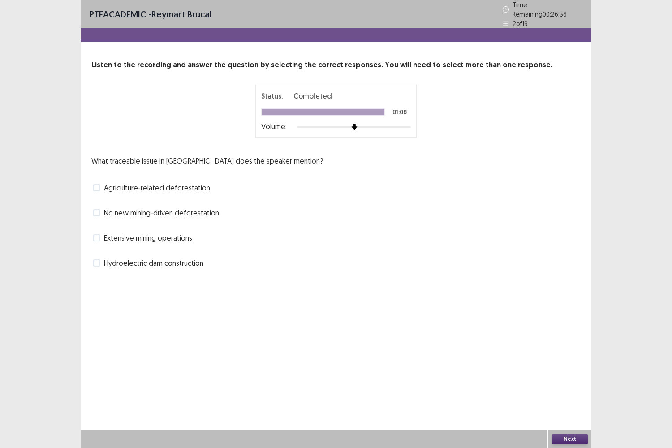
click at [94, 186] on span at bounding box center [96, 187] width 7 height 7
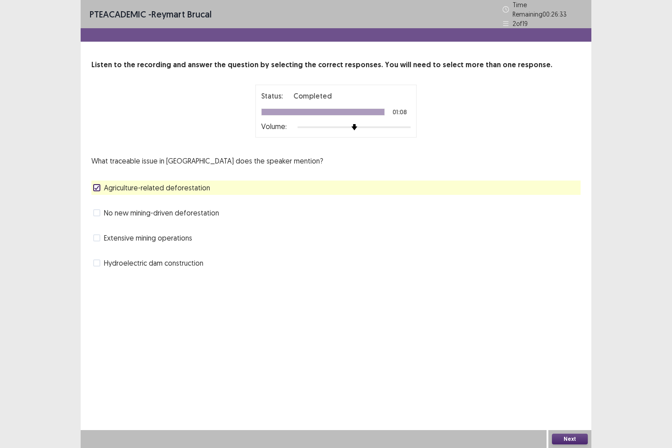
click at [560, 364] on button "Next" at bounding box center [570, 439] width 36 height 11
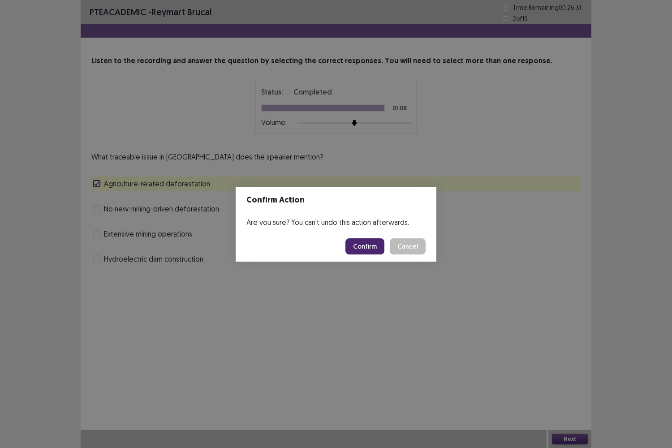
click at [376, 246] on button "Confirm" at bounding box center [365, 246] width 39 height 16
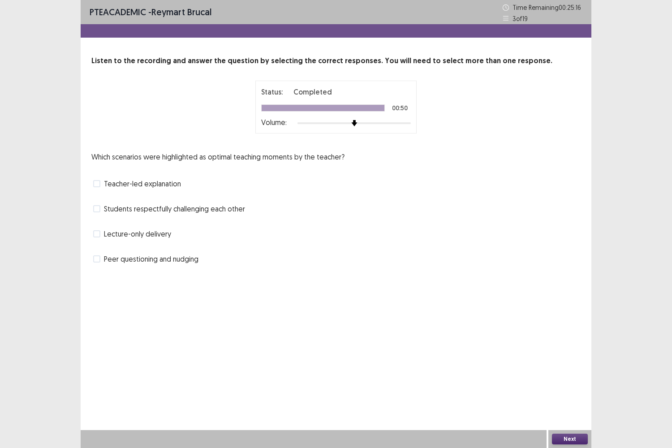
click at [97, 182] on span at bounding box center [96, 183] width 7 height 7
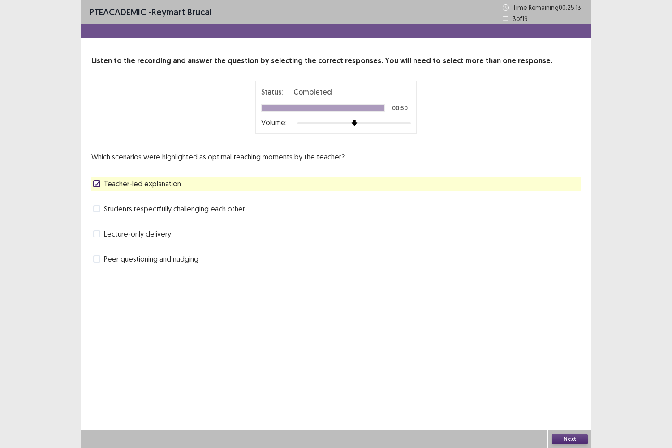
click at [570, 364] on button "Next" at bounding box center [570, 439] width 36 height 11
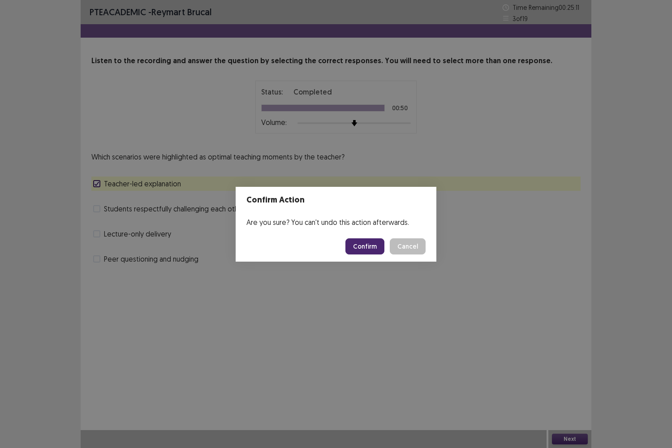
click at [380, 246] on button "Confirm" at bounding box center [365, 246] width 39 height 16
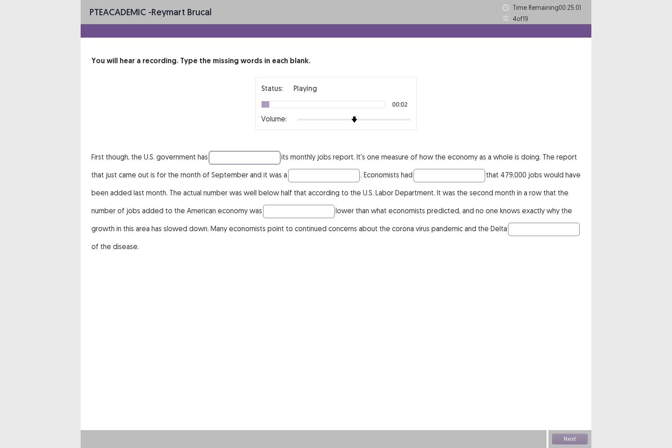
click at [244, 154] on input "text" at bounding box center [245, 157] width 72 height 13
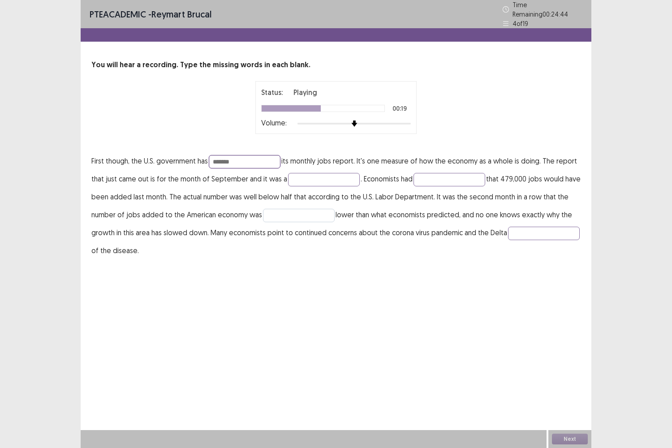
type input "*******"
click at [286, 213] on input "text" at bounding box center [299, 215] width 72 height 13
type input "**********"
click at [508, 240] on input "text" at bounding box center [544, 233] width 72 height 13
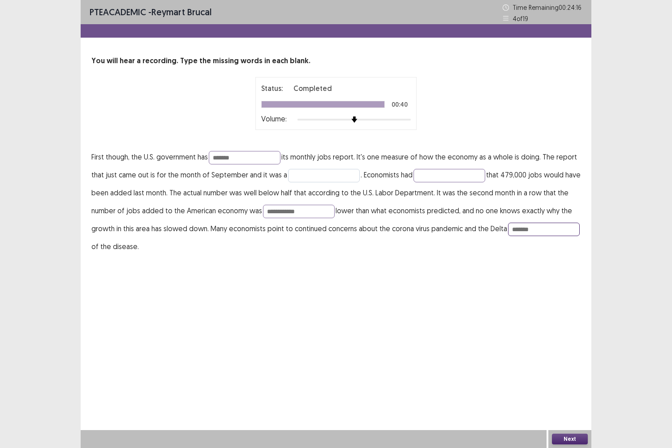
type input "*******"
click at [301, 174] on input "text" at bounding box center [324, 175] width 72 height 13
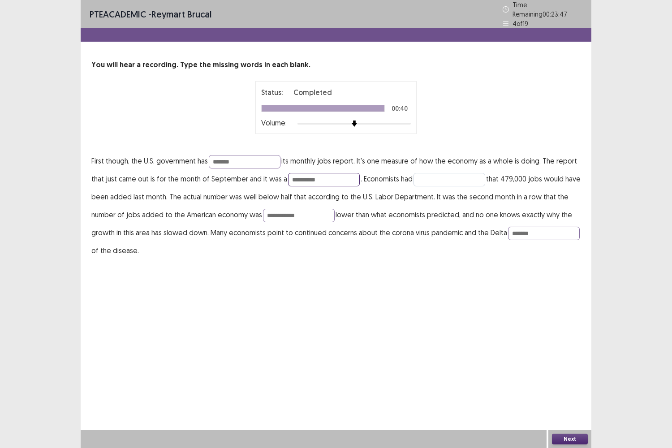
type input "**********"
click at [433, 178] on input "text" at bounding box center [450, 179] width 72 height 13
type input "****"
click at [579, 364] on button "Next" at bounding box center [570, 439] width 36 height 11
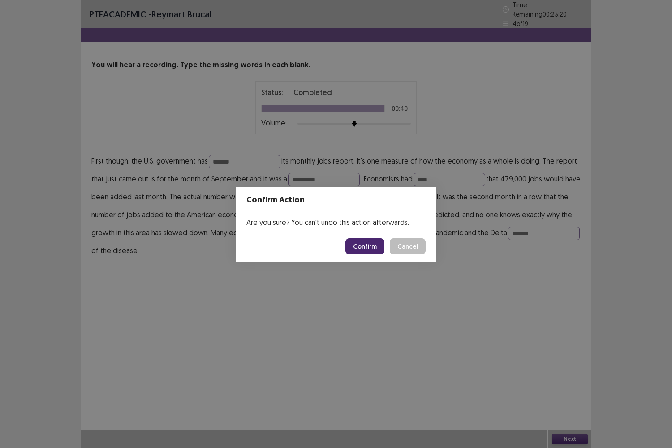
click at [373, 248] on button "Confirm" at bounding box center [365, 246] width 39 height 16
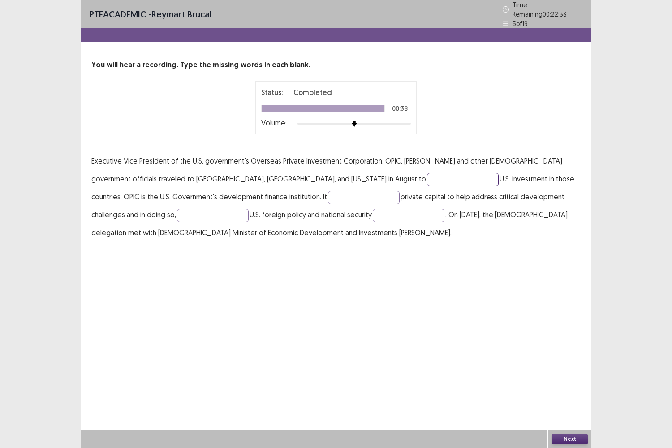
click at [427, 179] on input "text" at bounding box center [463, 179] width 72 height 13
type input "*******"
click at [328, 191] on input "text" at bounding box center [364, 197] width 72 height 13
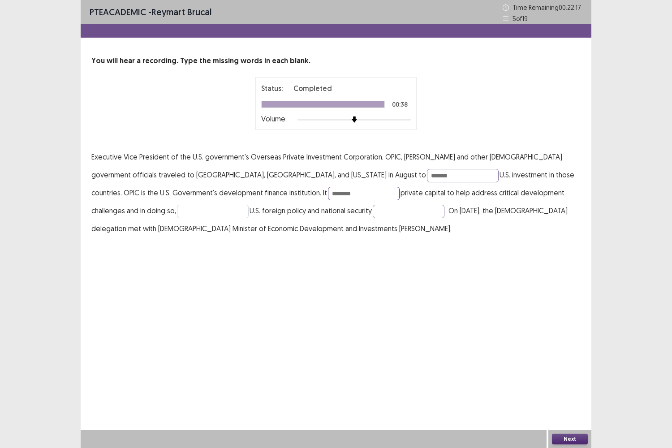
type input "********"
click at [177, 214] on input "text" at bounding box center [213, 211] width 72 height 13
click at [373, 206] on input "text" at bounding box center [409, 211] width 72 height 13
type input "**********"
click at [177, 217] on input "text" at bounding box center [213, 211] width 72 height 13
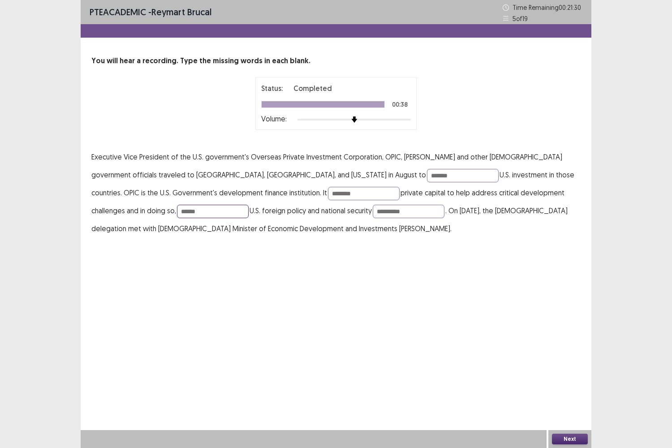
type input "******"
click at [555, 364] on button "Next" at bounding box center [570, 439] width 36 height 11
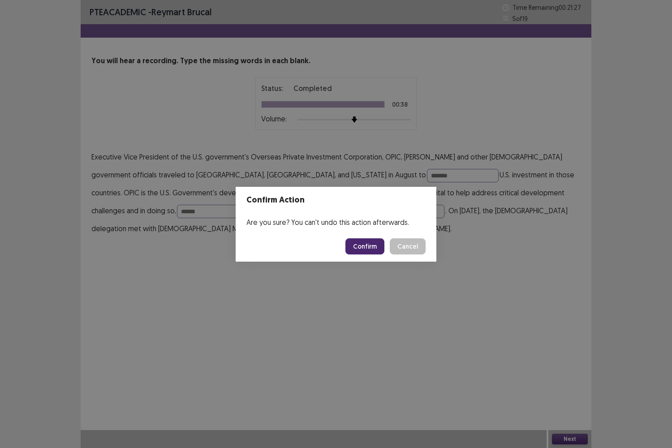
click at [368, 249] on button "Confirm" at bounding box center [365, 246] width 39 height 16
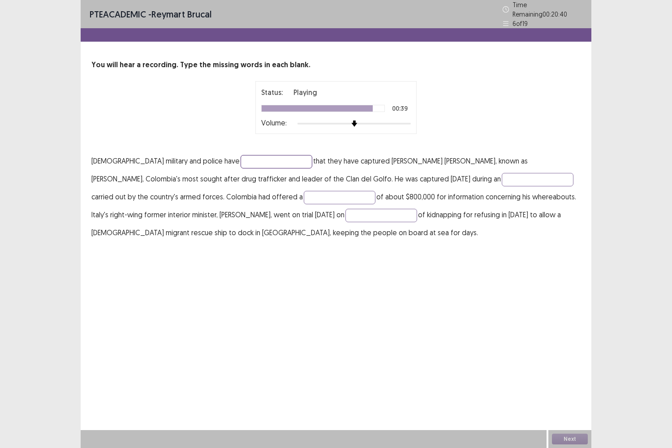
click at [241, 157] on input "text" at bounding box center [277, 161] width 72 height 13
type input "*********"
click at [502, 173] on input "text" at bounding box center [538, 179] width 72 height 13
type input "*********"
click at [304, 193] on input "text" at bounding box center [340, 197] width 72 height 13
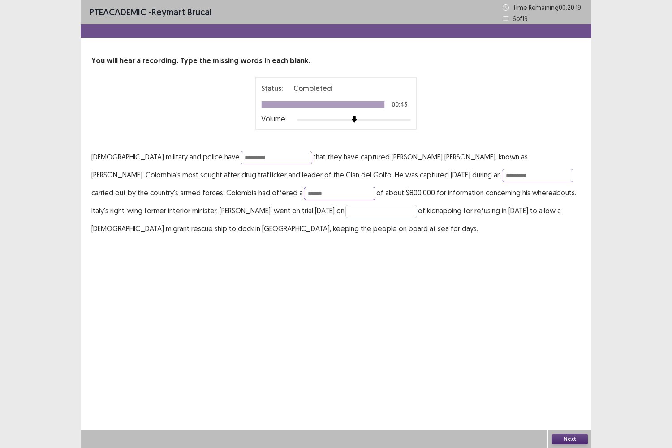
type input "******"
click at [346, 214] on input "text" at bounding box center [382, 211] width 72 height 13
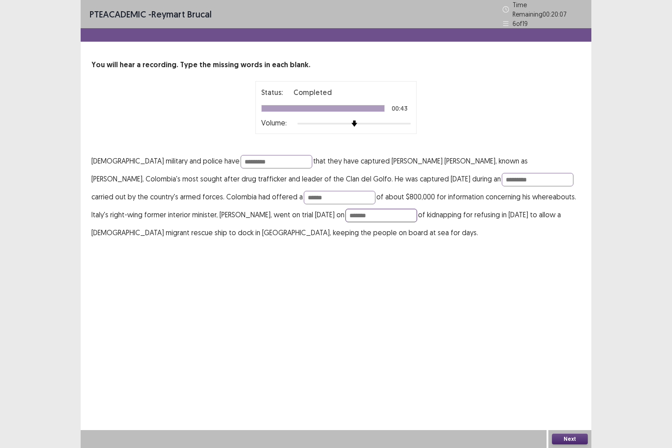
type input "*******"
drag, startPoint x: 536, startPoint y: 441, endPoint x: 340, endPoint y: 316, distance: 233.1
click at [340, 316] on div "PTE academic - [PERSON_NAME] Time Remaining 00 : 20 : 06 6 of 19 You will hear …" at bounding box center [336, 224] width 511 height 448
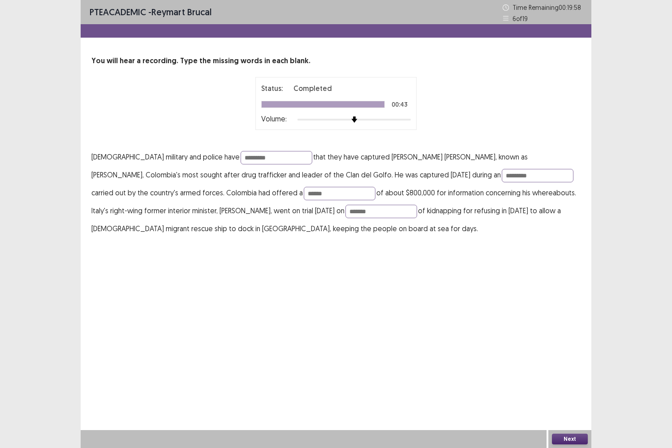
click at [564, 364] on button "Next" at bounding box center [570, 439] width 36 height 11
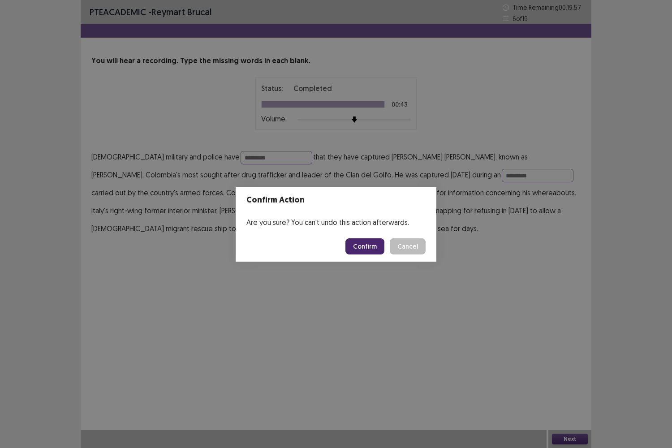
drag, startPoint x: 564, startPoint y: 439, endPoint x: 446, endPoint y: 213, distance: 254.6
click at [446, 213] on div "Confirm Action Are you sure? You can't undo this action afterwards. Confirm Can…" at bounding box center [336, 224] width 672 height 448
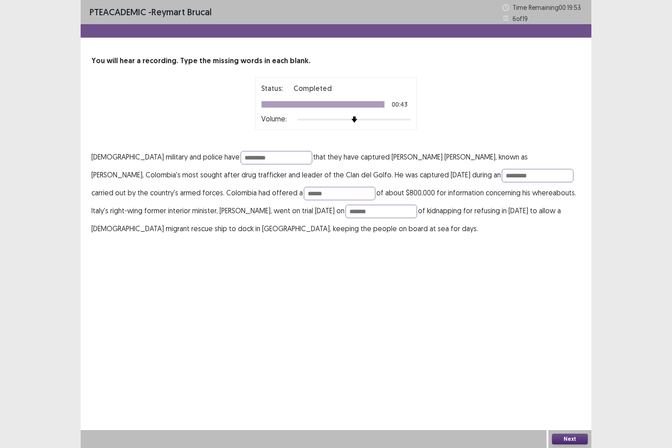
click at [576, 364] on button "Next" at bounding box center [570, 439] width 36 height 11
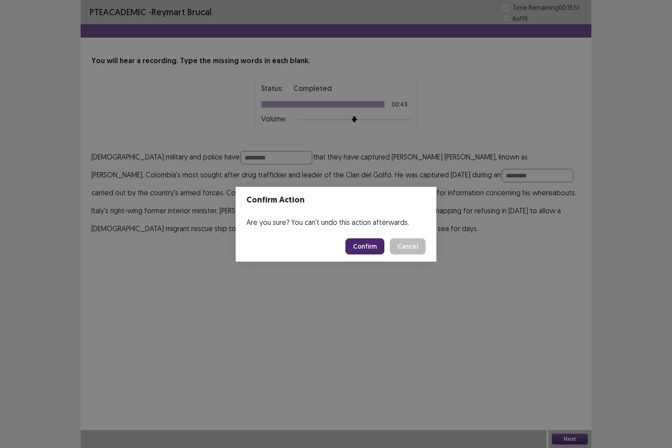
click at [362, 246] on button "Confirm" at bounding box center [365, 246] width 39 height 16
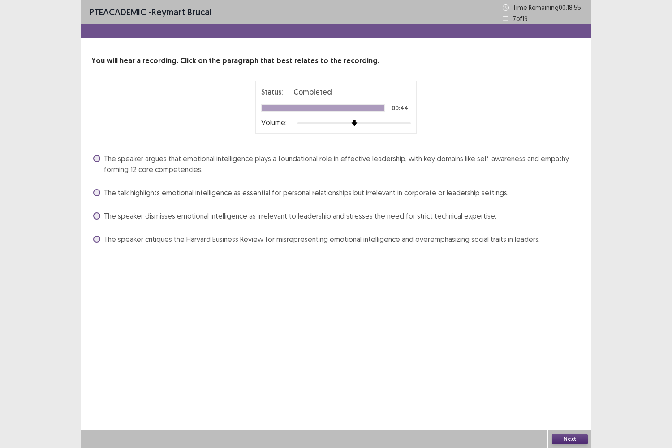
click at [95, 158] on span at bounding box center [96, 158] width 7 height 7
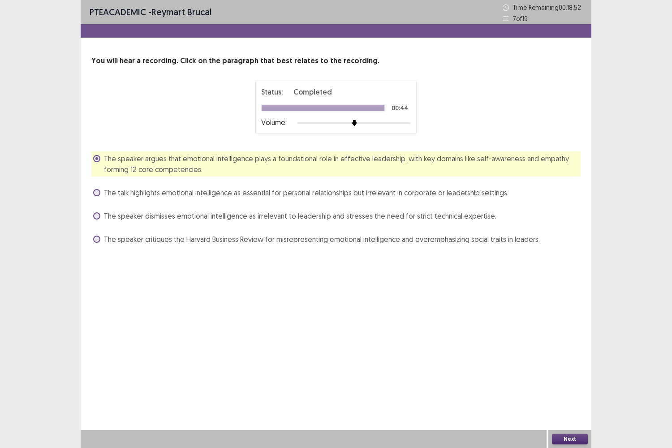
click at [566, 364] on button "Next" at bounding box center [570, 439] width 36 height 11
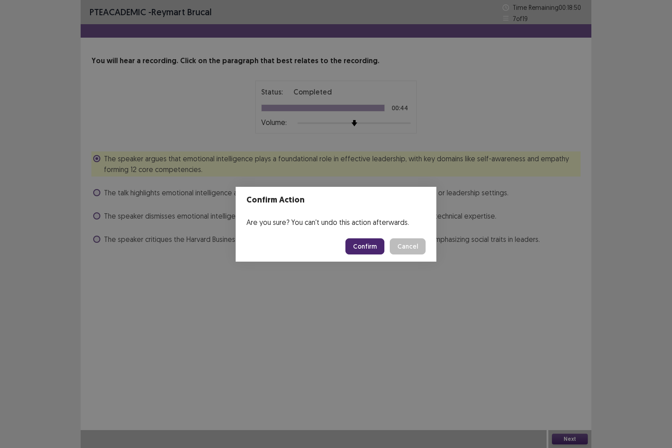
click at [369, 243] on button "Confirm" at bounding box center [365, 246] width 39 height 16
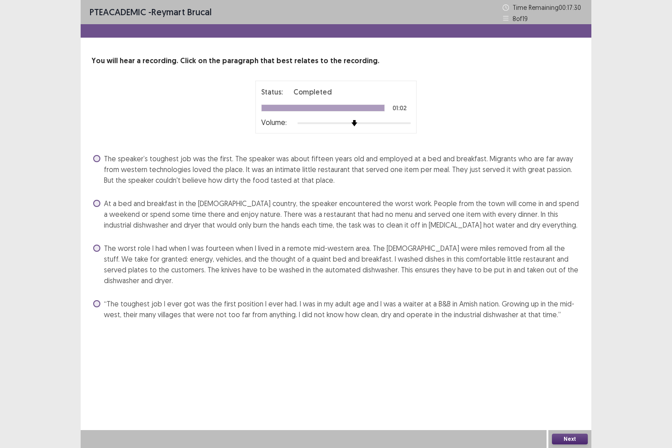
click at [95, 156] on span at bounding box center [96, 158] width 7 height 7
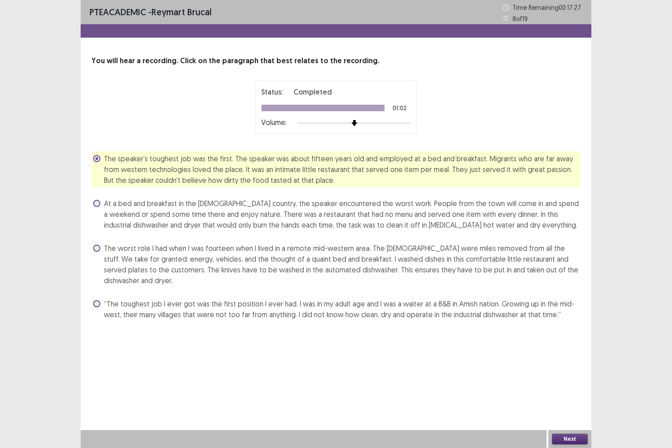
click at [566, 364] on button "Next" at bounding box center [570, 439] width 36 height 11
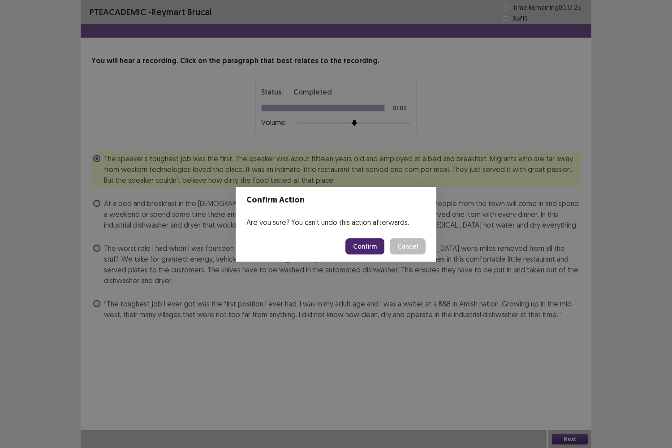
click at [380, 245] on button "Confirm" at bounding box center [365, 246] width 39 height 16
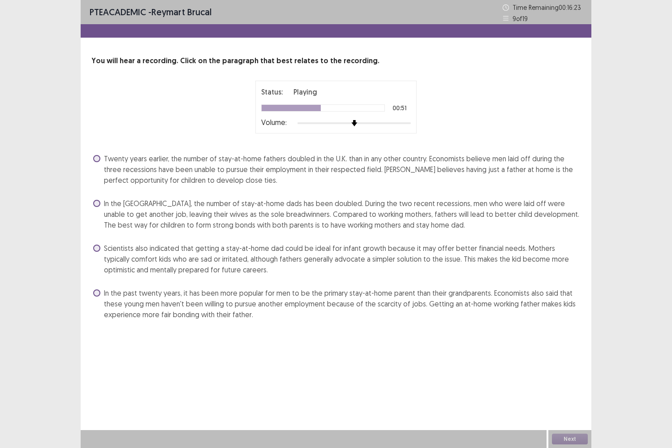
click at [96, 245] on span at bounding box center [96, 248] width 7 height 7
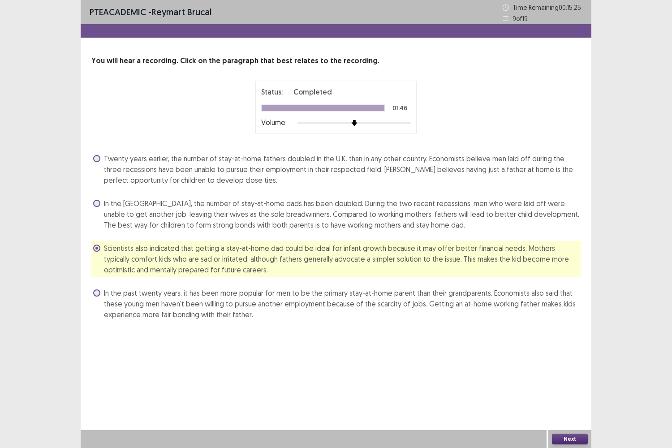
click at [569, 364] on button "Next" at bounding box center [570, 439] width 36 height 11
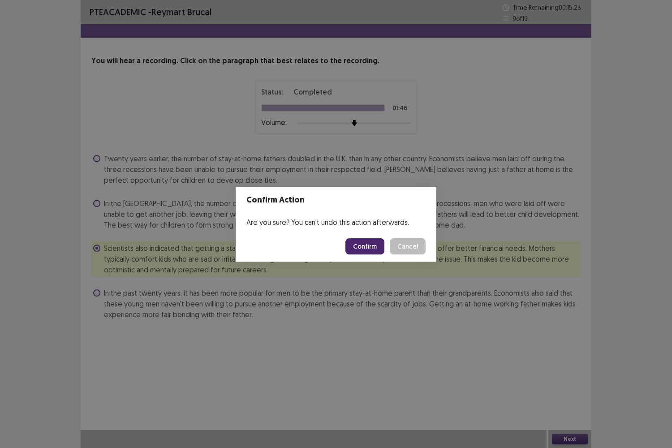
click at [359, 251] on button "Confirm" at bounding box center [365, 246] width 39 height 16
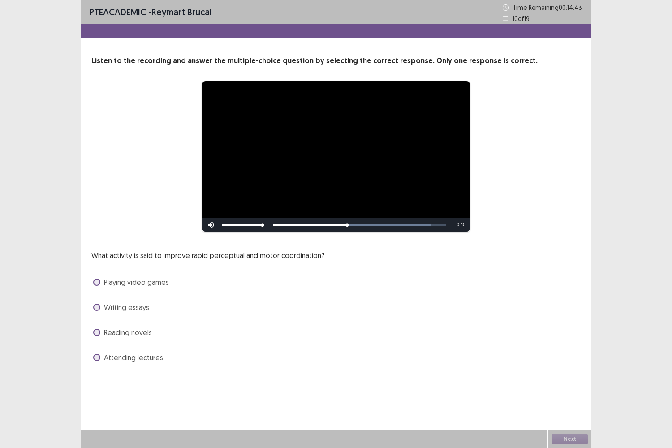
click at [100, 281] on label "Playing video games" at bounding box center [131, 282] width 76 height 11
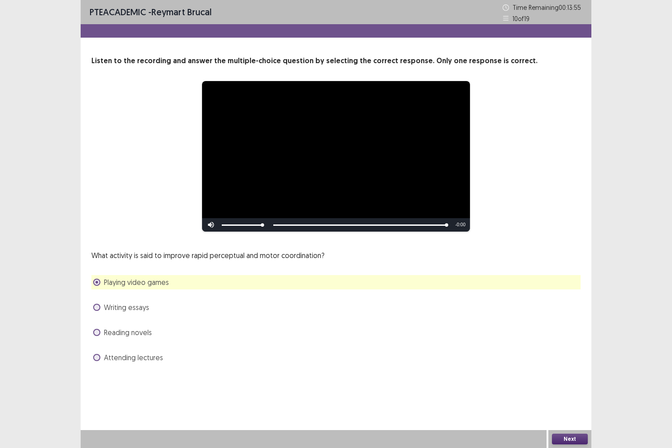
click at [572, 364] on button "Next" at bounding box center [570, 439] width 36 height 11
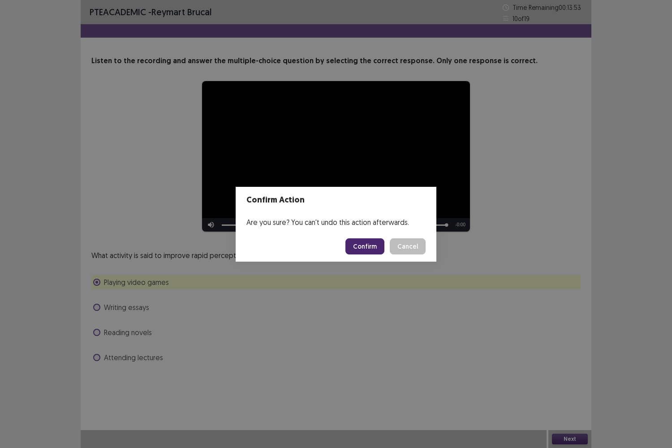
click at [373, 246] on button "Confirm" at bounding box center [365, 246] width 39 height 16
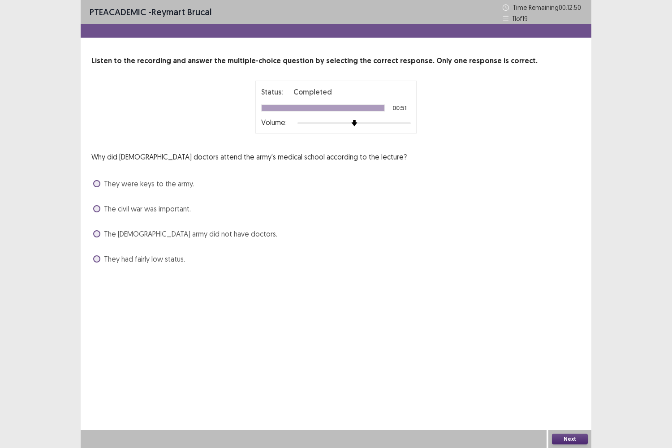
click at [99, 232] on span at bounding box center [96, 233] width 7 height 7
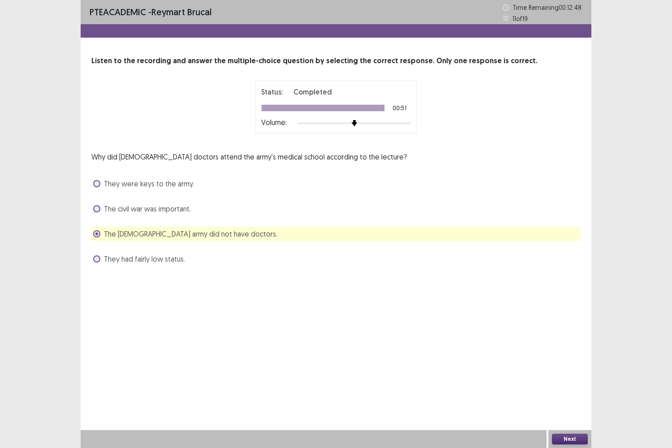
click at [569, 364] on button "Next" at bounding box center [570, 439] width 36 height 11
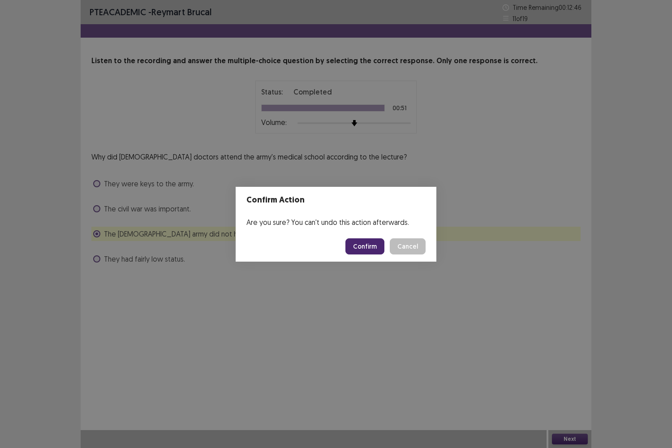
click at [359, 251] on button "Confirm" at bounding box center [365, 246] width 39 height 16
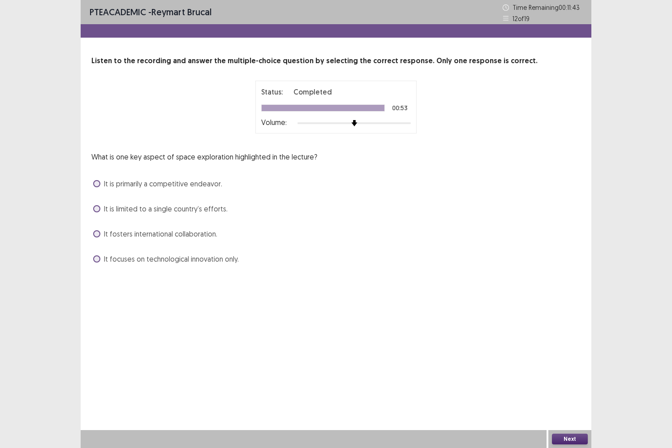
click at [97, 188] on label "It is primarily a competitive endeavor." at bounding box center [157, 183] width 129 height 11
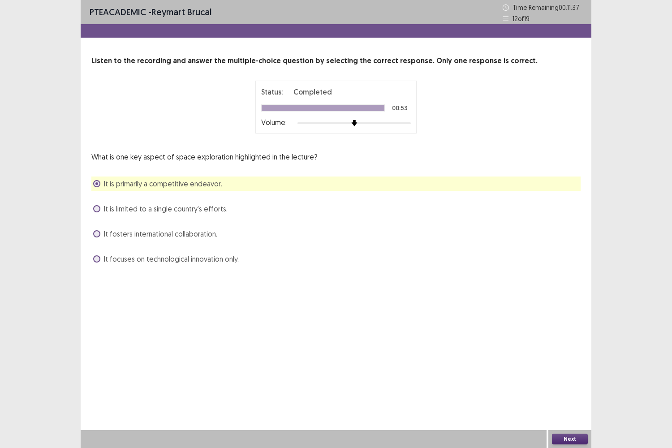
click at [106, 180] on span "It is primarily a competitive endeavor." at bounding box center [163, 183] width 118 height 11
click at [102, 263] on label "It focuses on technological innovation only." at bounding box center [166, 259] width 146 height 11
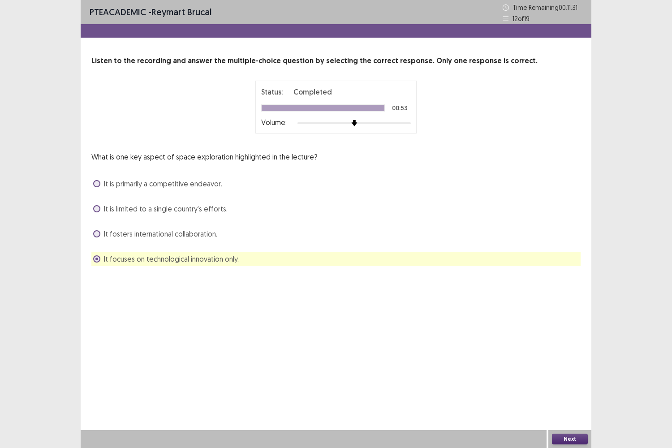
click at [96, 188] on label "It is primarily a competitive endeavor." at bounding box center [157, 183] width 129 height 11
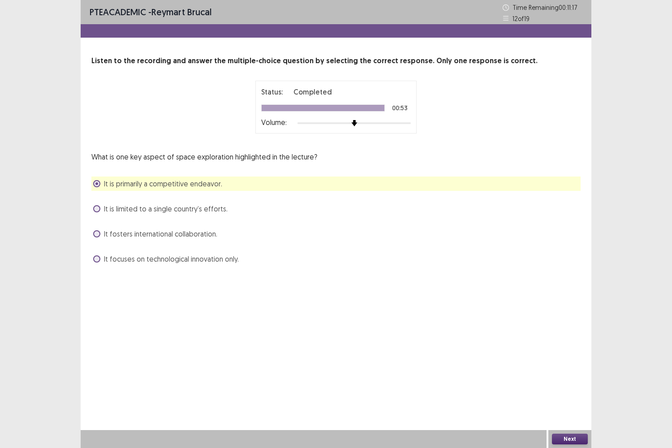
click at [98, 262] on span at bounding box center [96, 258] width 7 height 7
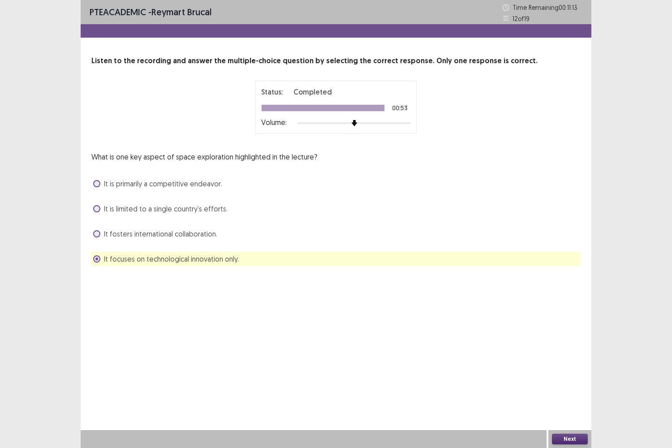
click at [563, 364] on button "Next" at bounding box center [570, 439] width 36 height 11
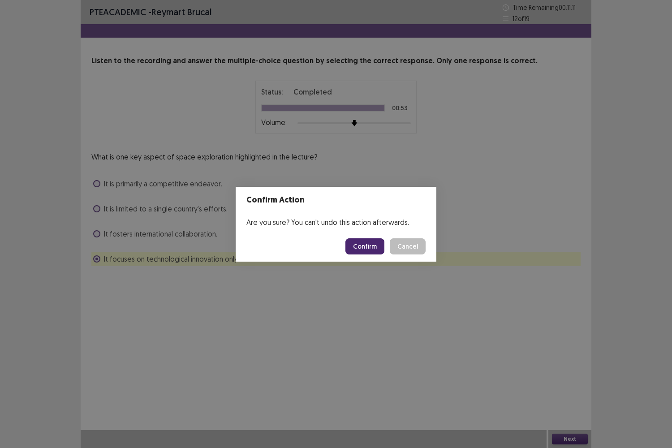
click at [372, 246] on button "Confirm" at bounding box center [365, 246] width 39 height 16
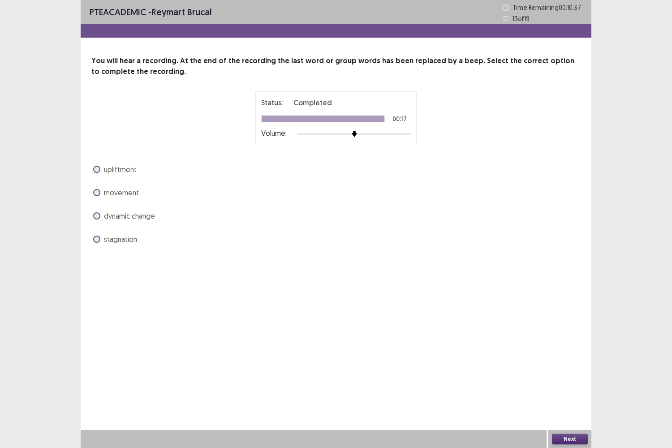
click at [94, 212] on label "dynamic change" at bounding box center [124, 216] width 62 height 11
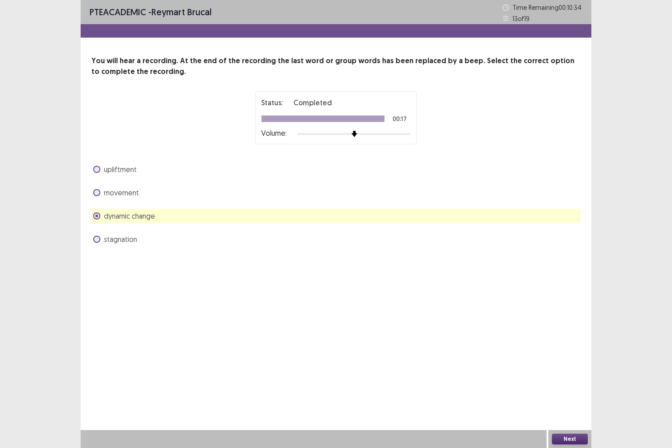
click at [565, 364] on div "Next" at bounding box center [570, 439] width 43 height 18
click at [565, 364] on button "Next" at bounding box center [570, 439] width 36 height 11
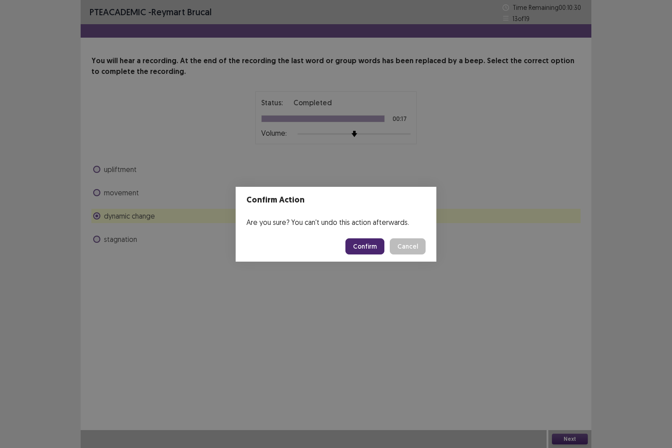
click at [372, 248] on button "Confirm" at bounding box center [365, 246] width 39 height 16
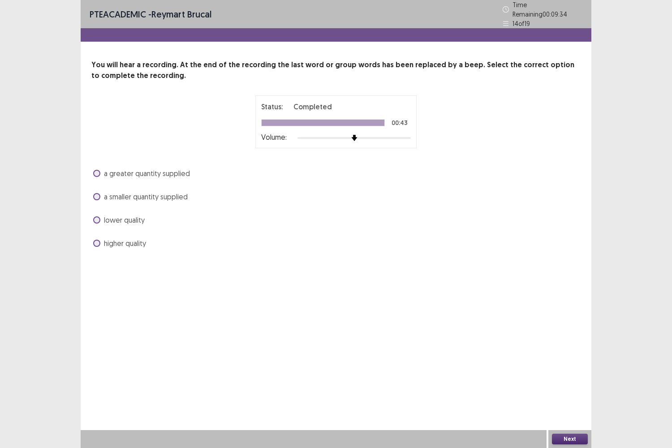
click at [92, 239] on div "higher quality" at bounding box center [335, 243] width 489 height 14
click at [97, 240] on span at bounding box center [96, 243] width 7 height 7
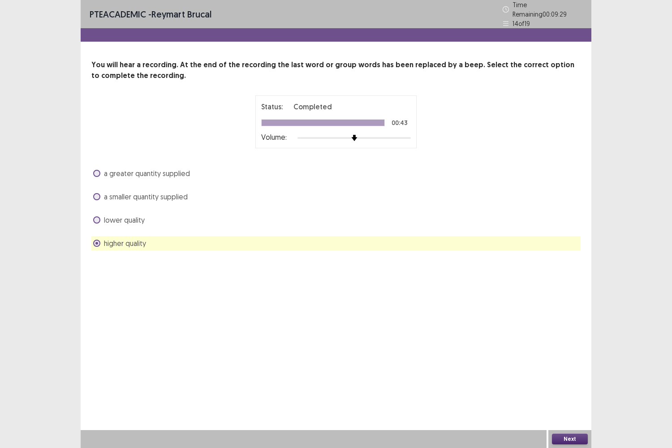
click at [581, 364] on button "Next" at bounding box center [570, 439] width 36 height 11
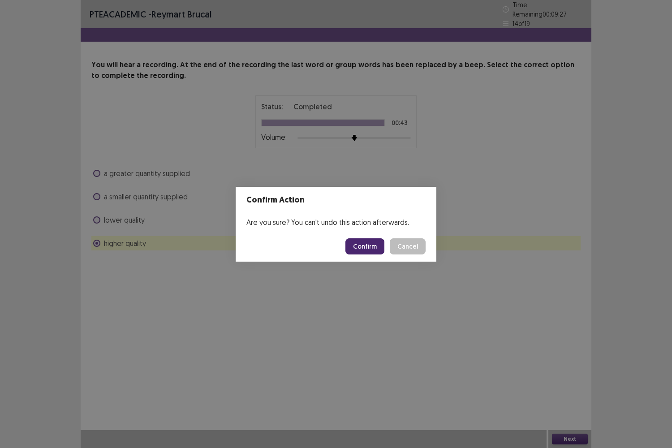
click at [359, 249] on button "Confirm" at bounding box center [365, 246] width 39 height 16
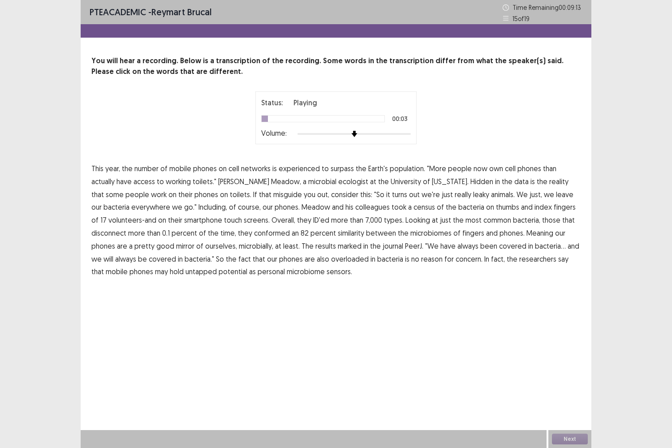
click at [297, 171] on span "experienced" at bounding box center [299, 168] width 41 height 11
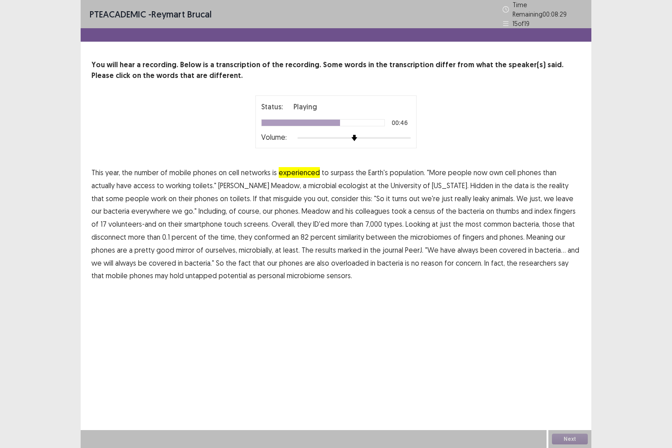
click at [126, 232] on span "disconnect" at bounding box center [108, 237] width 35 height 11
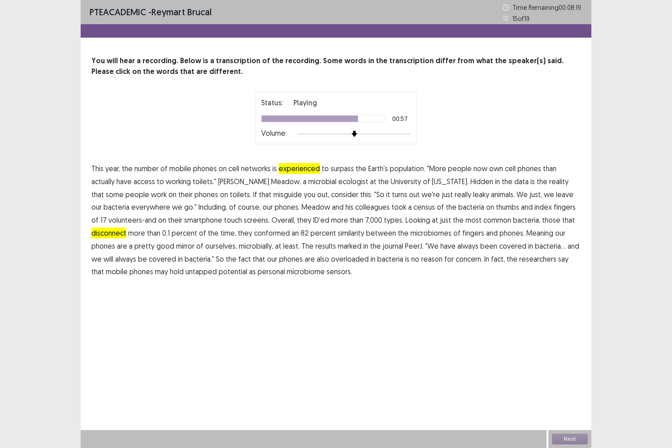
click at [338, 248] on span "marked" at bounding box center [350, 246] width 24 height 11
click at [331, 261] on span "overloaded" at bounding box center [350, 259] width 38 height 11
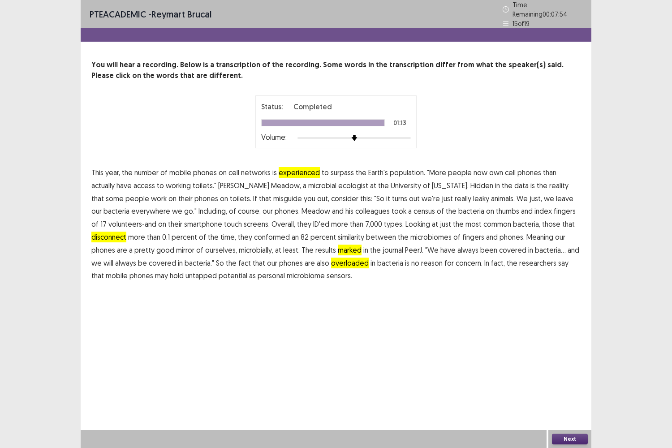
click at [581, 364] on button "Next" at bounding box center [570, 439] width 36 height 11
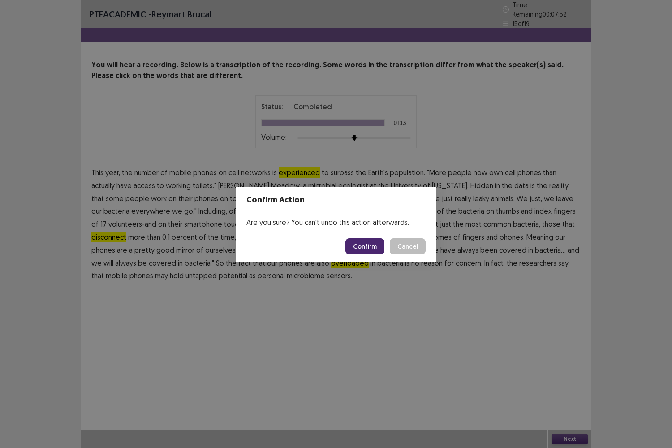
click at [372, 243] on button "Confirm" at bounding box center [365, 246] width 39 height 16
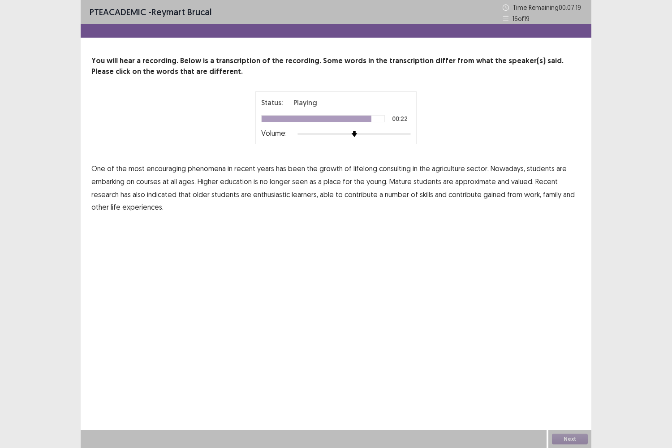
click at [321, 191] on span "able" at bounding box center [327, 194] width 14 height 11
click at [407, 183] on span "Mature" at bounding box center [400, 181] width 22 height 11
click at [561, 364] on button "Next" at bounding box center [570, 439] width 36 height 11
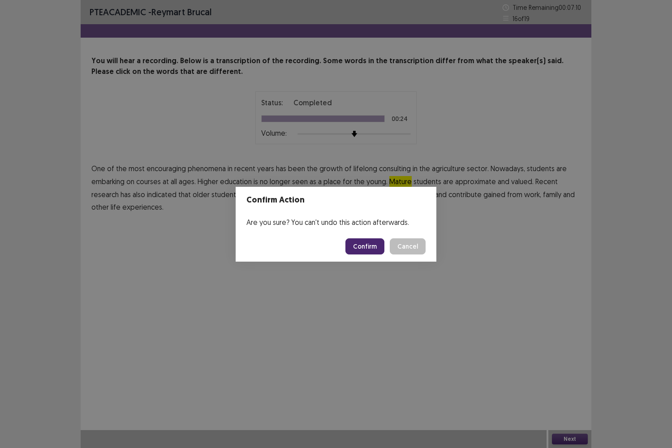
click at [373, 251] on button "Confirm" at bounding box center [365, 246] width 39 height 16
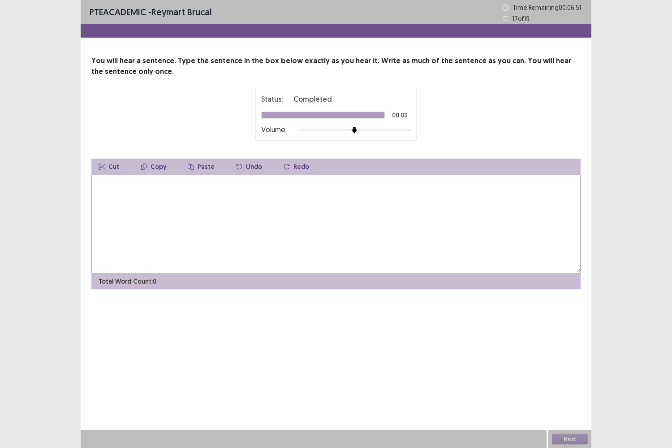
click at [282, 186] on textarea at bounding box center [335, 224] width 489 height 99
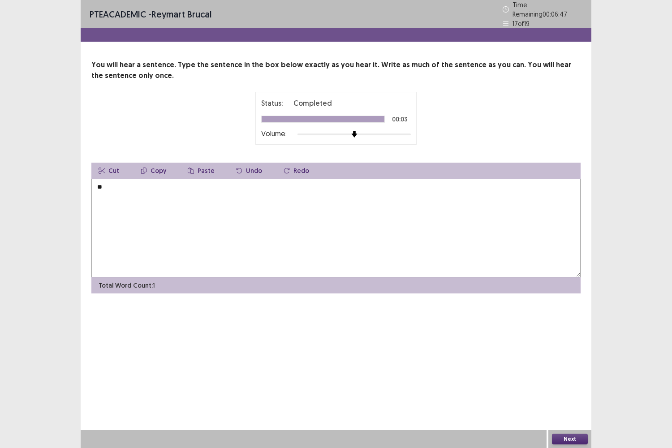
type textarea "*"
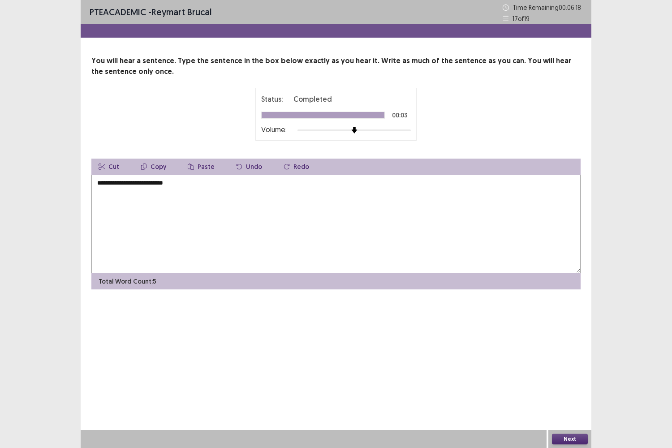
type textarea "**********"
click at [571, 364] on button "Next" at bounding box center [570, 439] width 36 height 11
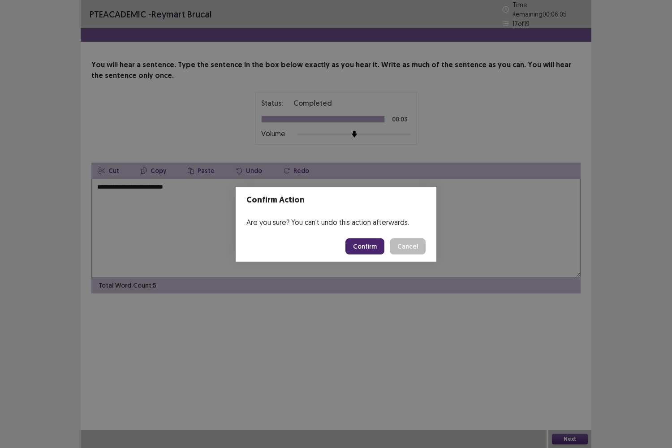
click at [360, 249] on button "Confirm" at bounding box center [365, 246] width 39 height 16
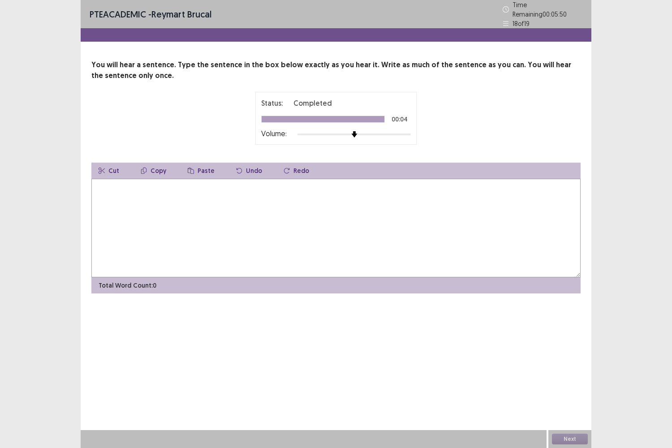
click at [288, 222] on textarea at bounding box center [335, 228] width 489 height 99
type textarea "*"
click at [114, 181] on textarea "**********" at bounding box center [335, 228] width 489 height 99
click at [168, 180] on textarea "**********" at bounding box center [335, 228] width 489 height 99
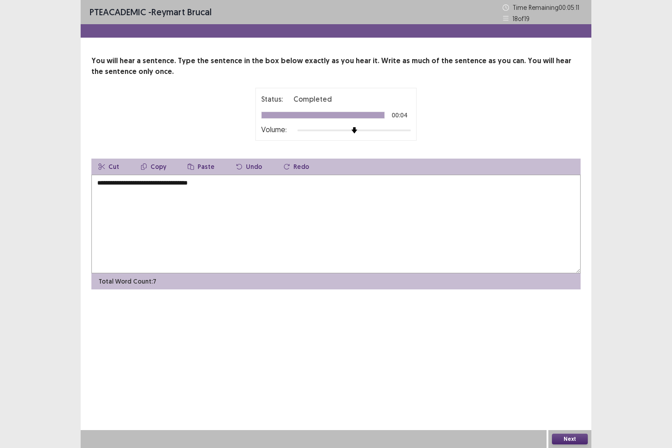
type textarea "**********"
click at [566, 364] on button "Next" at bounding box center [570, 439] width 36 height 11
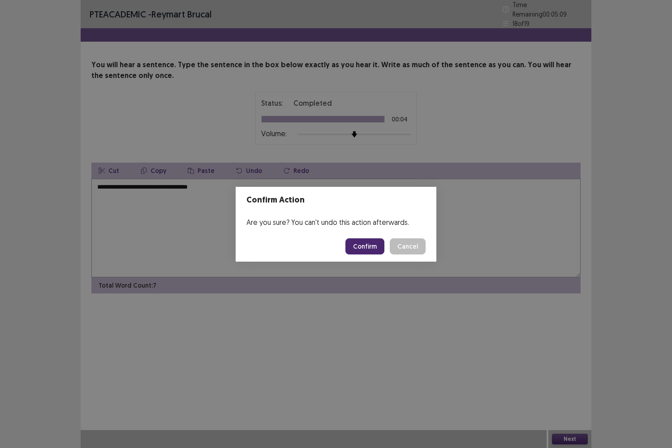
click at [357, 247] on button "Confirm" at bounding box center [365, 246] width 39 height 16
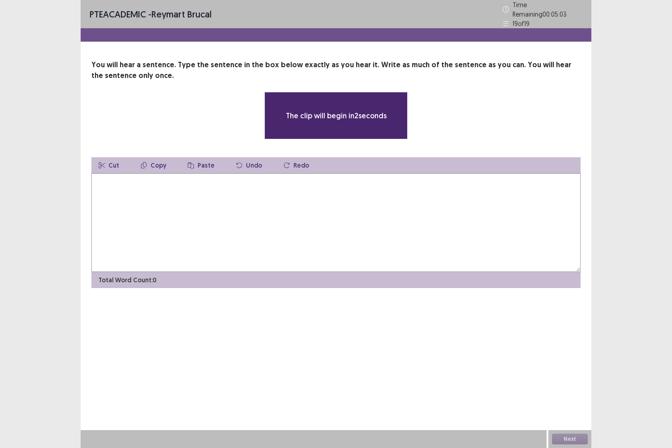
click at [294, 208] on textarea at bounding box center [335, 222] width 489 height 99
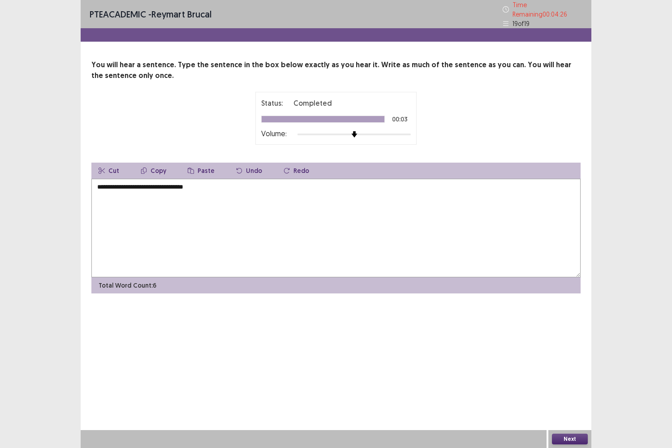
click at [135, 183] on textarea "**********" at bounding box center [335, 228] width 489 height 99
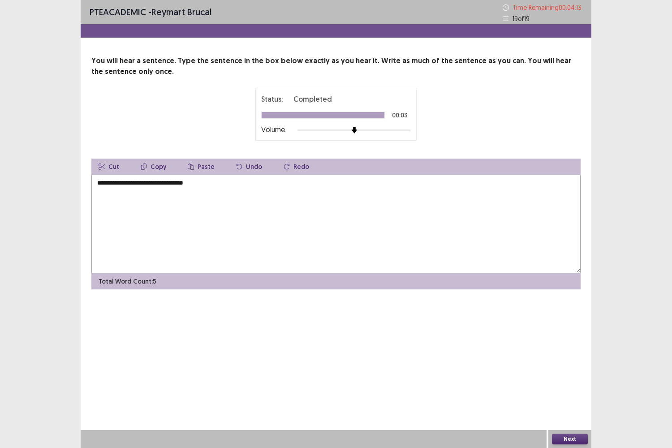
click at [158, 211] on textarea "**********" at bounding box center [335, 224] width 489 height 99
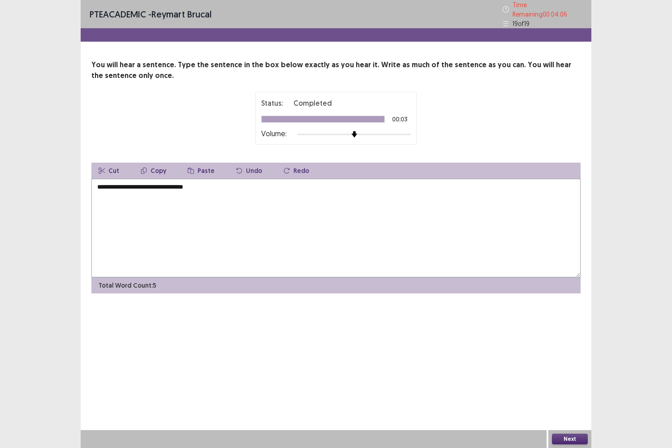
click at [137, 185] on textarea "**********" at bounding box center [335, 228] width 489 height 99
click at [225, 186] on textarea "**********" at bounding box center [335, 228] width 489 height 99
type textarea "**********"
click at [570, 364] on button "Next" at bounding box center [570, 439] width 36 height 11
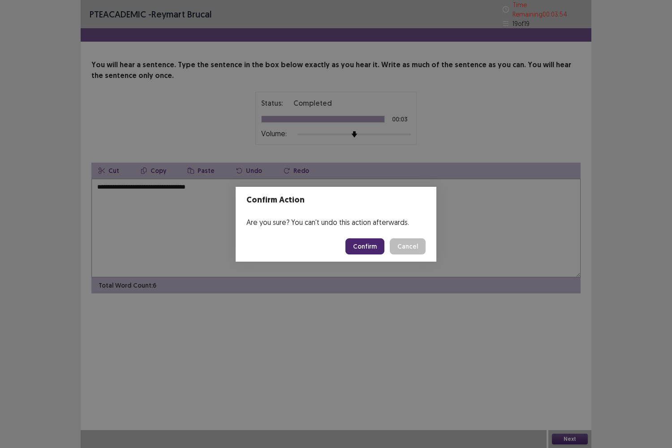
click at [368, 241] on button "Confirm" at bounding box center [365, 246] width 39 height 16
